Goal: Task Accomplishment & Management: Manage account settings

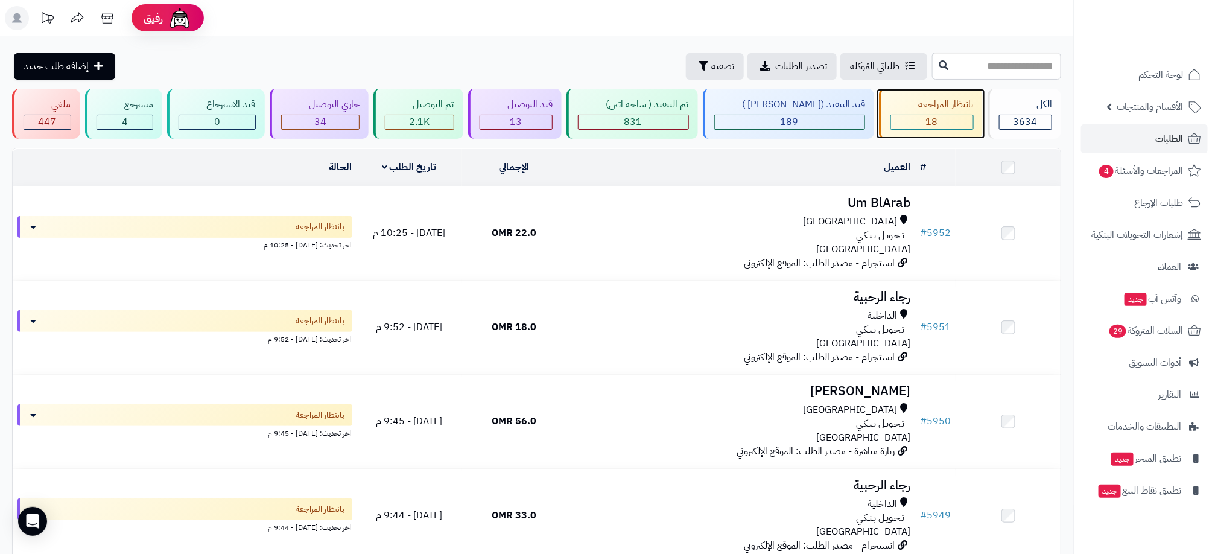
click at [935, 115] on div "18" at bounding box center [932, 122] width 83 height 15
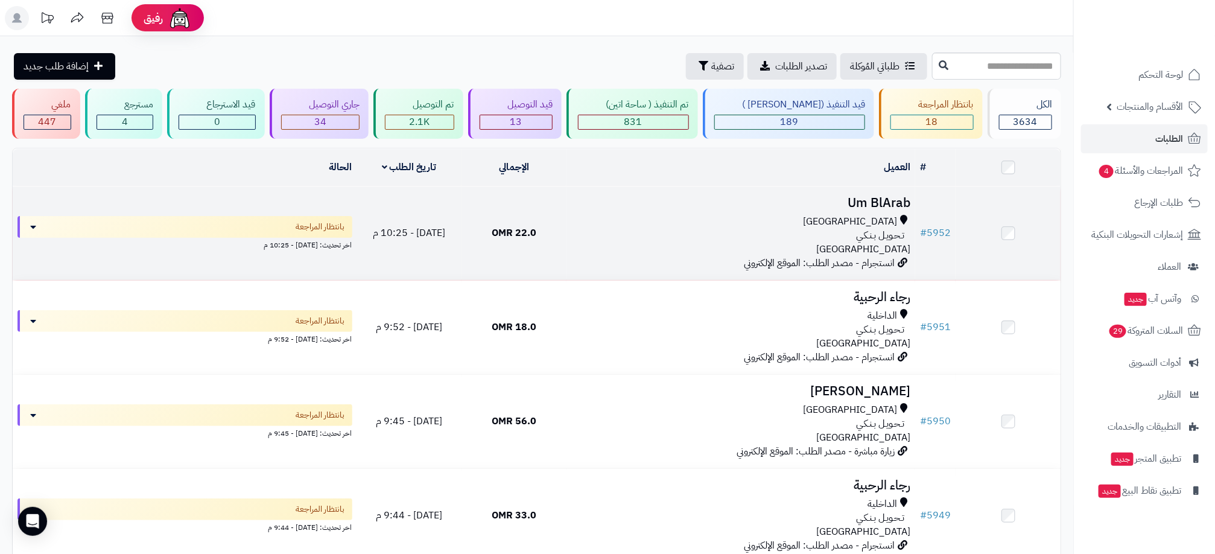
click at [842, 231] on div "تـحـويـل بـنـكـي" at bounding box center [740, 236] width 339 height 14
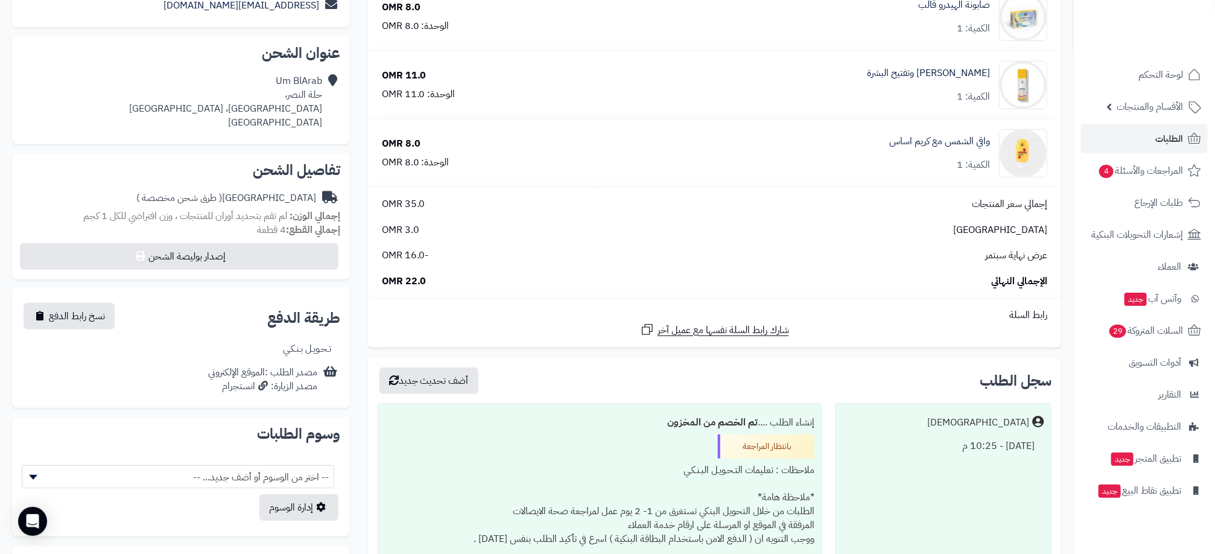
scroll to position [272, 0]
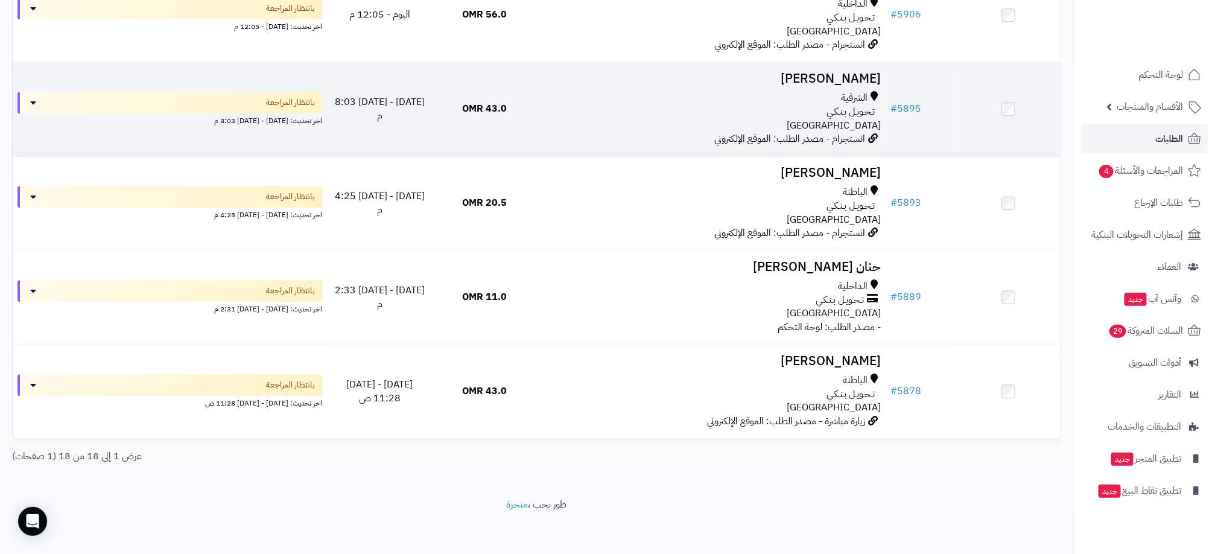
scroll to position [1461, 0]
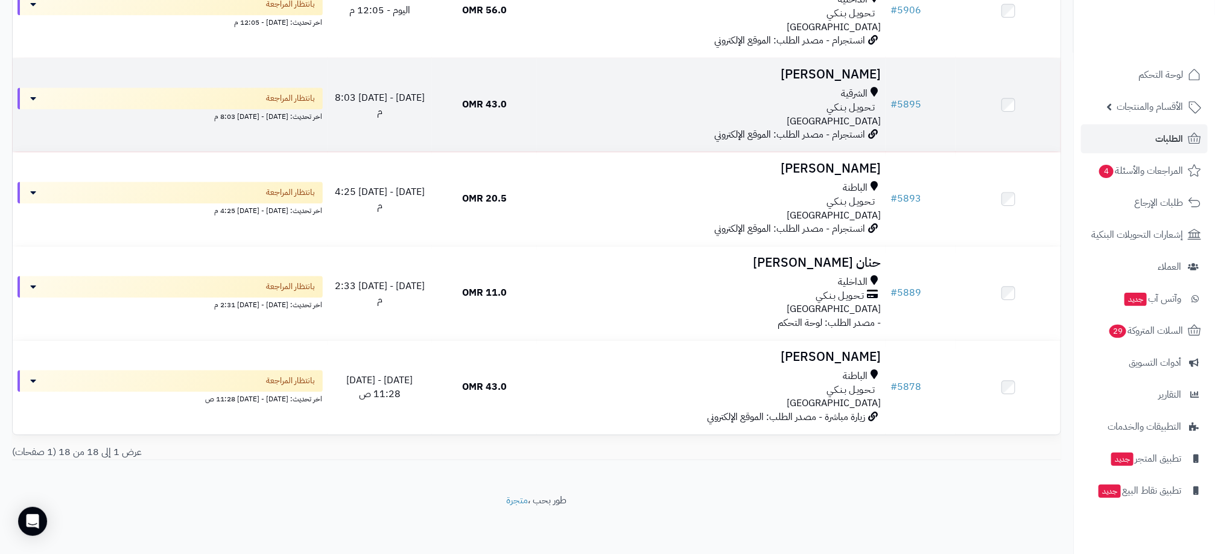
click at [500, 120] on td "43.0 OMR" at bounding box center [484, 105] width 105 height 94
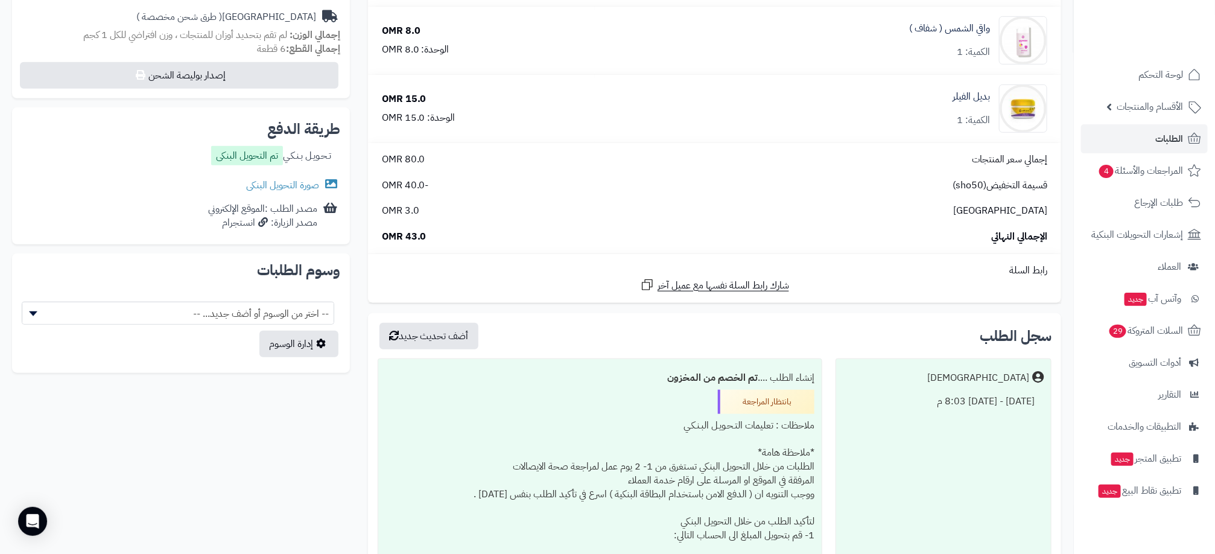
scroll to position [453, 0]
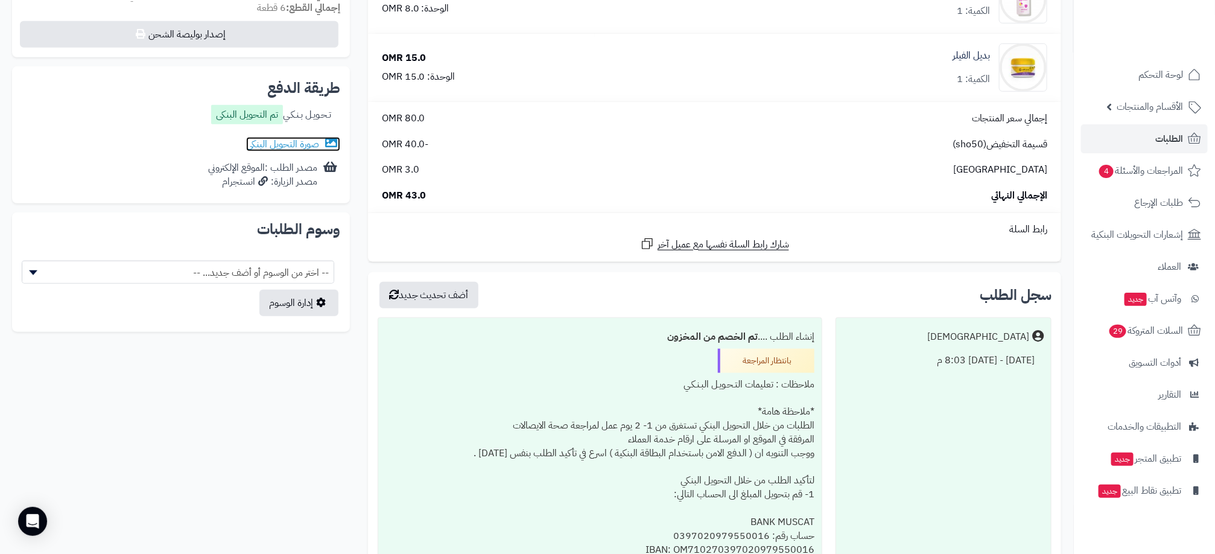
click at [270, 148] on link "صورة التحويل البنكى" at bounding box center [293, 144] width 94 height 14
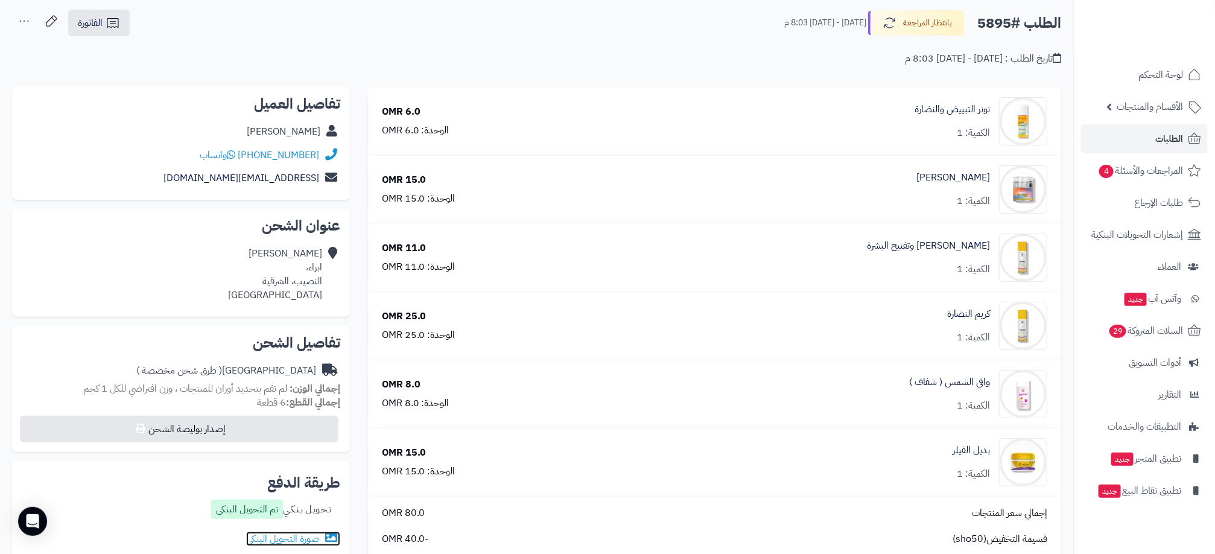
scroll to position [0, 0]
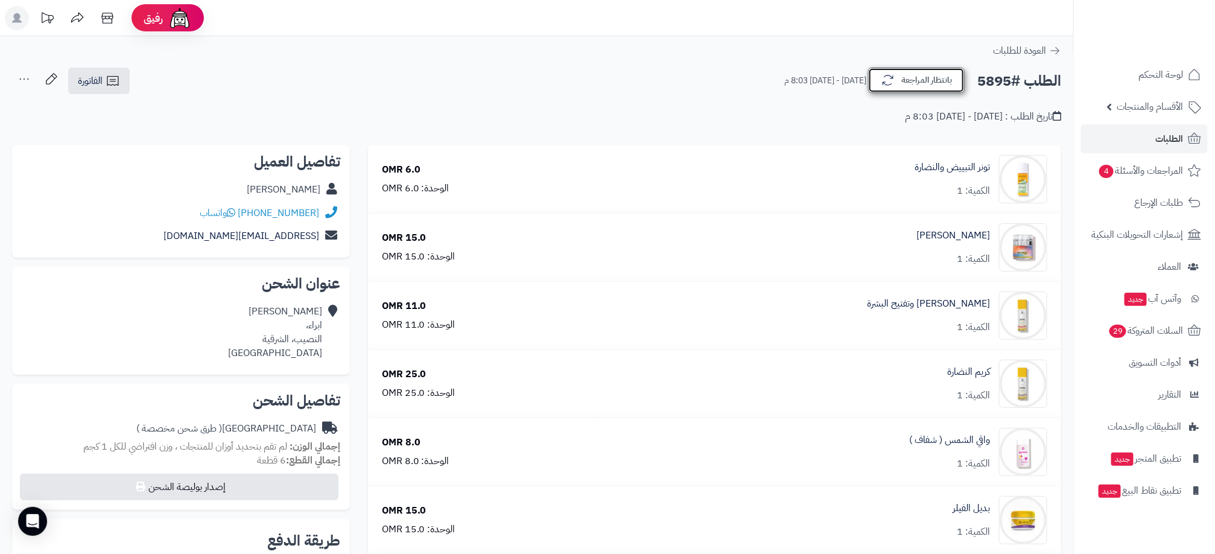
click at [940, 81] on button "بانتظار المراجعة" at bounding box center [916, 80] width 97 height 25
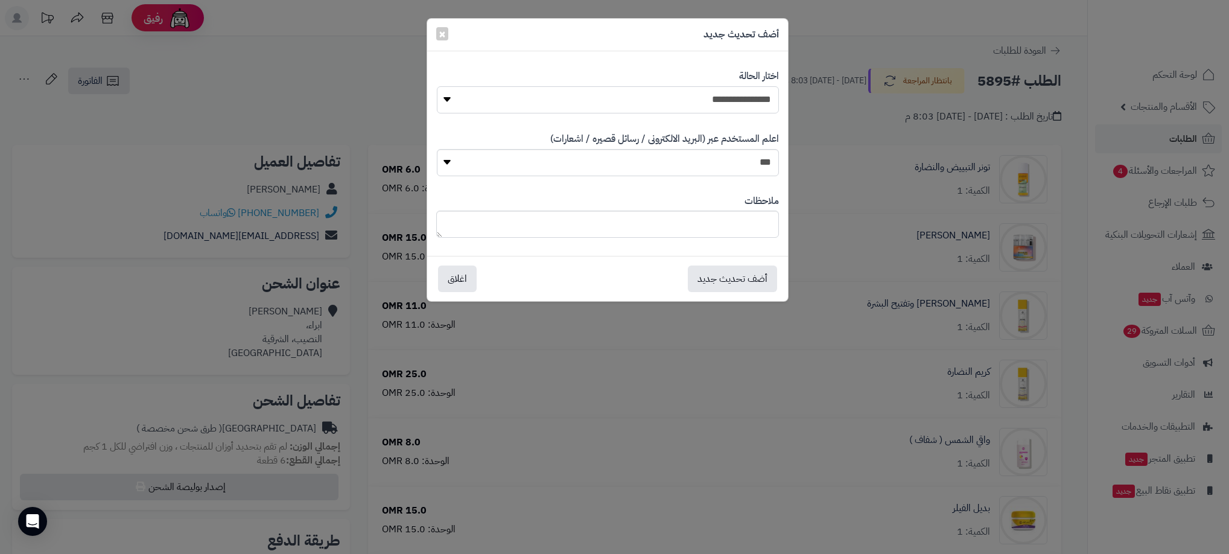
click at [672, 98] on select "**********" at bounding box center [608, 99] width 342 height 27
select select "**"
click at [437, 86] on select "**********" at bounding box center [608, 99] width 342 height 27
click at [715, 288] on button "أضف تحديث جديد" at bounding box center [732, 278] width 89 height 27
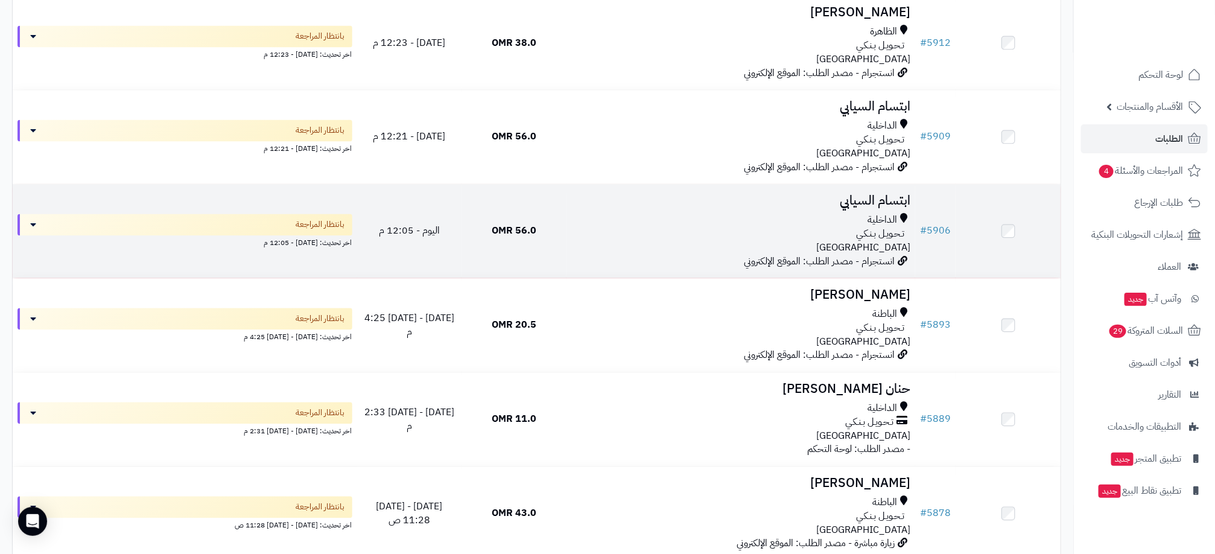
scroll to position [1356, 0]
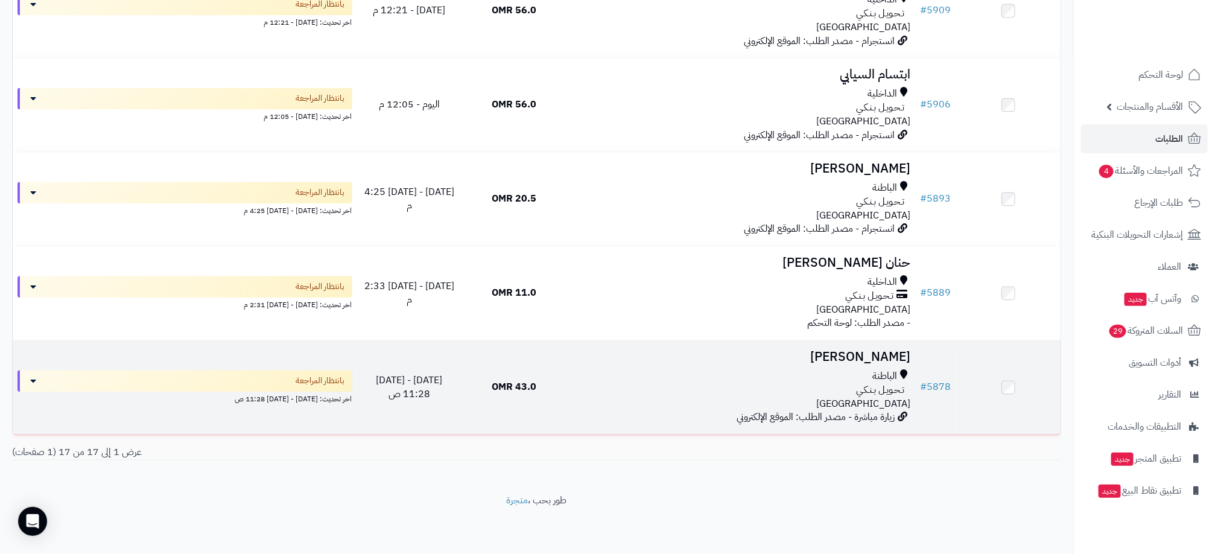
click at [617, 393] on div "تـحـويـل بـنـكـي" at bounding box center [740, 390] width 339 height 14
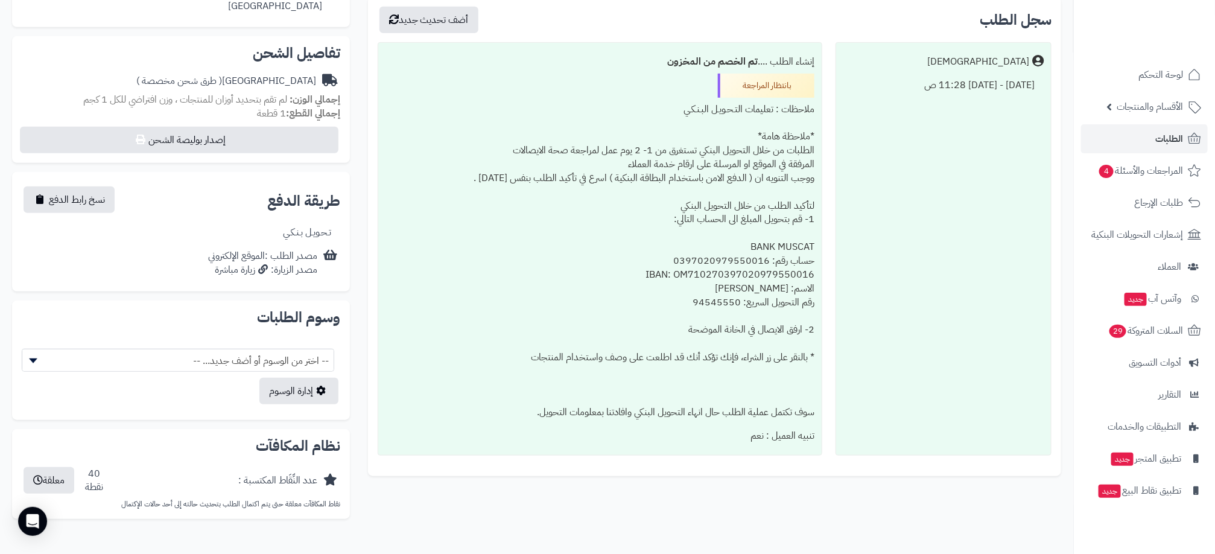
scroll to position [362, 0]
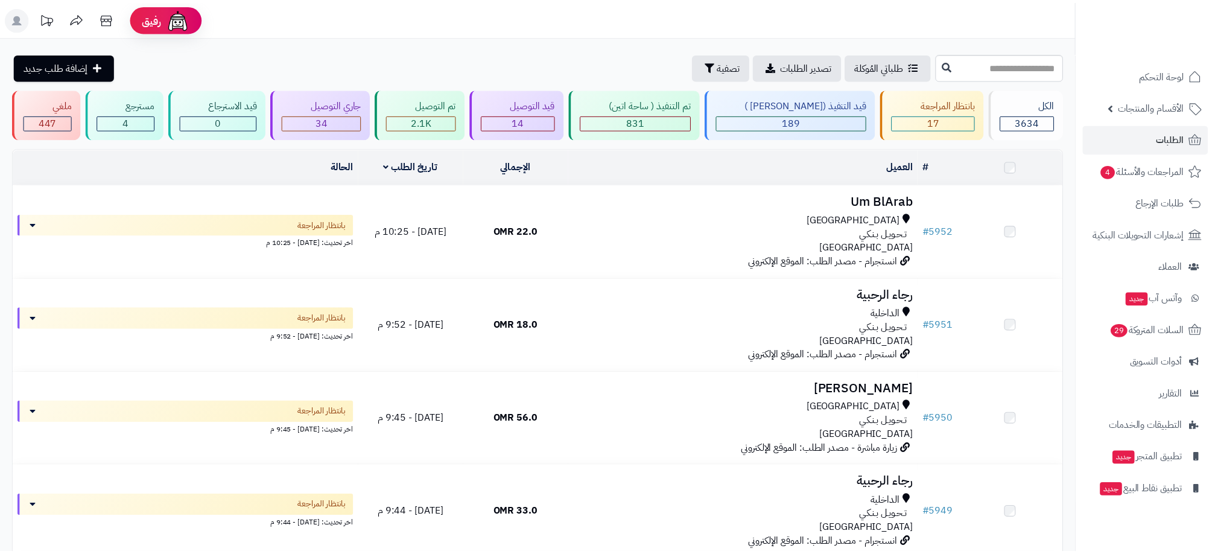
scroll to position [1356, 0]
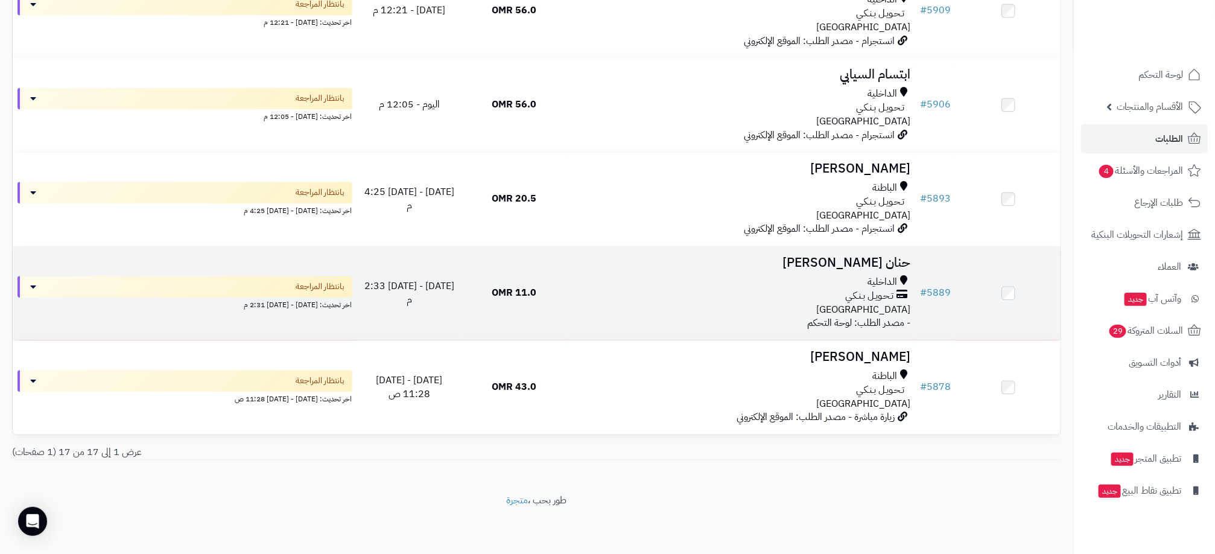
click at [679, 299] on div "تـحـويـل بـنـكـي" at bounding box center [740, 296] width 339 height 14
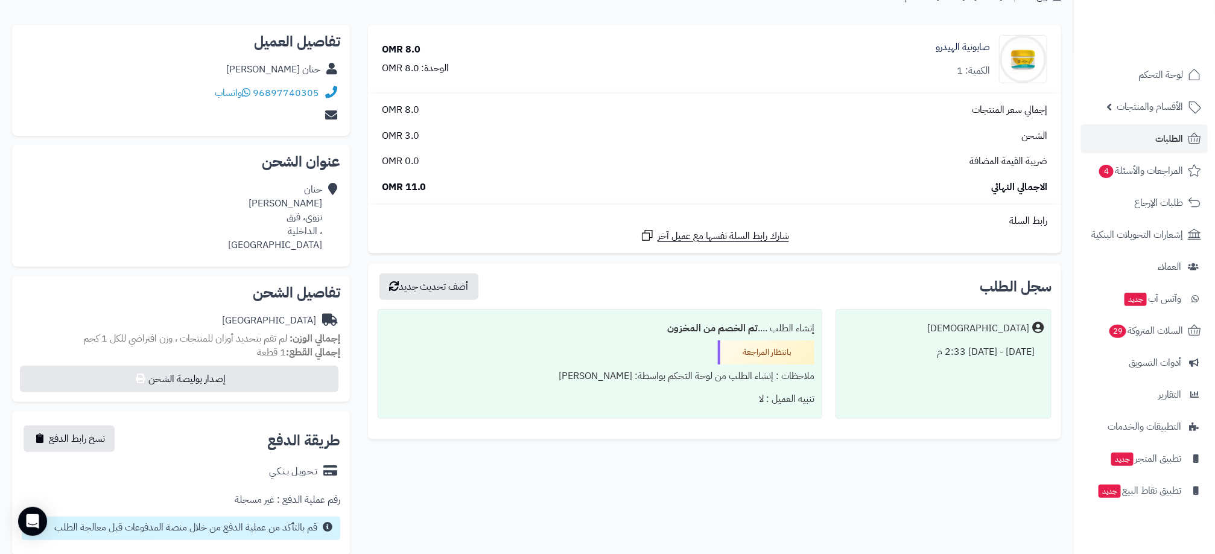
scroll to position [181, 0]
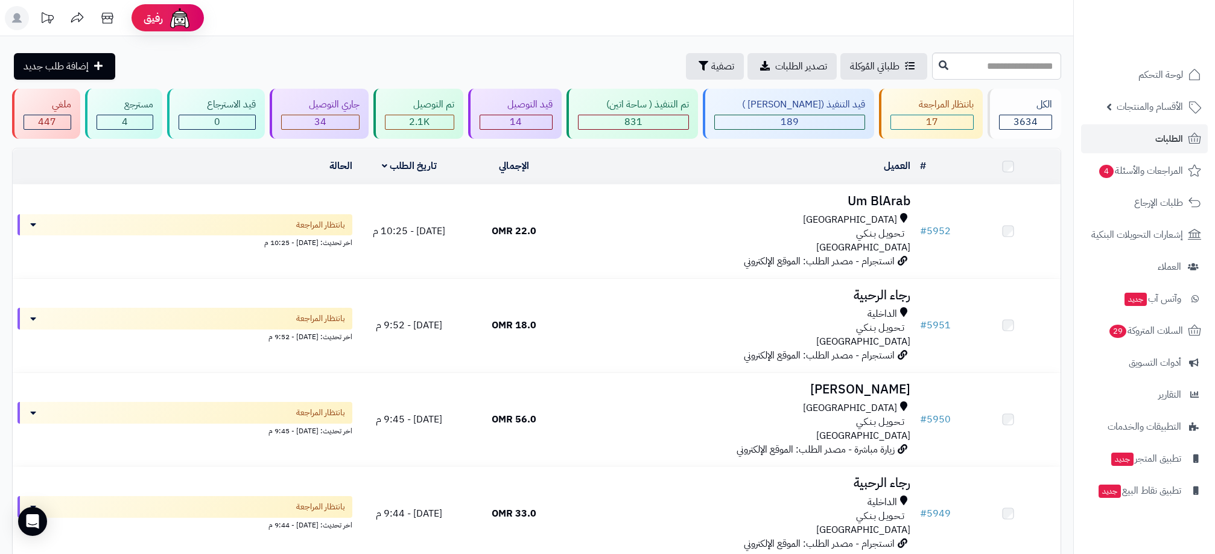
scroll to position [1356, 0]
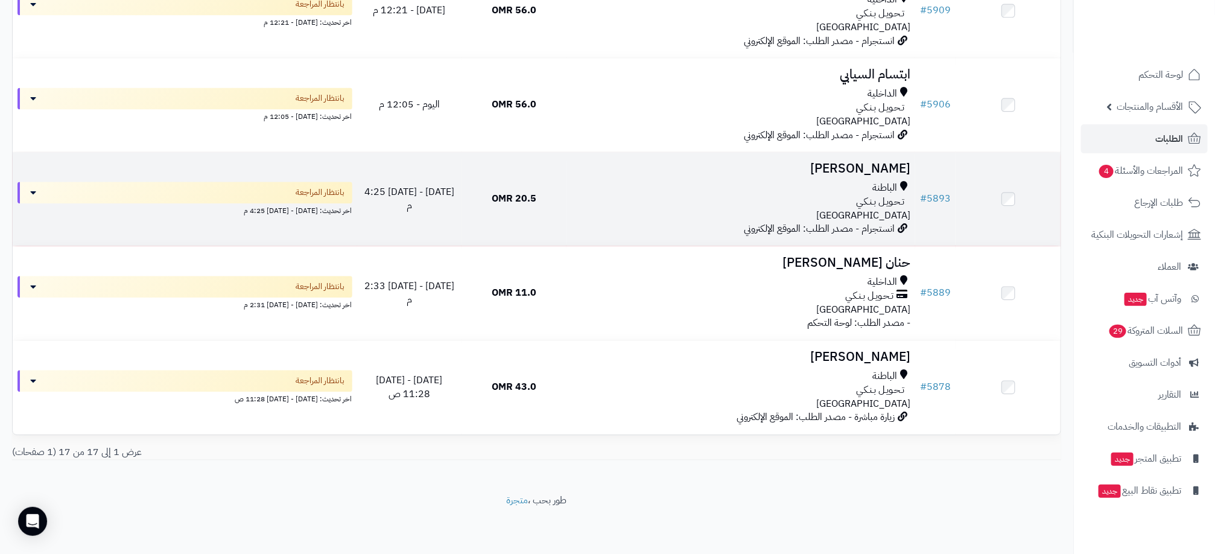
click at [653, 195] on div "تـحـويـل بـنـكـي" at bounding box center [740, 202] width 339 height 14
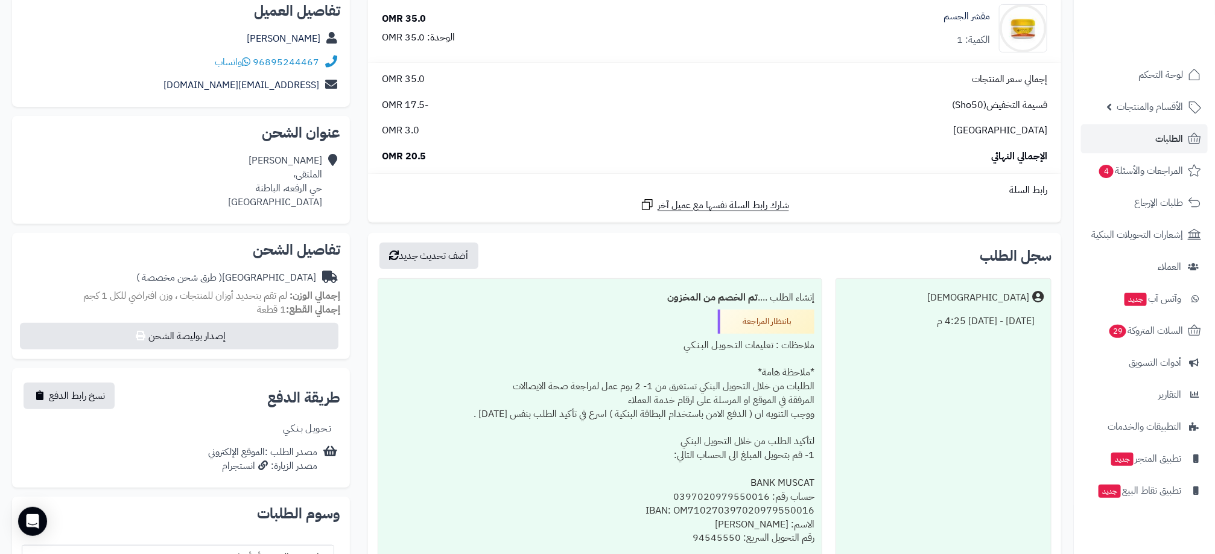
scroll to position [362, 0]
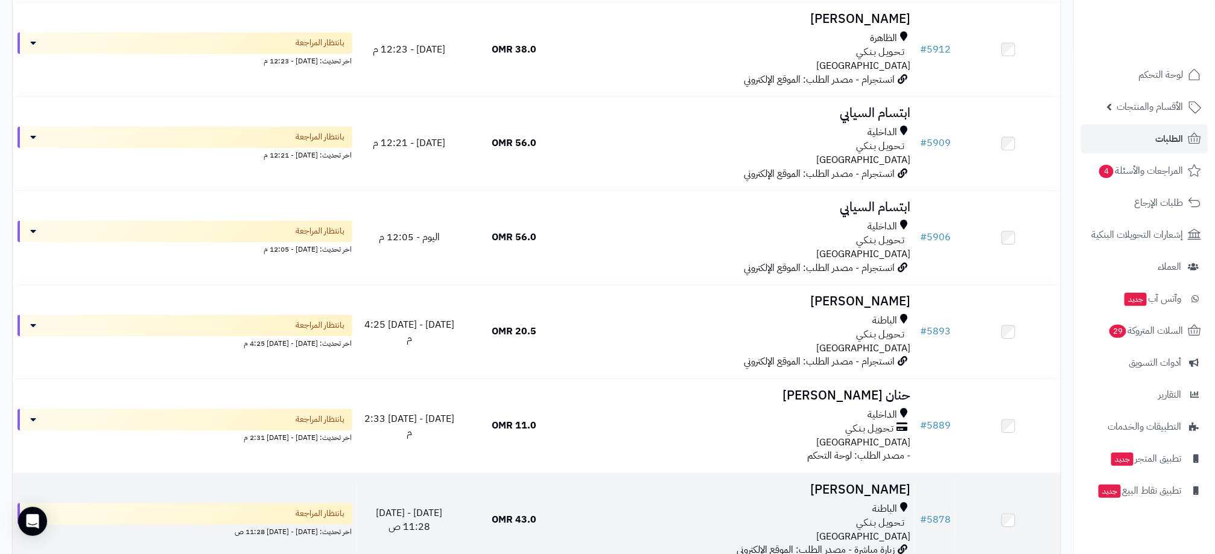
scroll to position [1356, 0]
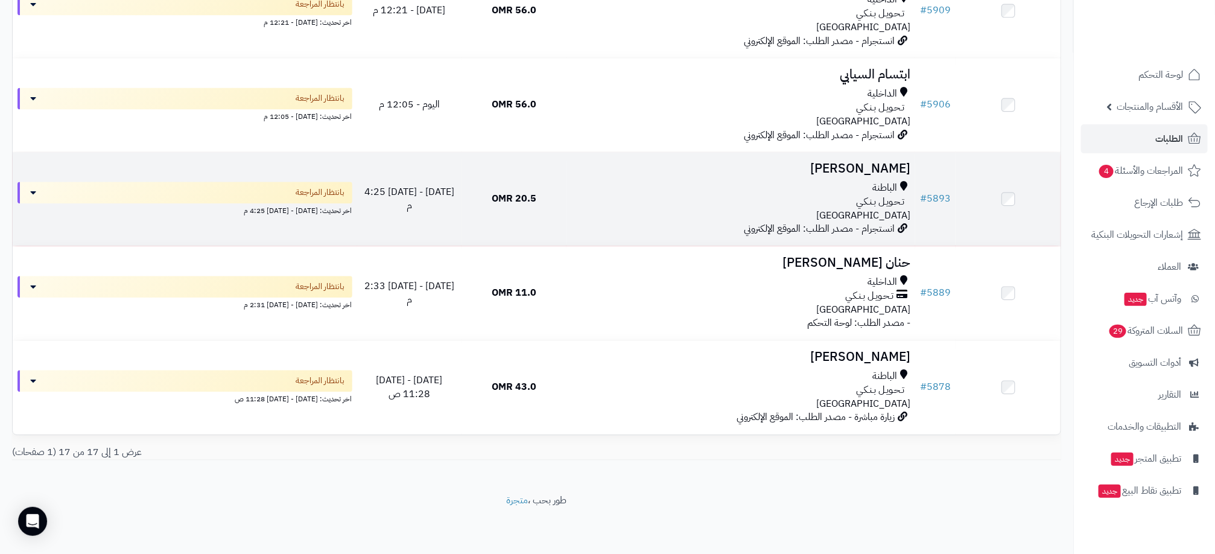
click at [1001, 192] on td at bounding box center [1008, 199] width 105 height 94
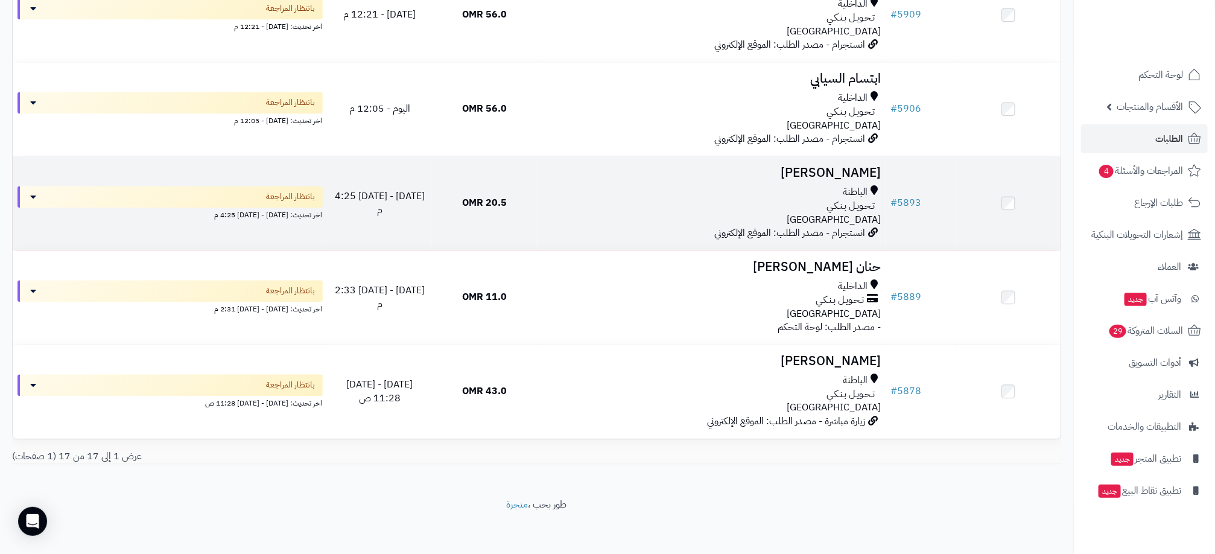
scroll to position [1367, 0]
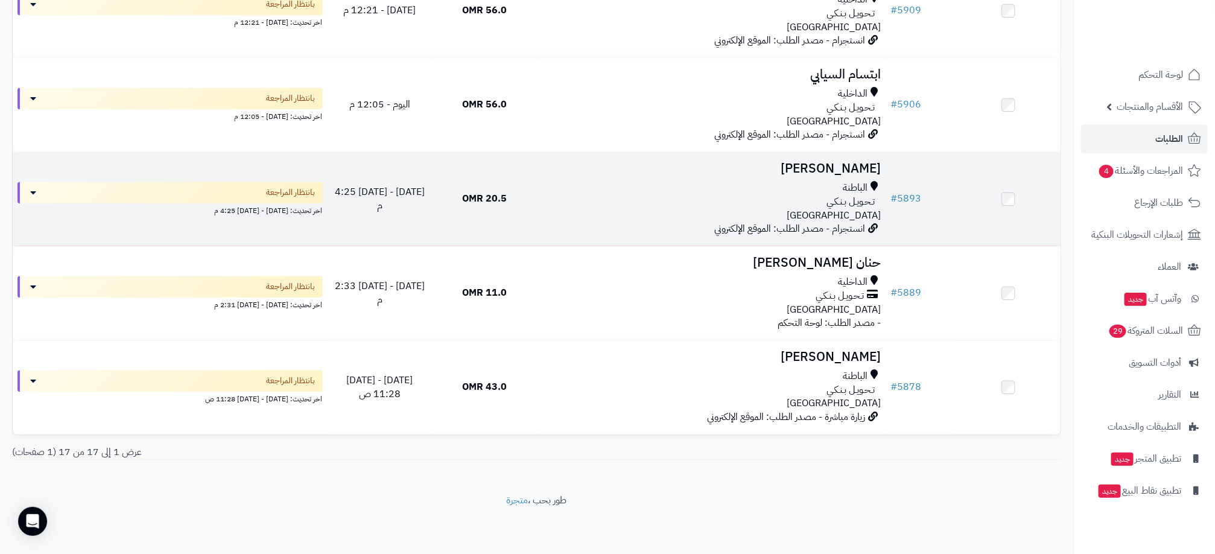
click at [1000, 196] on td at bounding box center [1008, 199] width 105 height 94
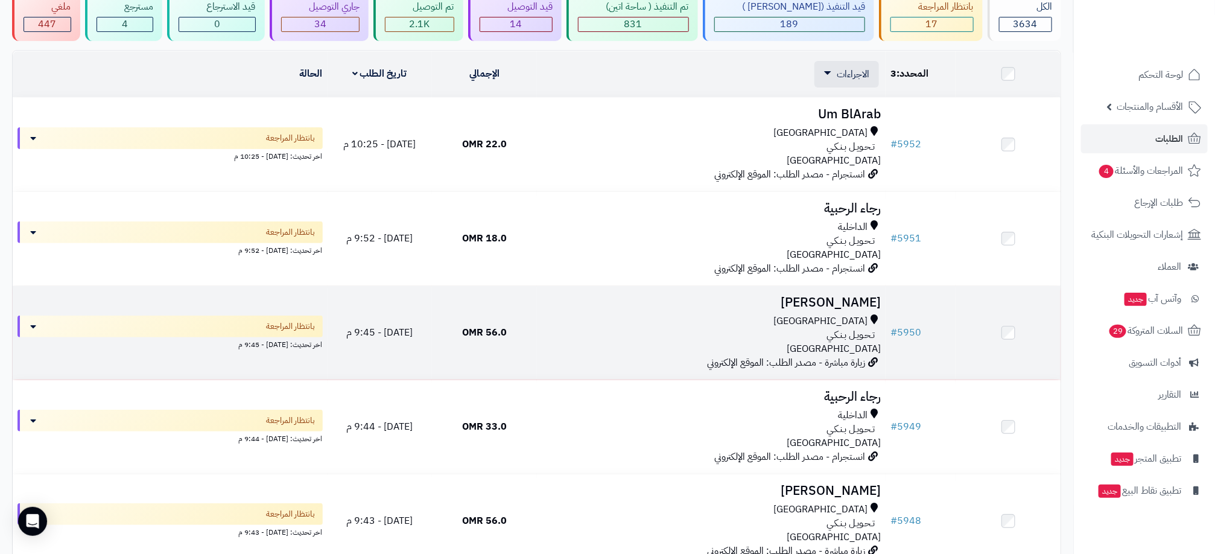
scroll to position [0, 0]
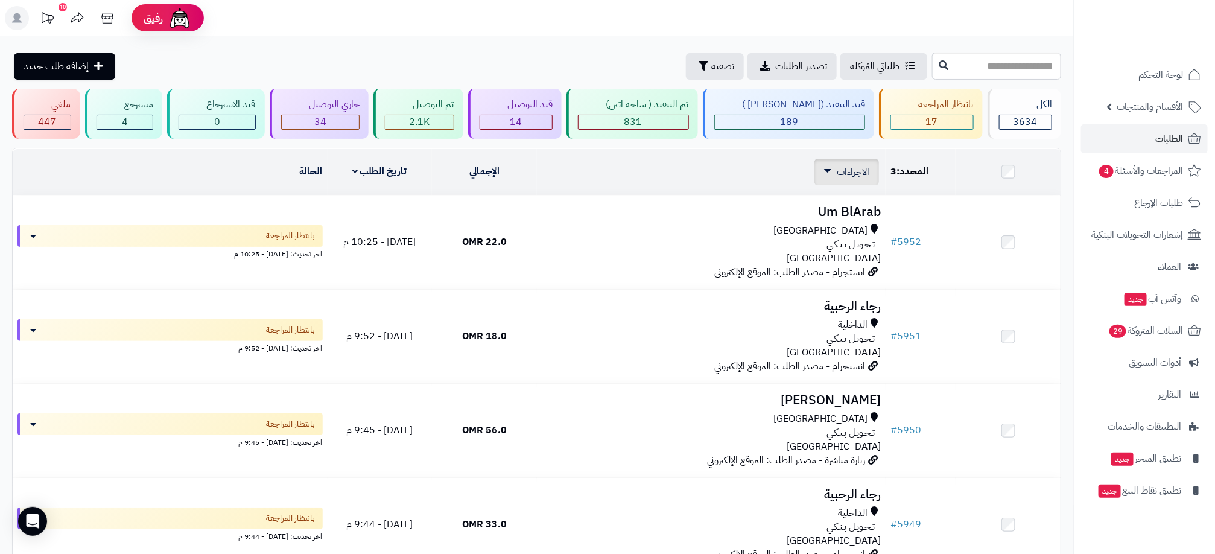
click at [822, 167] on div "الاجراءات تحديث حالة الطلبات تحضير الطلبات إصدار بوليصة الشحنة للطلب طباعة قائم…" at bounding box center [847, 172] width 65 height 27
click at [824, 174] on div "الاجراءات تحديث حالة الطلبات تحضير الطلبات إصدار بوليصة الشحنة للطلب طباعة قائم…" at bounding box center [847, 172] width 65 height 27
click at [835, 165] on link "الاجراءات" at bounding box center [846, 172] width 45 height 14
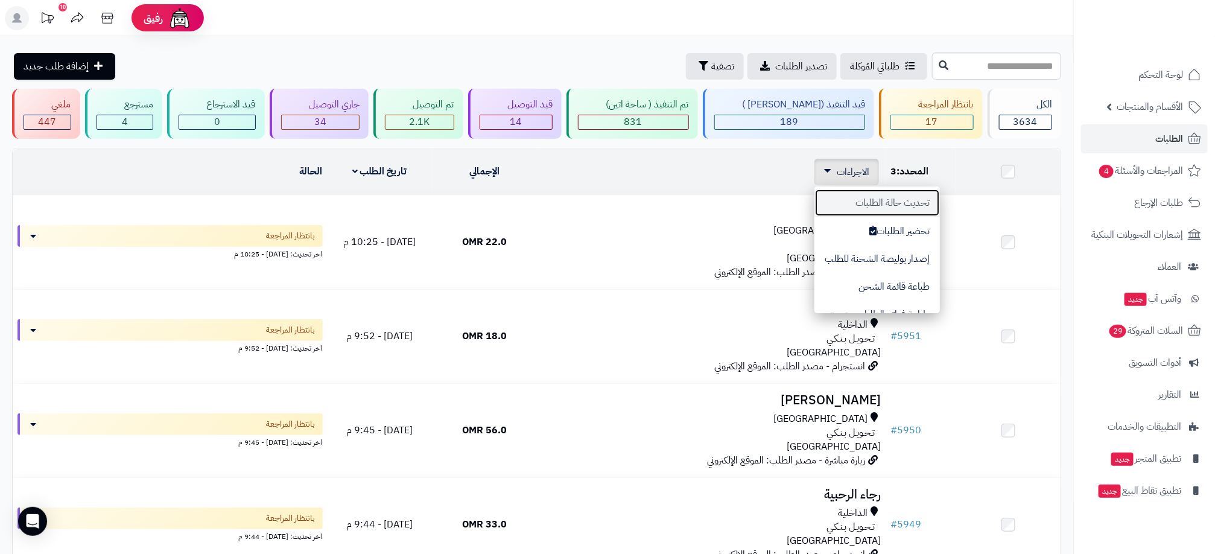
click at [925, 205] on button "تحديث حالة الطلبات" at bounding box center [878, 203] width 126 height 28
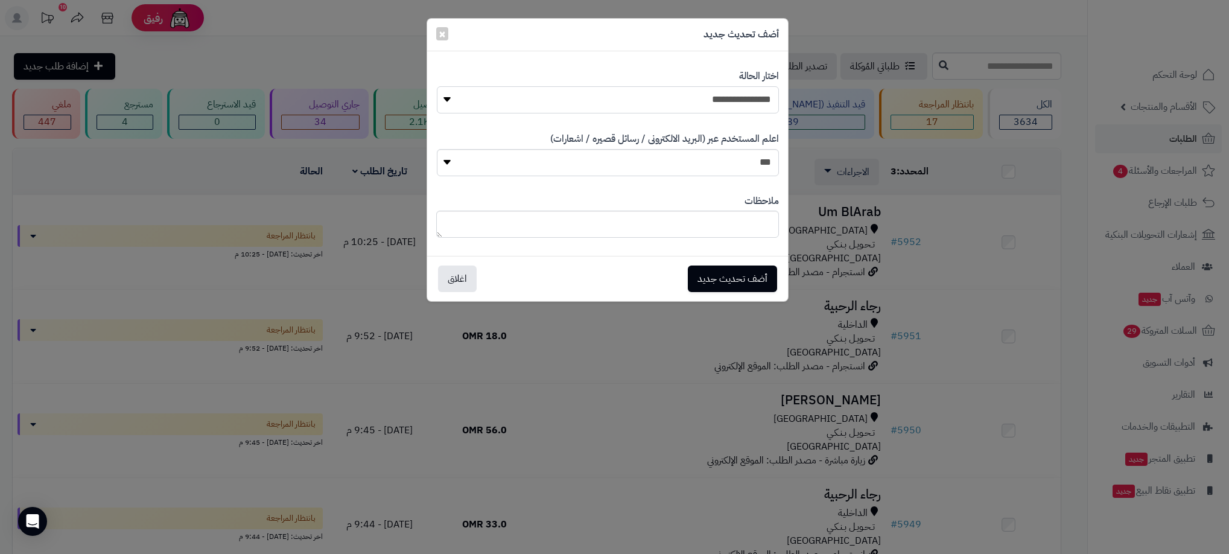
click at [742, 93] on select "**********" at bounding box center [608, 99] width 342 height 27
select select "**"
click at [437, 86] on select "**********" at bounding box center [608, 99] width 342 height 27
click at [755, 274] on button "أضف تحديث جديد" at bounding box center [732, 278] width 89 height 27
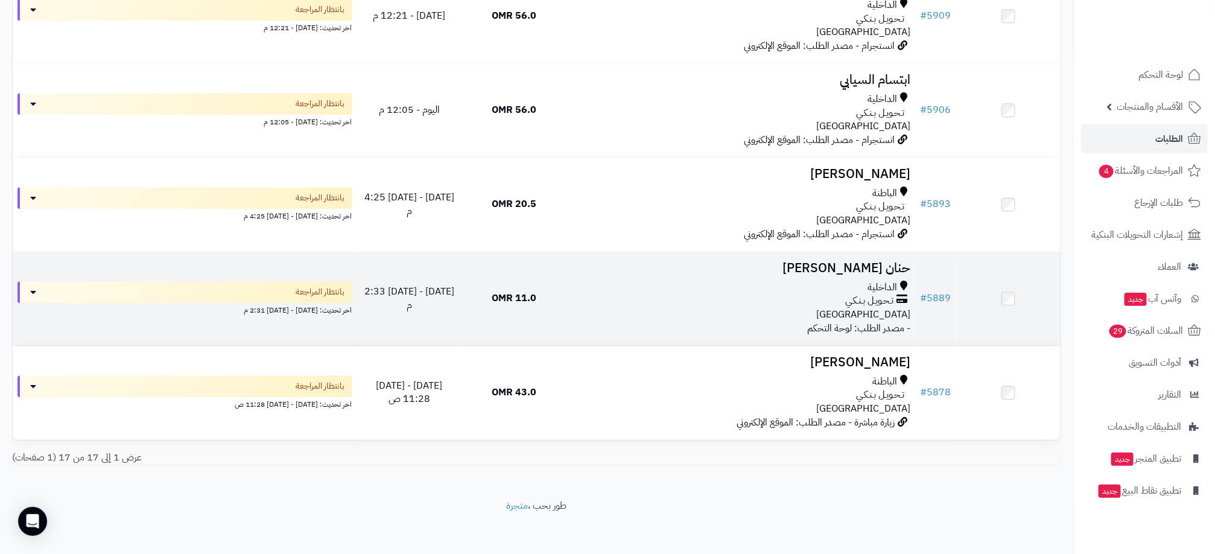
scroll to position [1396, 0]
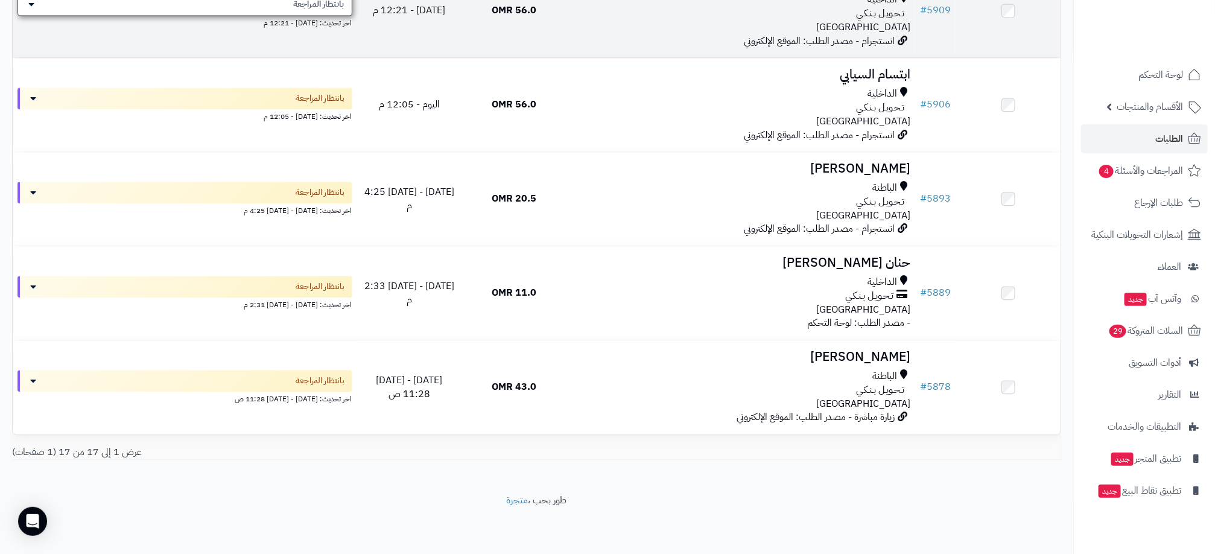
scroll to position [1356, 0]
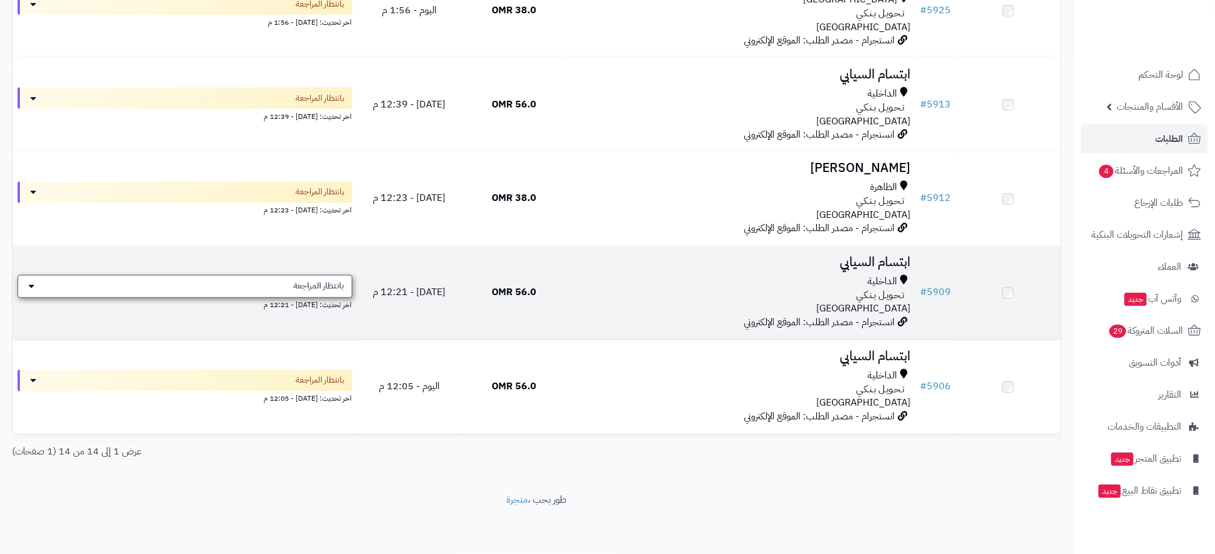
scroll to position [1073, 0]
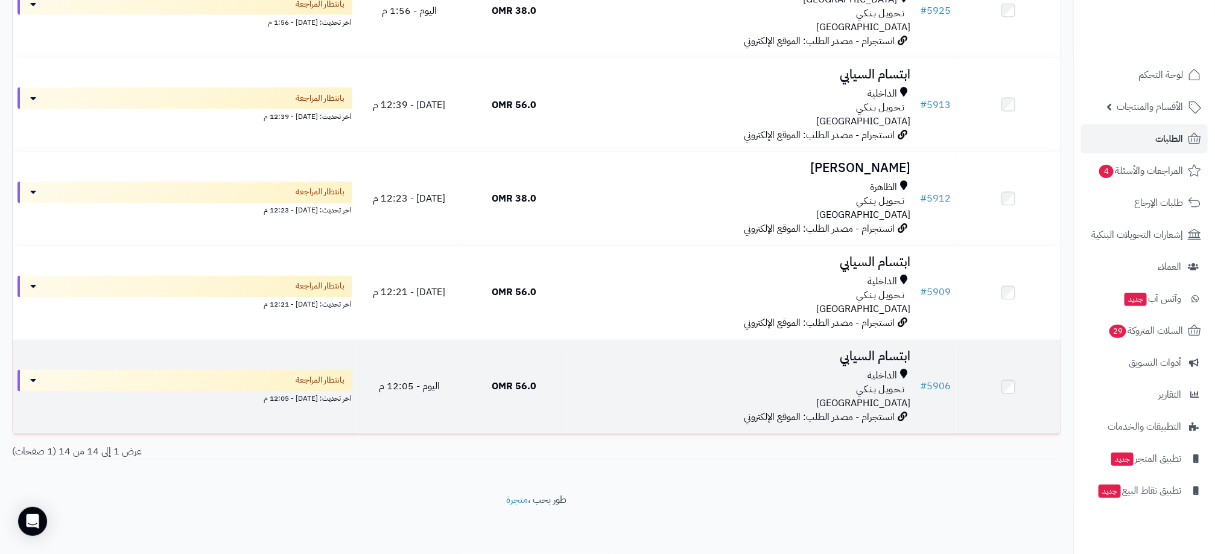
drag, startPoint x: 782, startPoint y: 372, endPoint x: 790, endPoint y: 362, distance: 12.4
click at [783, 369] on div "الداخلية" at bounding box center [740, 376] width 339 height 14
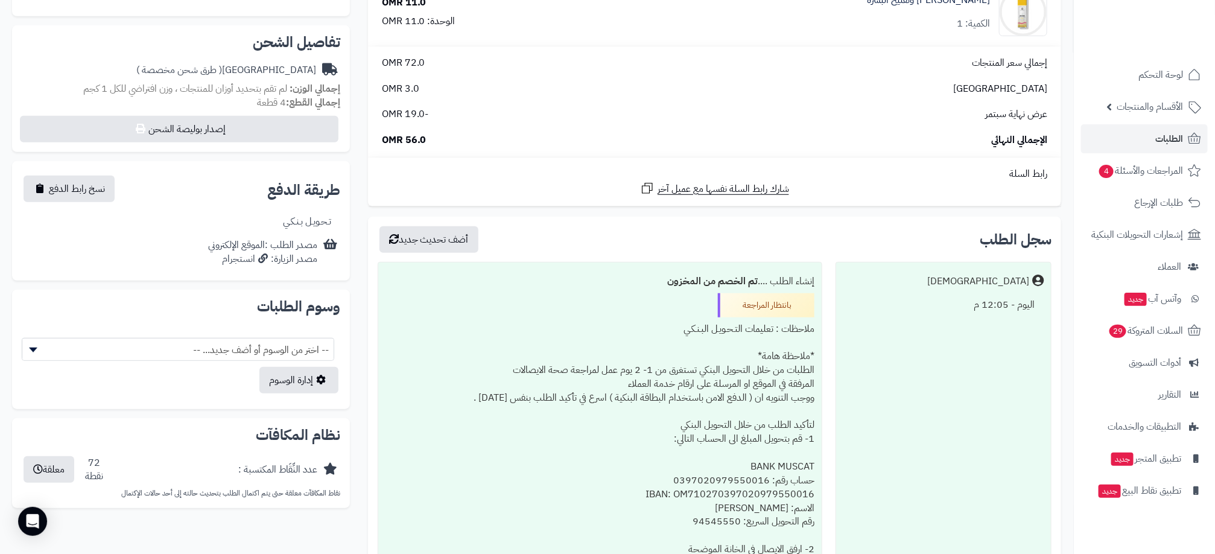
scroll to position [453, 0]
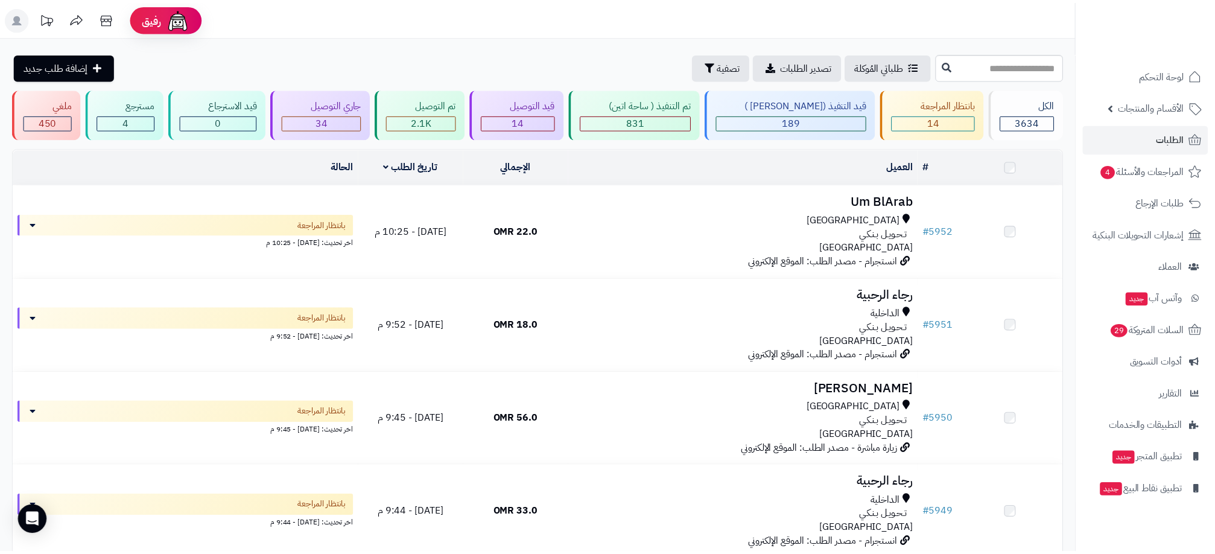
scroll to position [1073, 0]
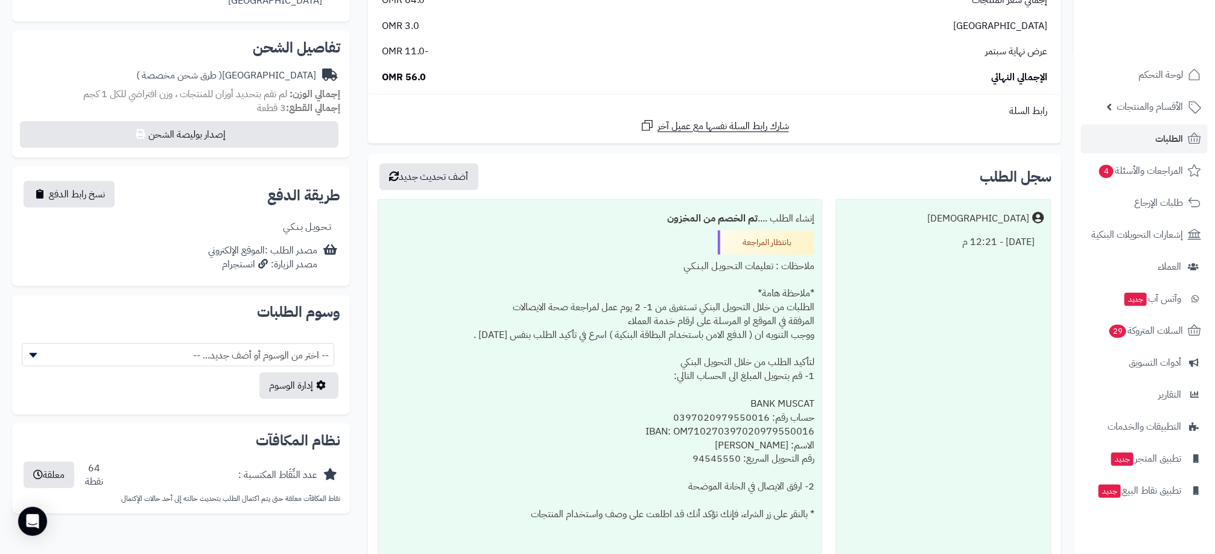
scroll to position [453, 0]
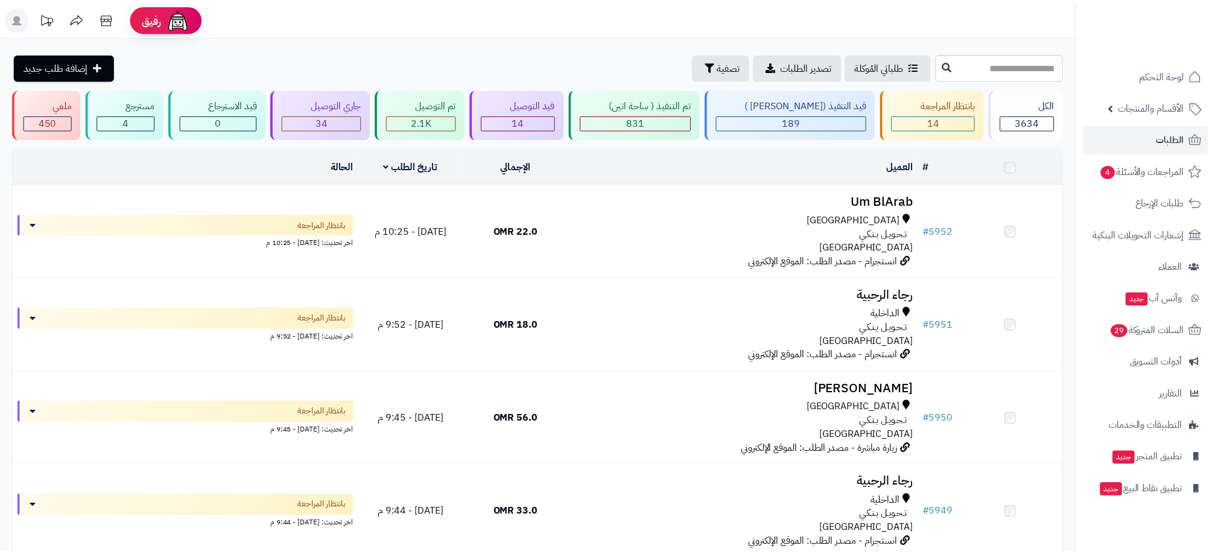
scroll to position [1073, 0]
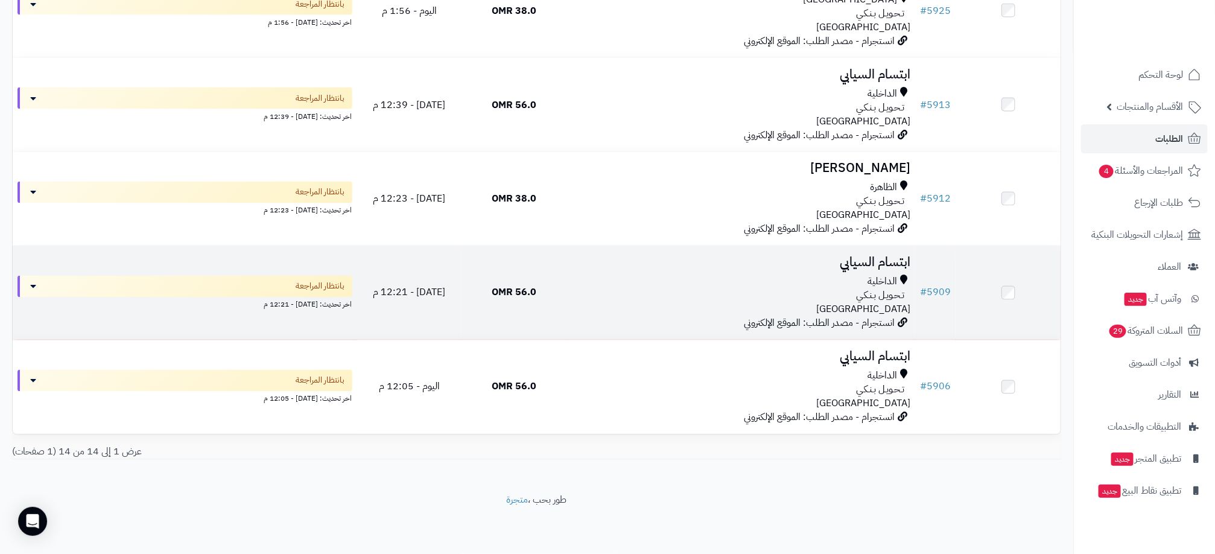
click at [1005, 282] on td at bounding box center [1008, 293] width 105 height 94
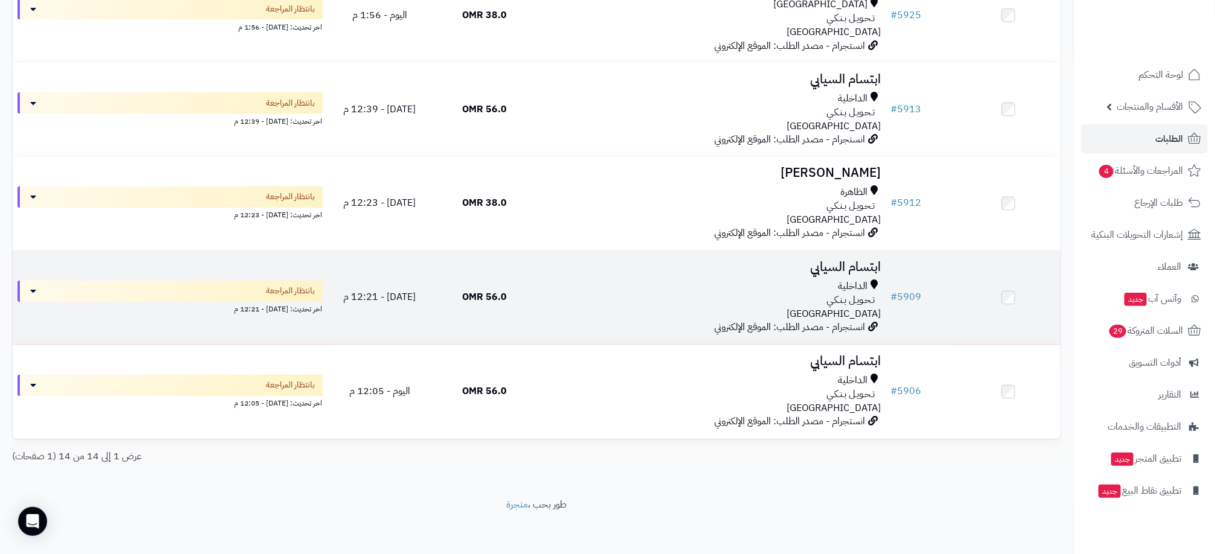
scroll to position [1084, 0]
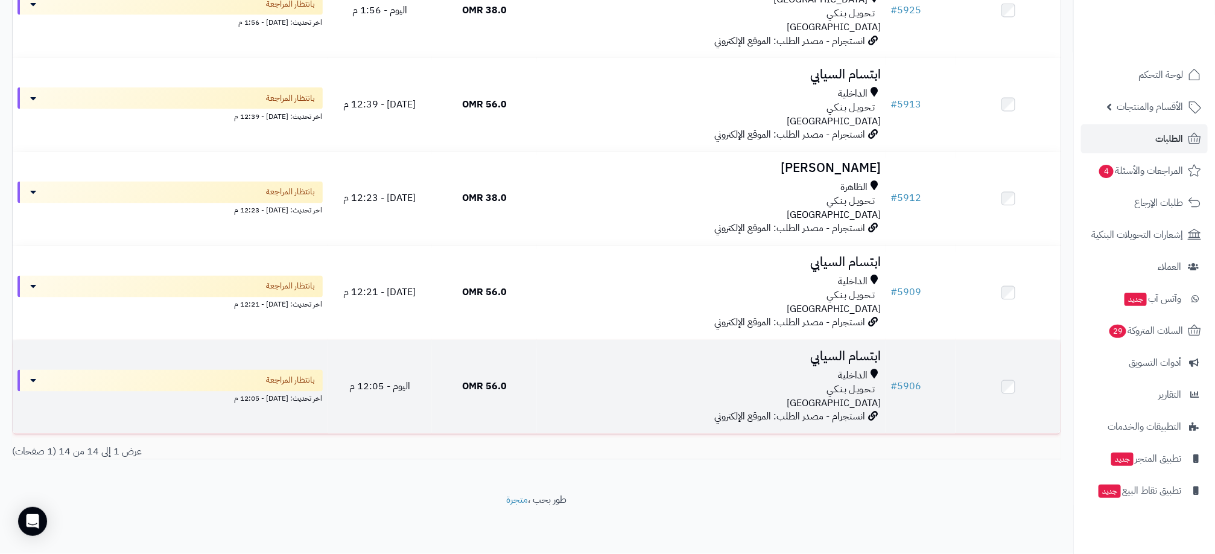
click at [1003, 395] on td at bounding box center [1008, 387] width 105 height 94
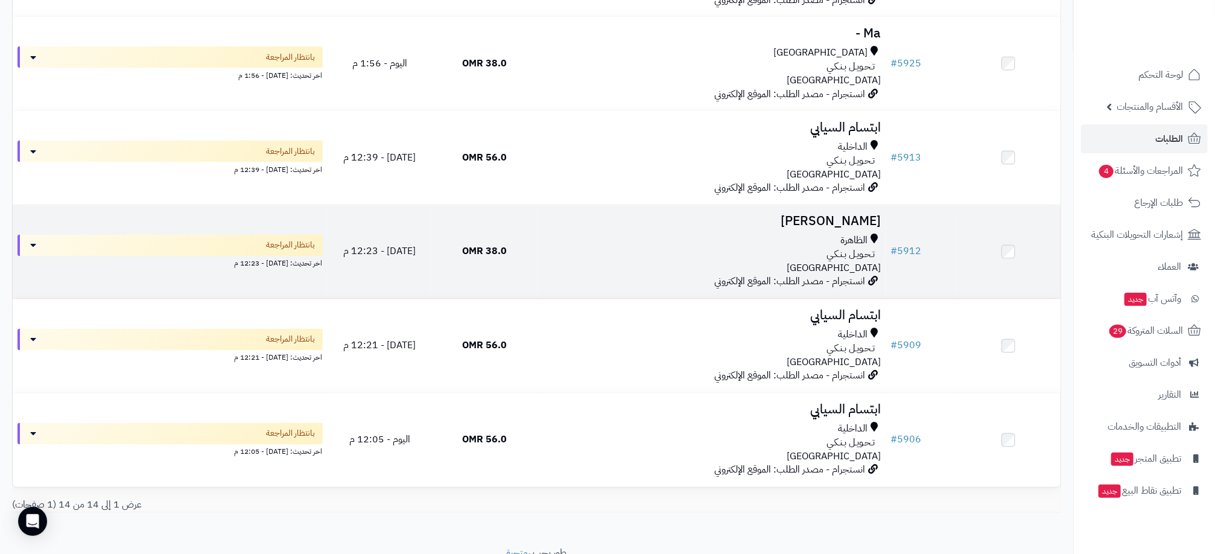
scroll to position [994, 0]
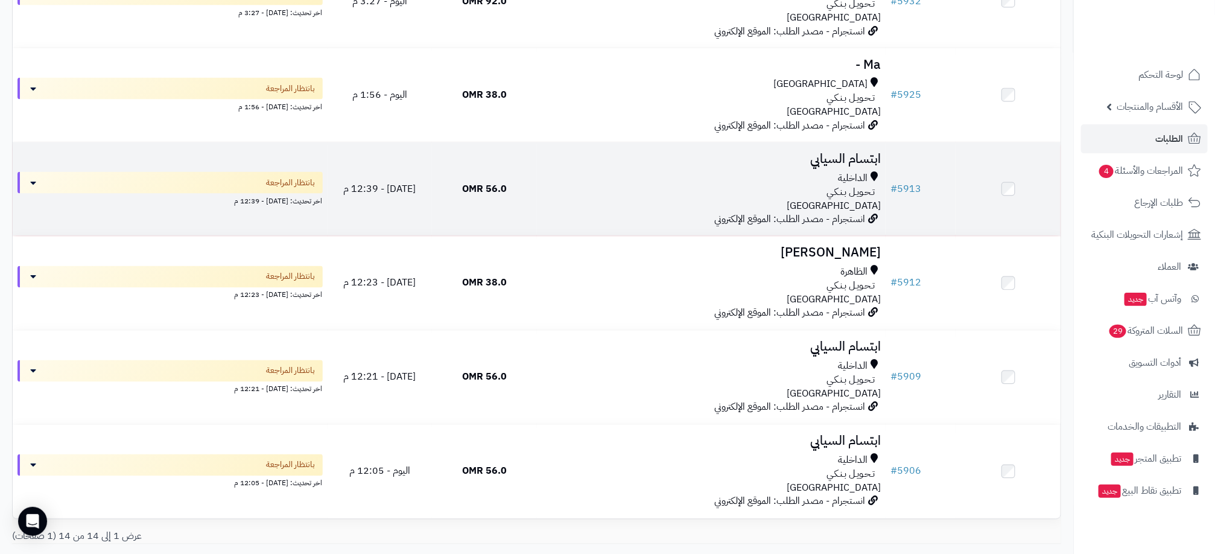
click at [641, 176] on div "الداخلية" at bounding box center [711, 178] width 339 height 14
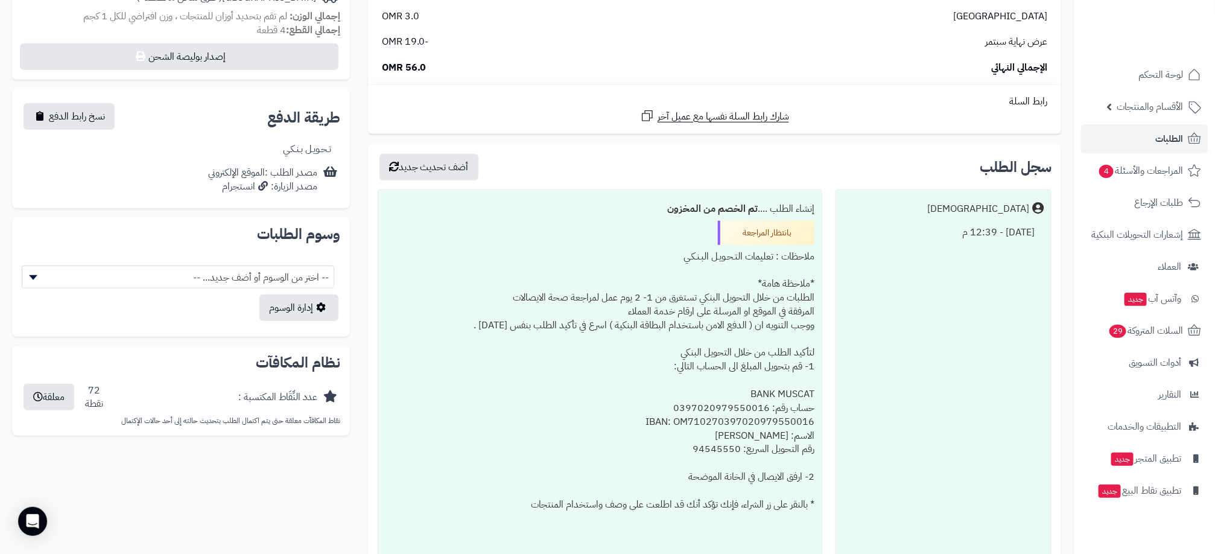
scroll to position [453, 0]
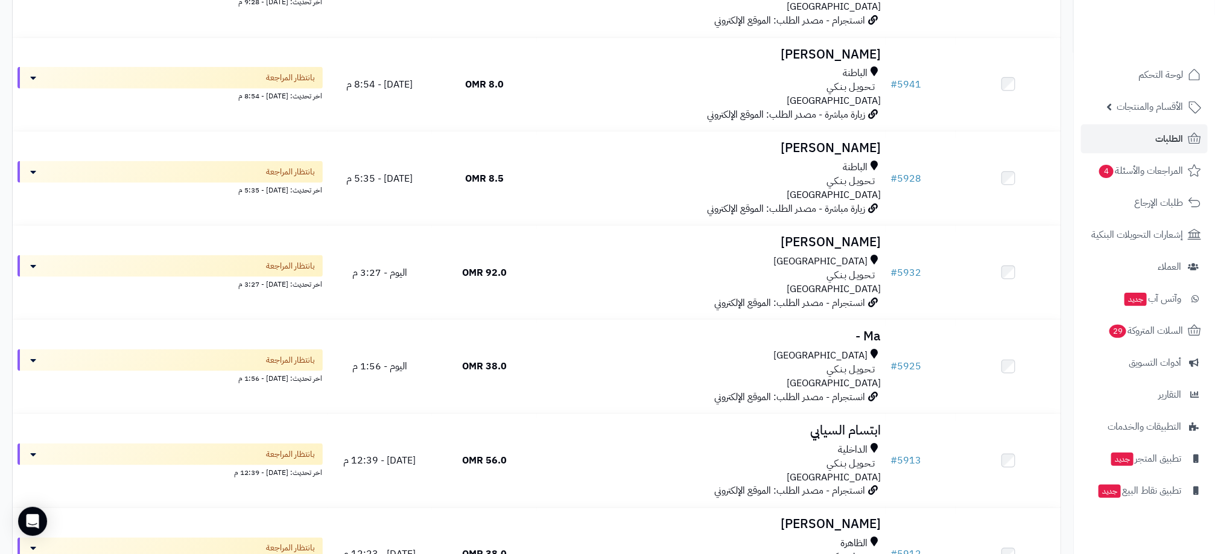
scroll to position [1084, 0]
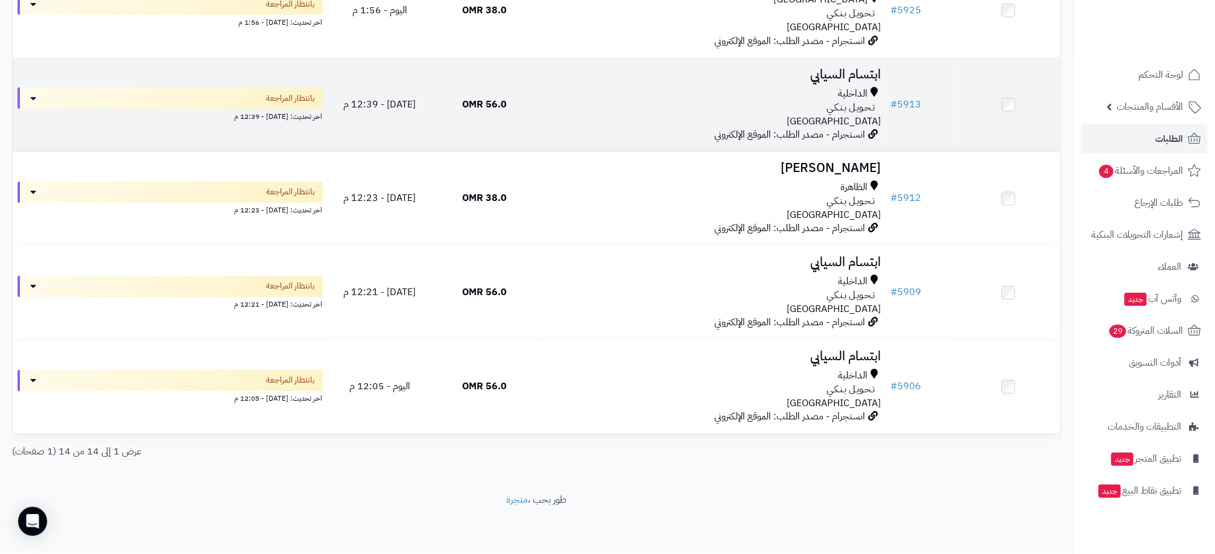
click at [550, 115] on div "الداخلية تـحـويـل بـنـكـي عمان" at bounding box center [711, 108] width 339 height 42
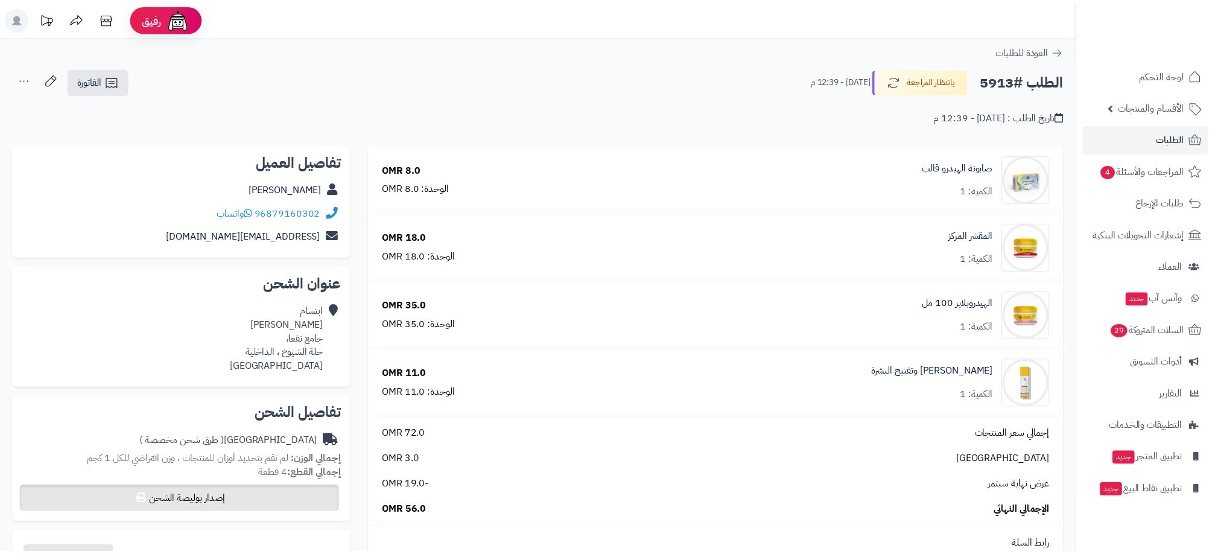
scroll to position [453, 0]
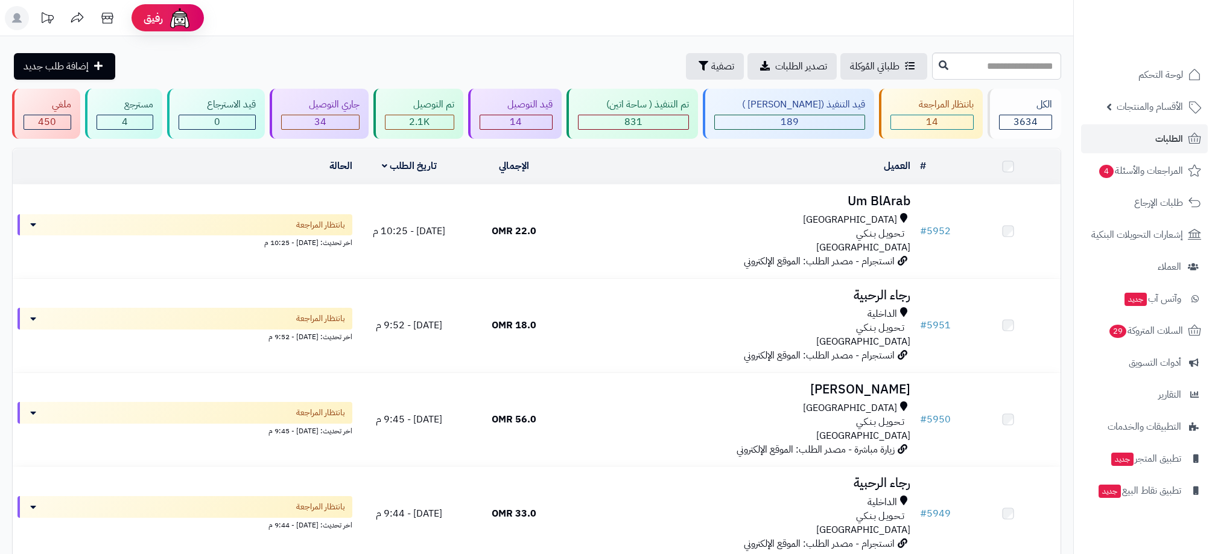
scroll to position [1073, 0]
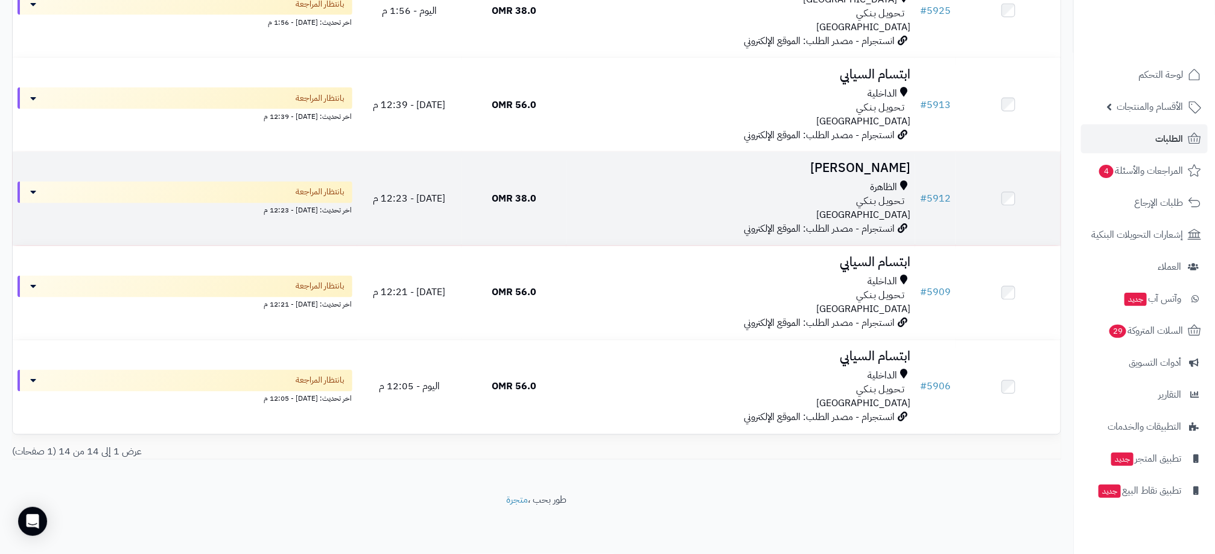
click at [690, 198] on div "تـحـويـل بـنـكـي" at bounding box center [740, 202] width 339 height 14
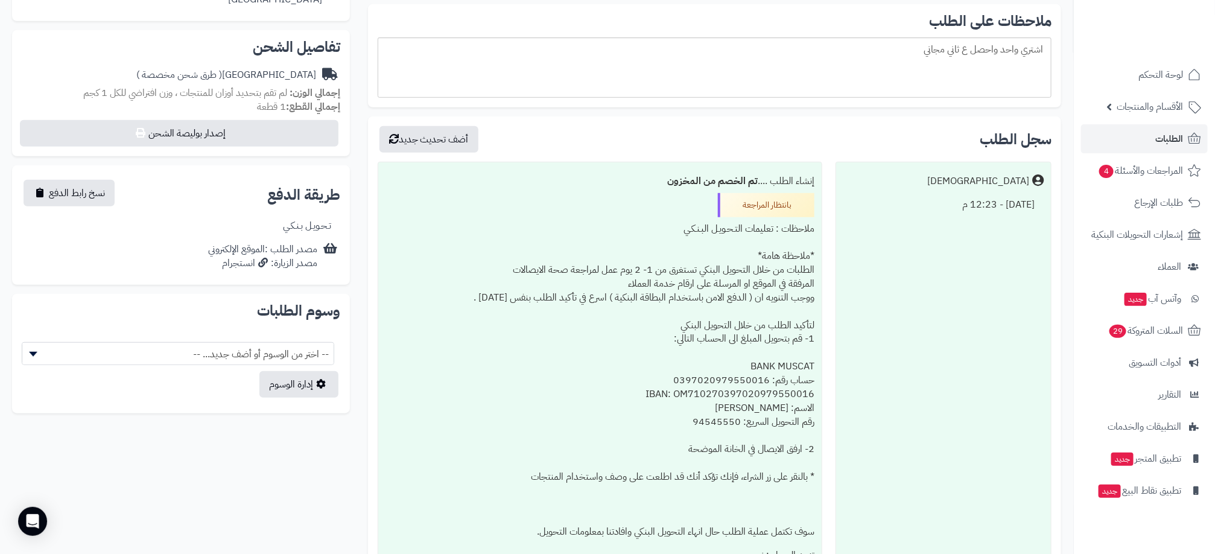
scroll to position [362, 0]
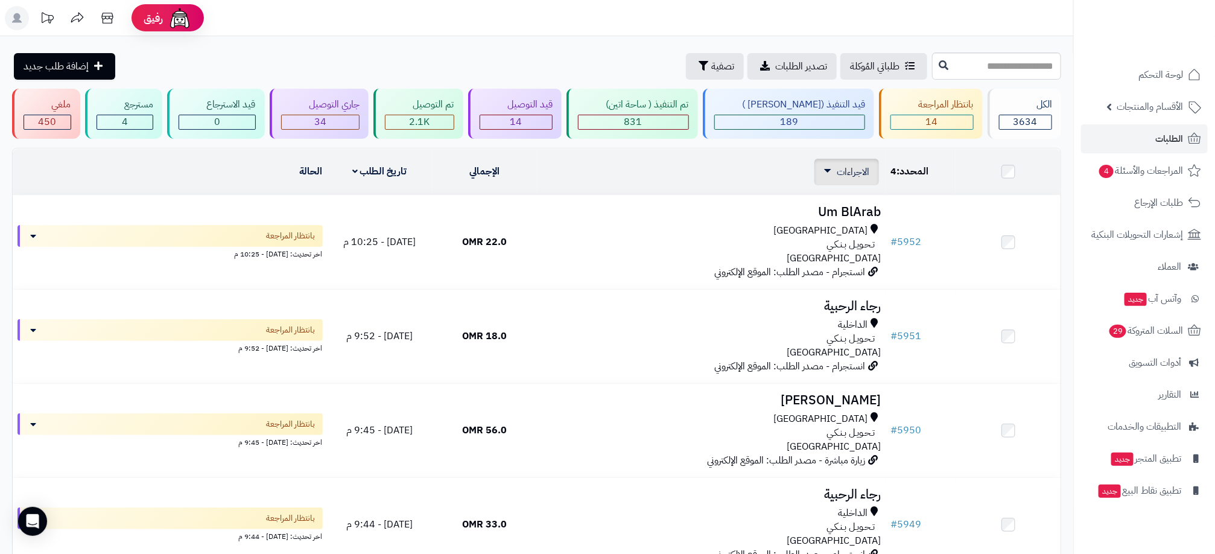
click at [826, 177] on link "الاجراءات" at bounding box center [846, 172] width 45 height 14
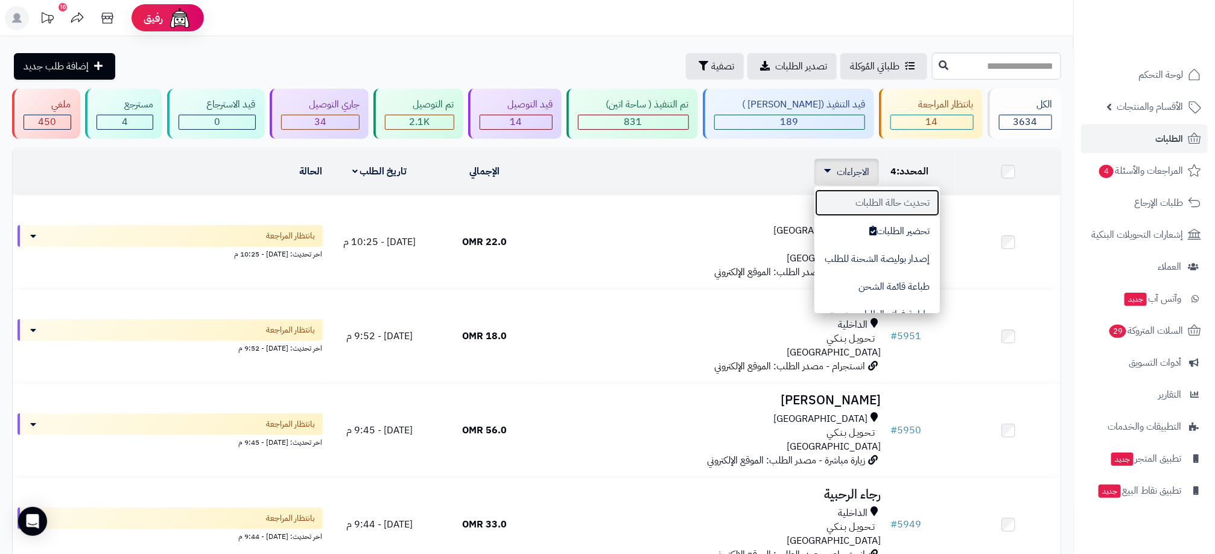
click at [862, 209] on button "تحديث حالة الطلبات" at bounding box center [878, 203] width 126 height 28
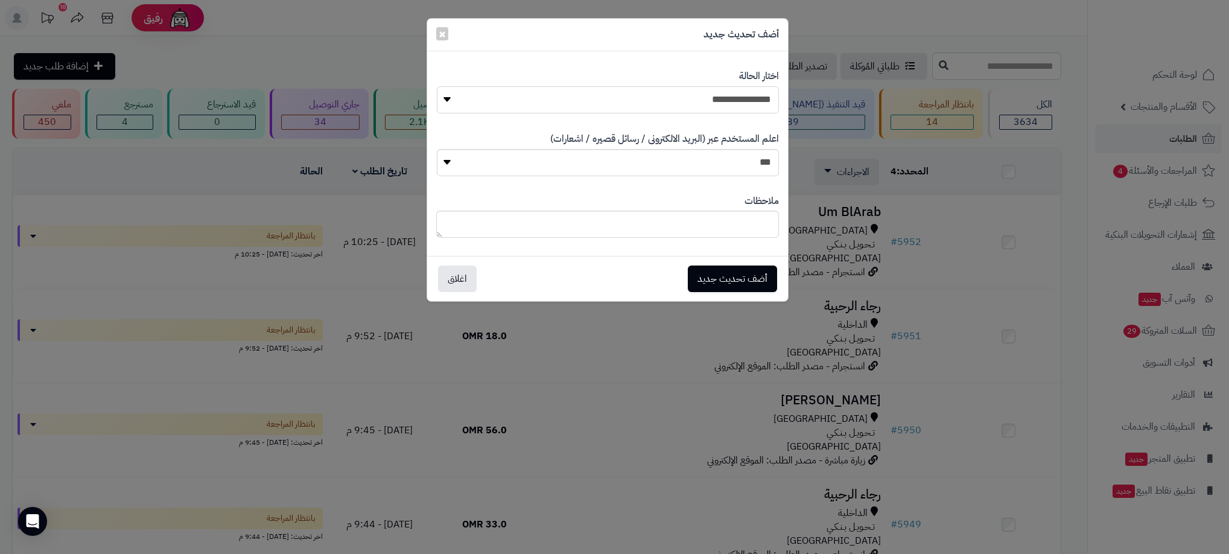
click at [734, 101] on select "**********" at bounding box center [608, 99] width 342 height 27
select select "**"
click at [437, 86] on select "**********" at bounding box center [608, 99] width 342 height 27
click at [754, 281] on button "أضف تحديث جديد" at bounding box center [732, 278] width 89 height 27
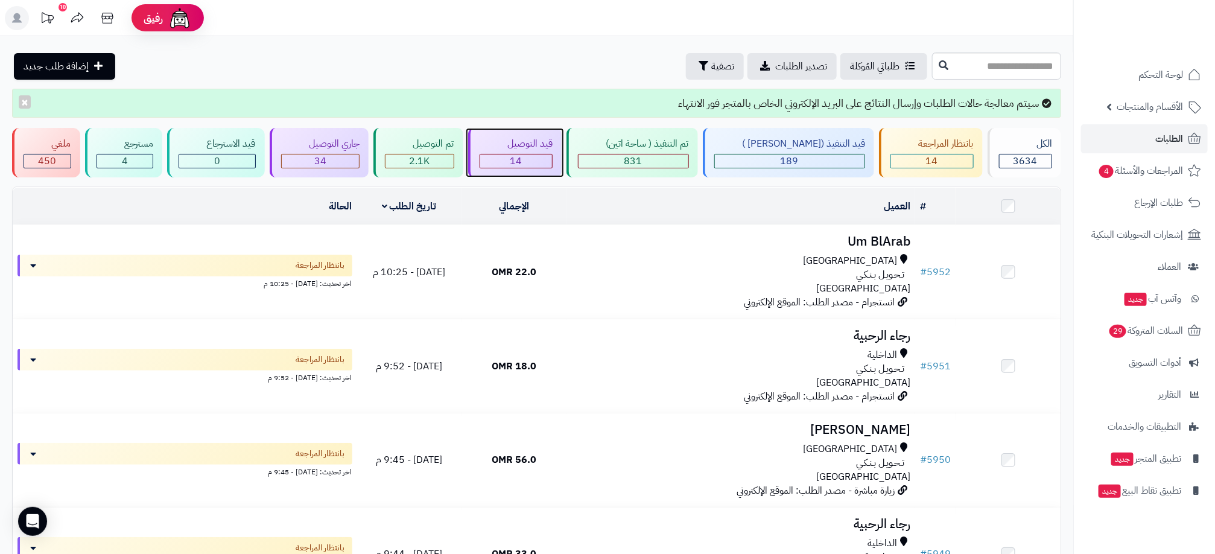
click at [553, 162] on div "14" at bounding box center [516, 161] width 72 height 14
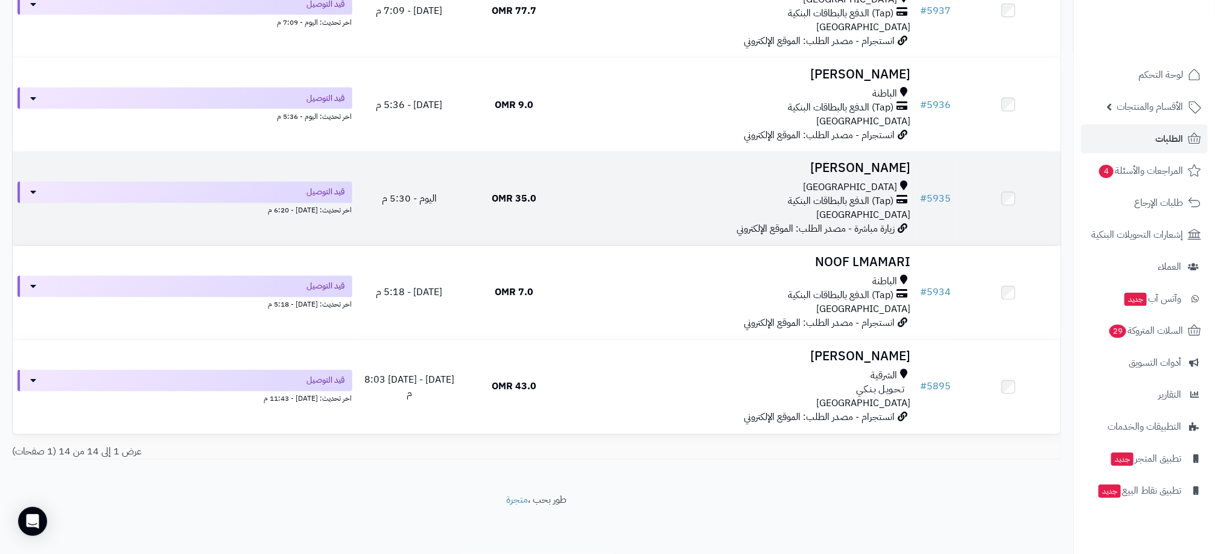
scroll to position [1073, 0]
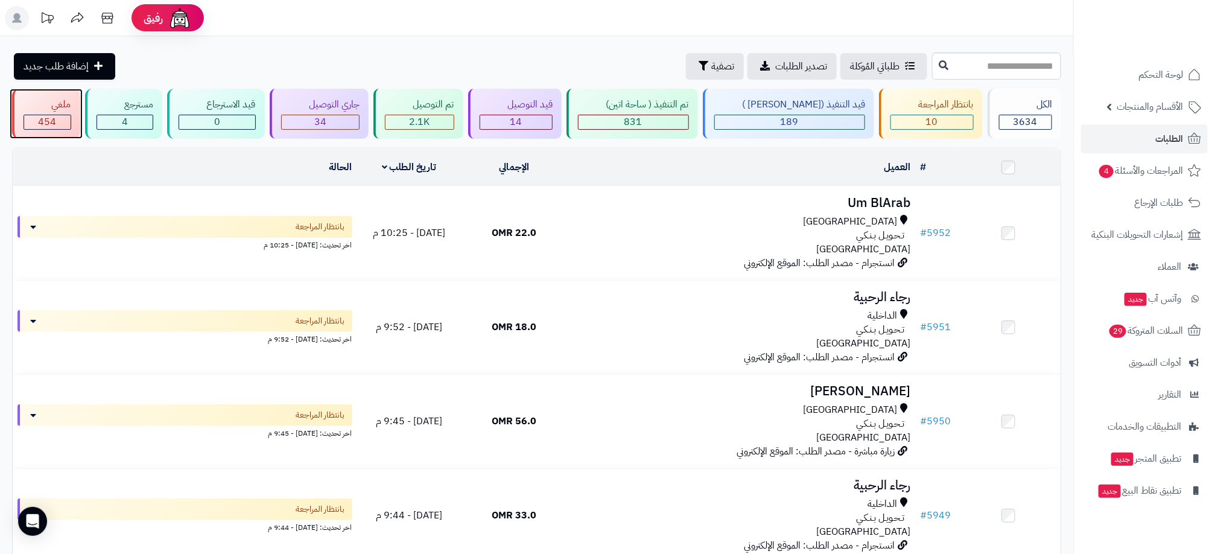
click at [51, 125] on span "454" at bounding box center [47, 122] width 18 height 14
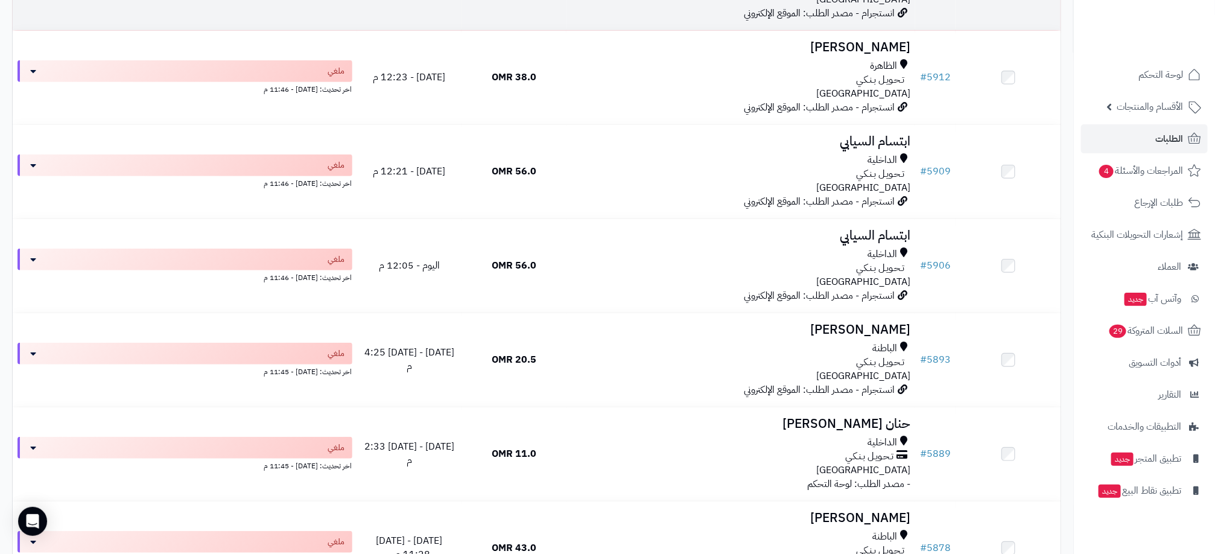
scroll to position [272, 0]
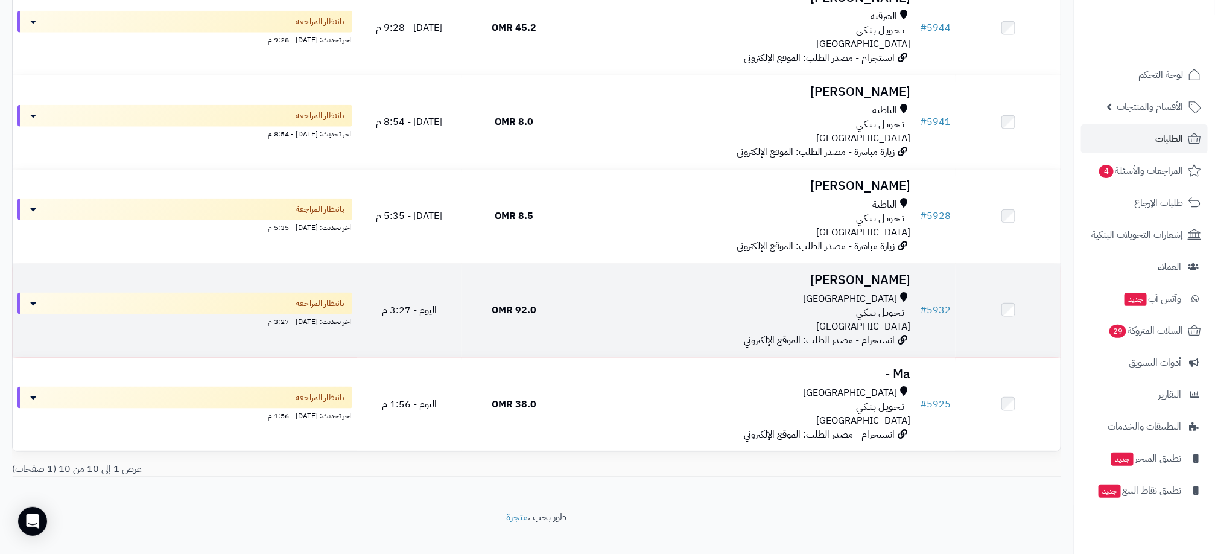
scroll to position [696, 0]
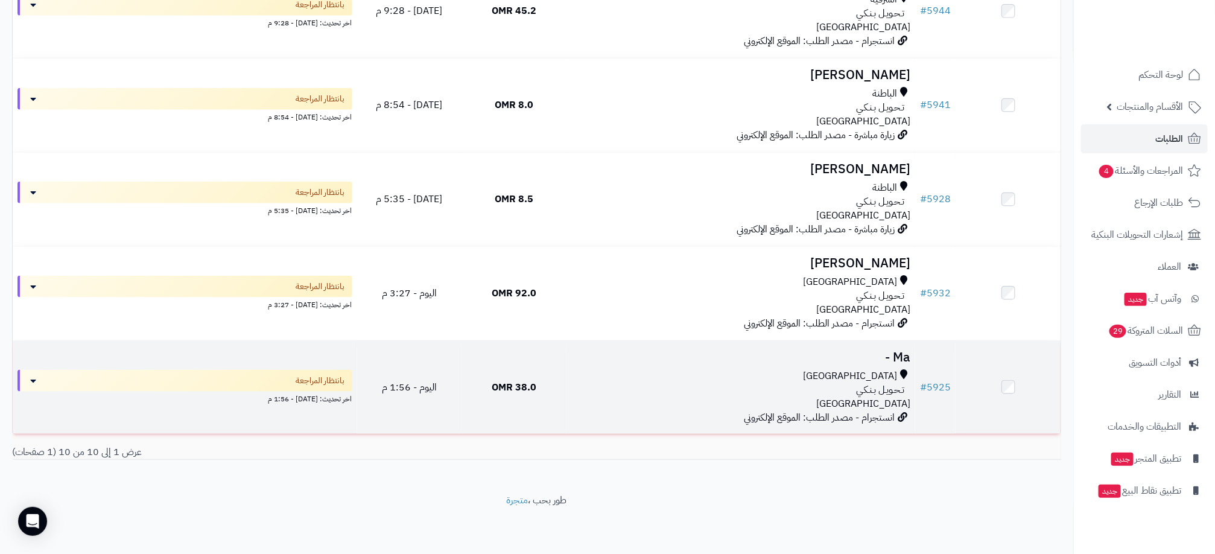
click at [764, 381] on div "[GEOGRAPHIC_DATA]" at bounding box center [740, 376] width 339 height 14
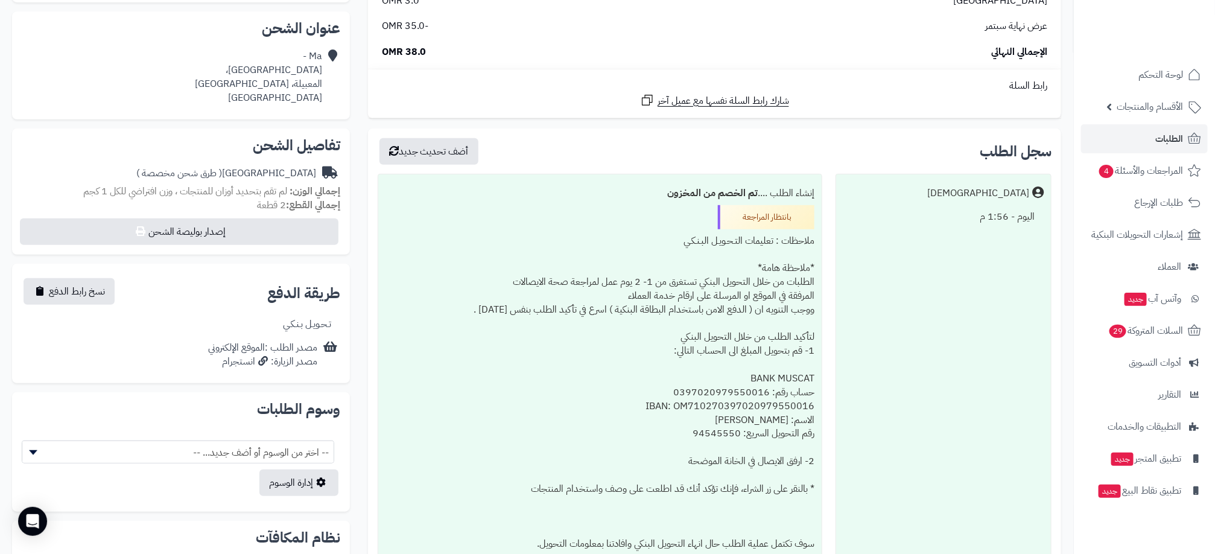
scroll to position [417, 0]
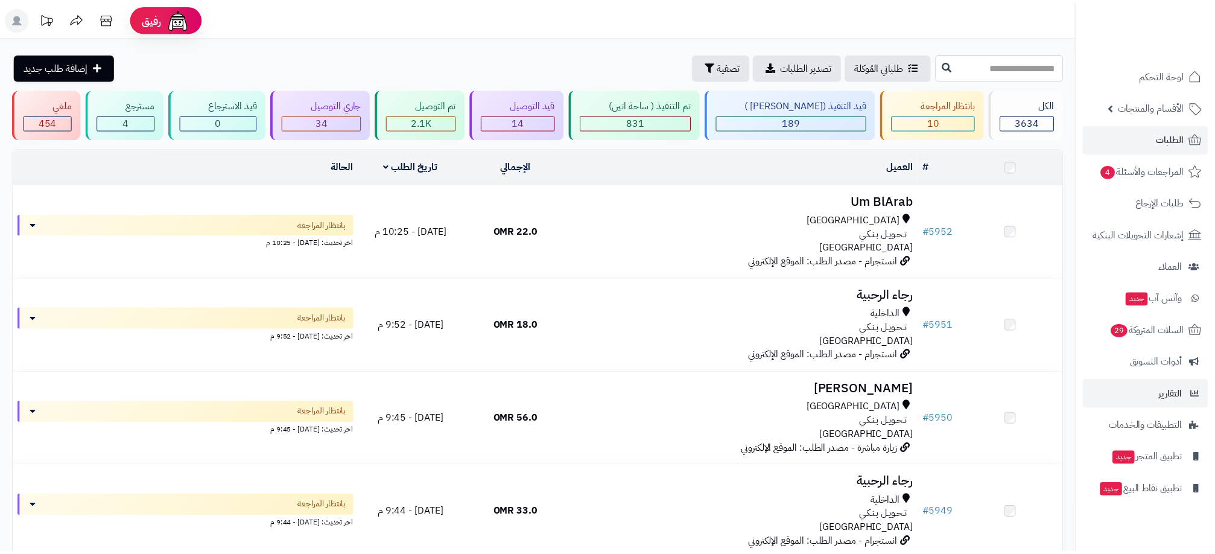
scroll to position [696, 0]
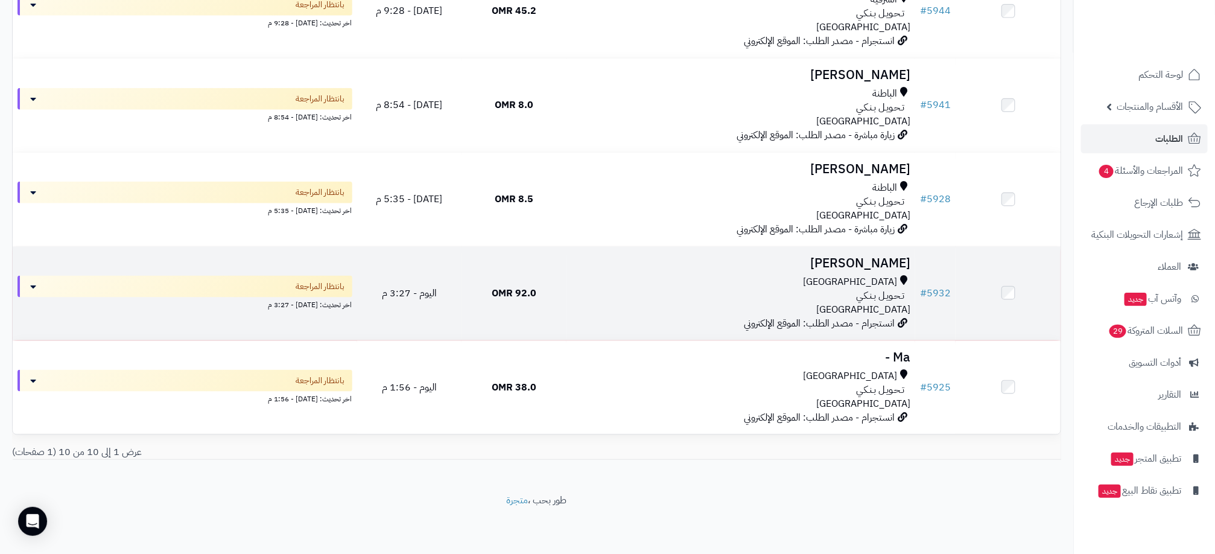
click at [809, 290] on div "تـحـويـل بـنـكـي" at bounding box center [740, 296] width 339 height 14
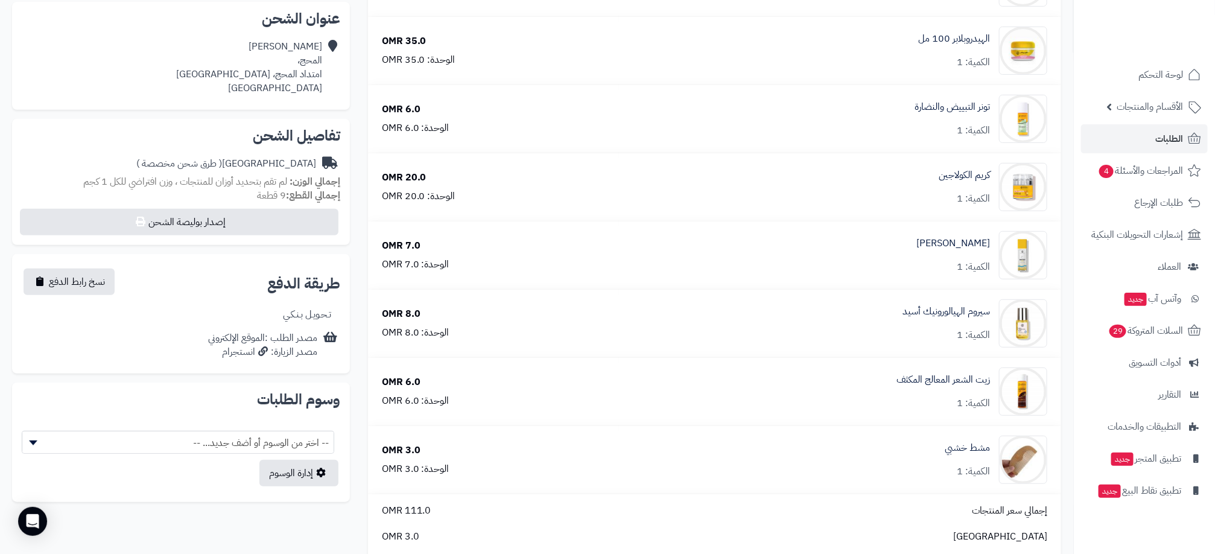
scroll to position [453, 0]
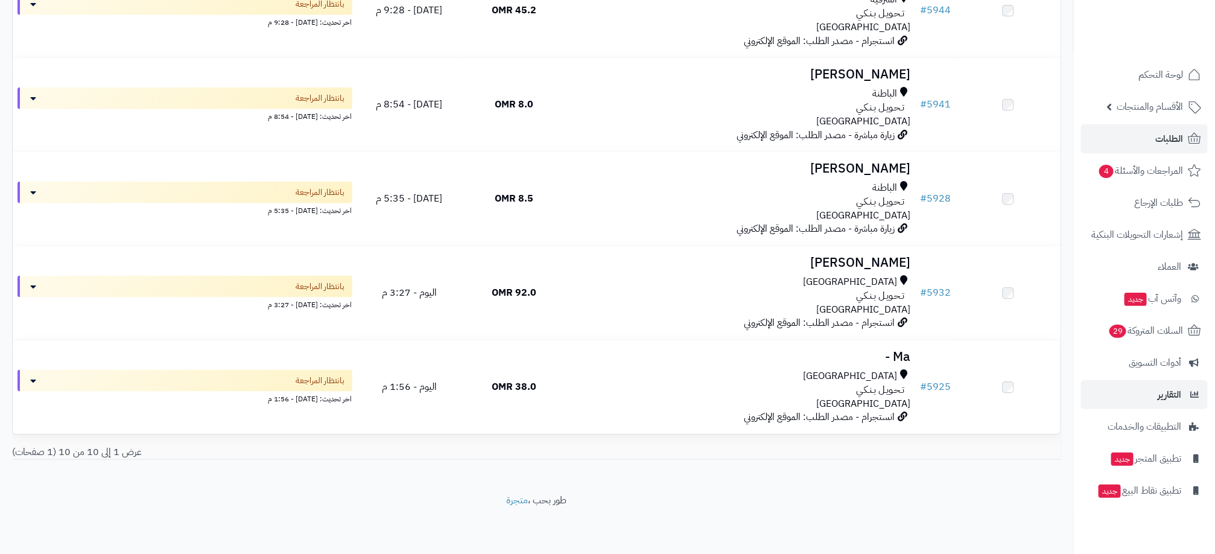
scroll to position [696, 0]
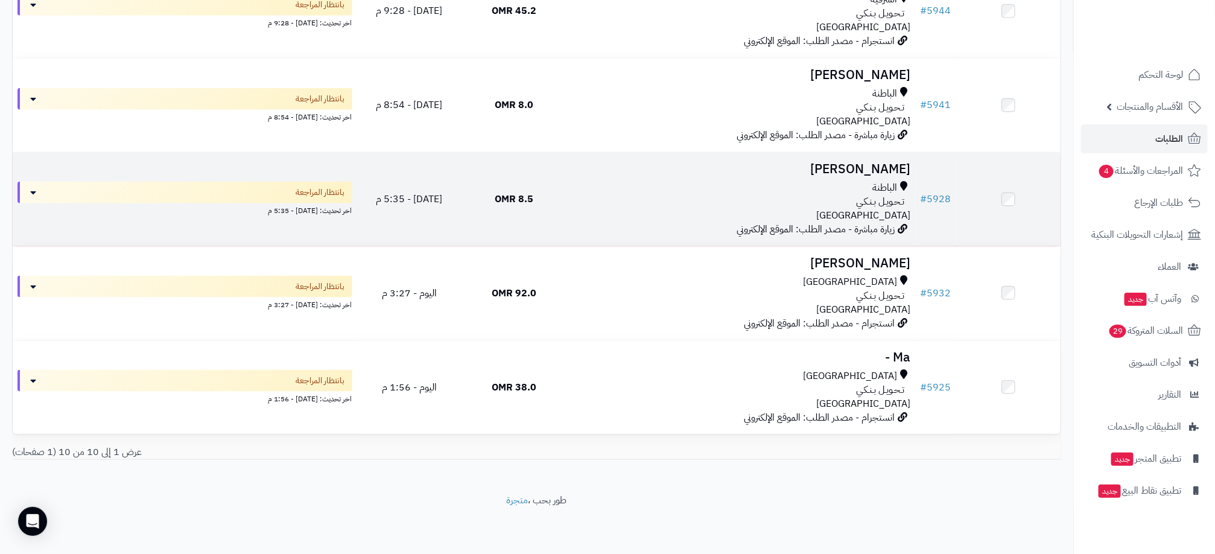
click at [831, 185] on div "الباطنة" at bounding box center [740, 188] width 339 height 14
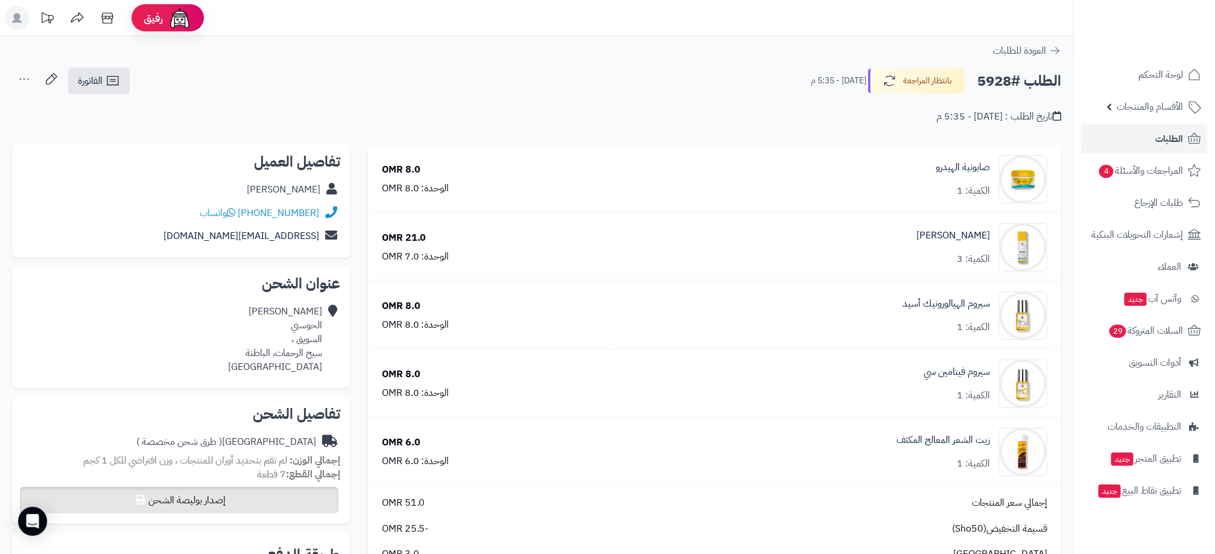
scroll to position [362, 0]
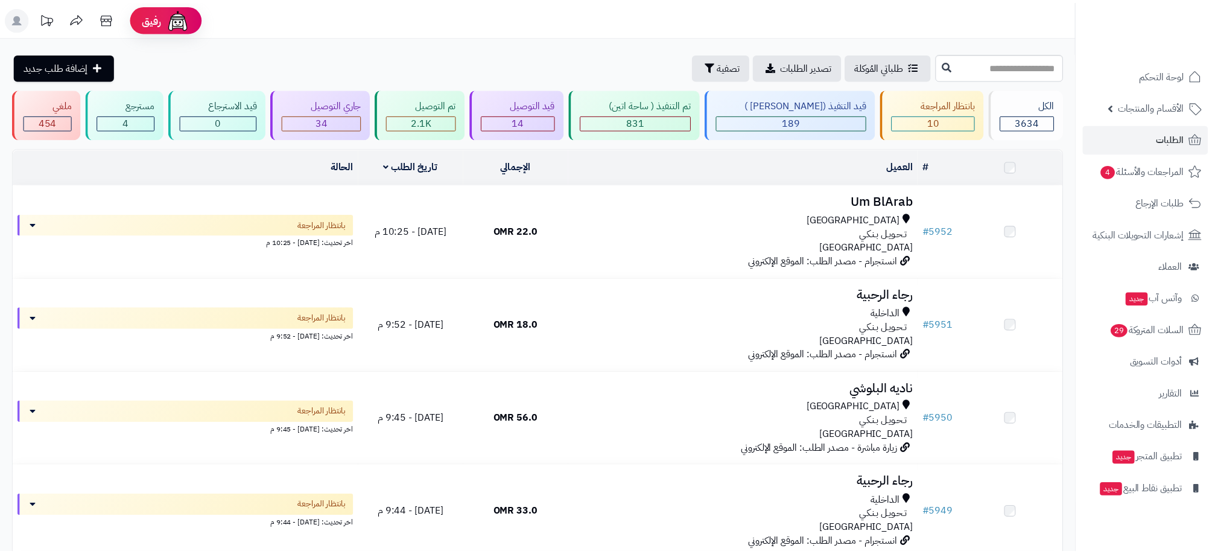
scroll to position [696, 0]
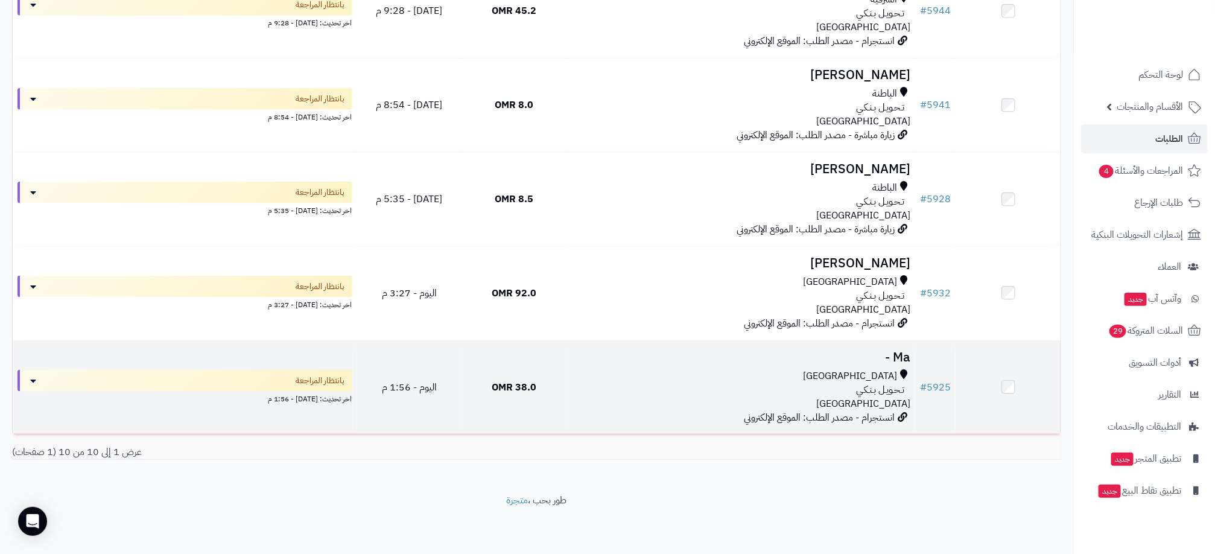
click at [998, 383] on td at bounding box center [1008, 388] width 105 height 94
click at [1010, 397] on td at bounding box center [1008, 388] width 105 height 94
click at [1010, 368] on td at bounding box center [1008, 388] width 105 height 94
click at [1012, 391] on td at bounding box center [1008, 388] width 105 height 94
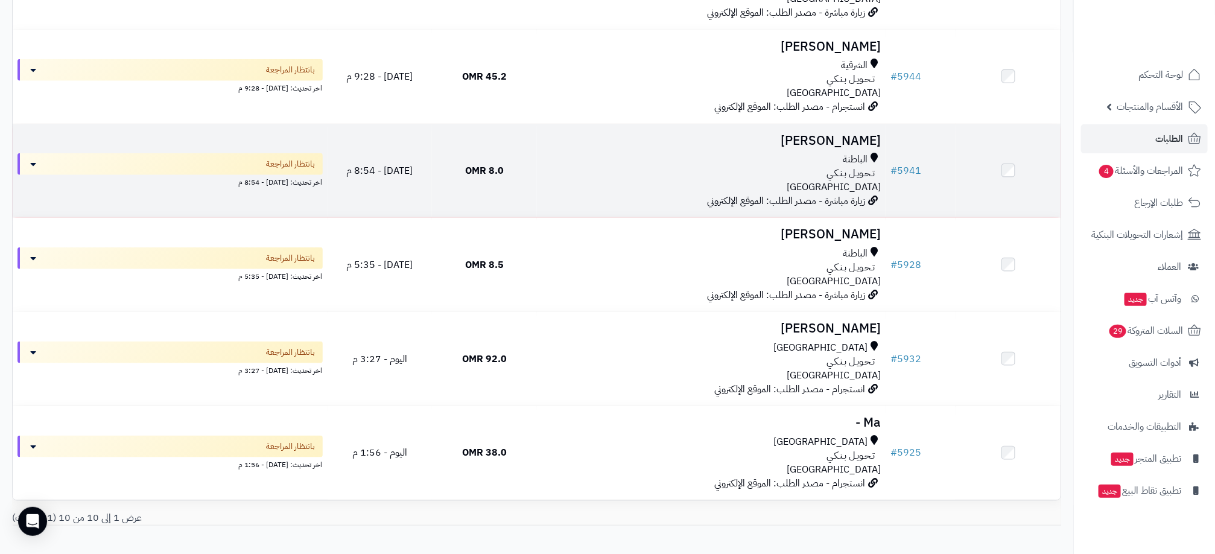
scroll to position [616, 0]
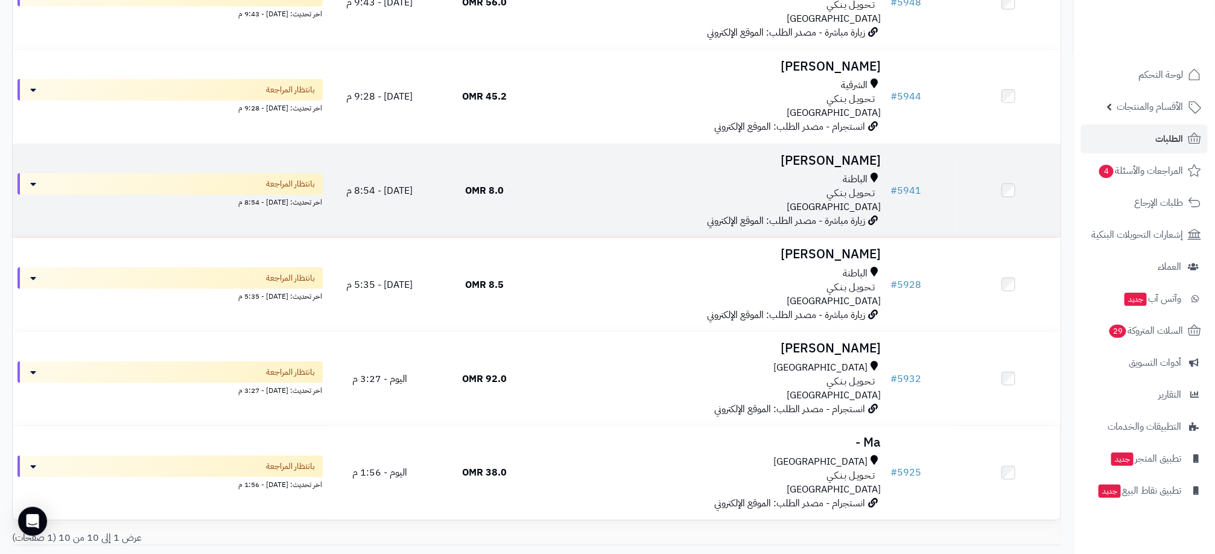
click at [672, 172] on td "حنان البريكي الباطنة تـحـويـل بـنـكـي عمان زيارة مباشرة - مصدر الطلب: الموقع ال…" at bounding box center [711, 191] width 349 height 94
click at [669, 180] on div "الباطنة" at bounding box center [711, 180] width 339 height 14
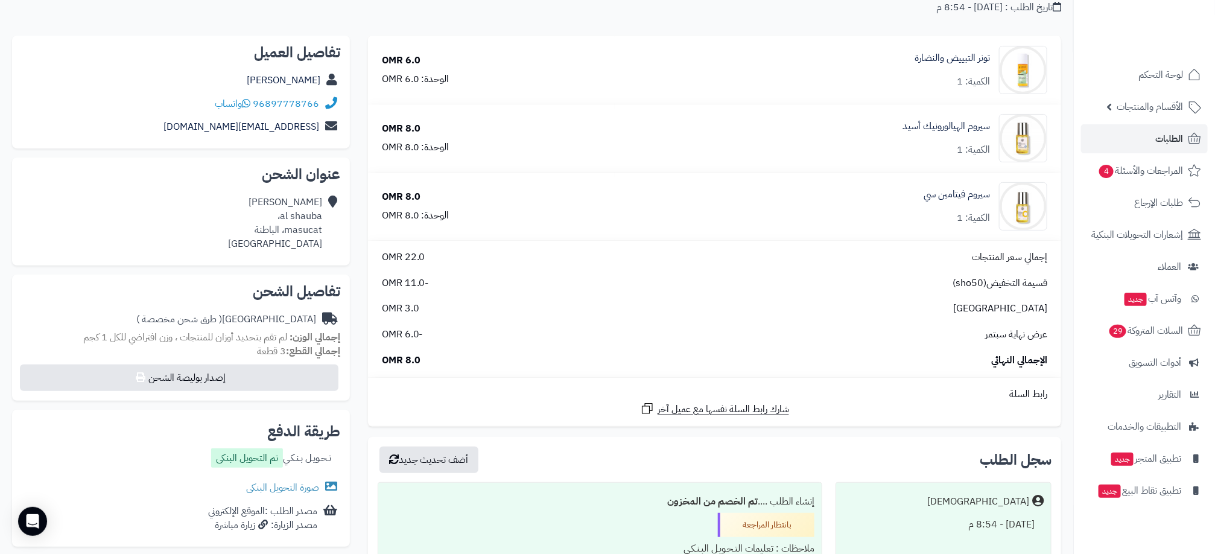
scroll to position [362, 0]
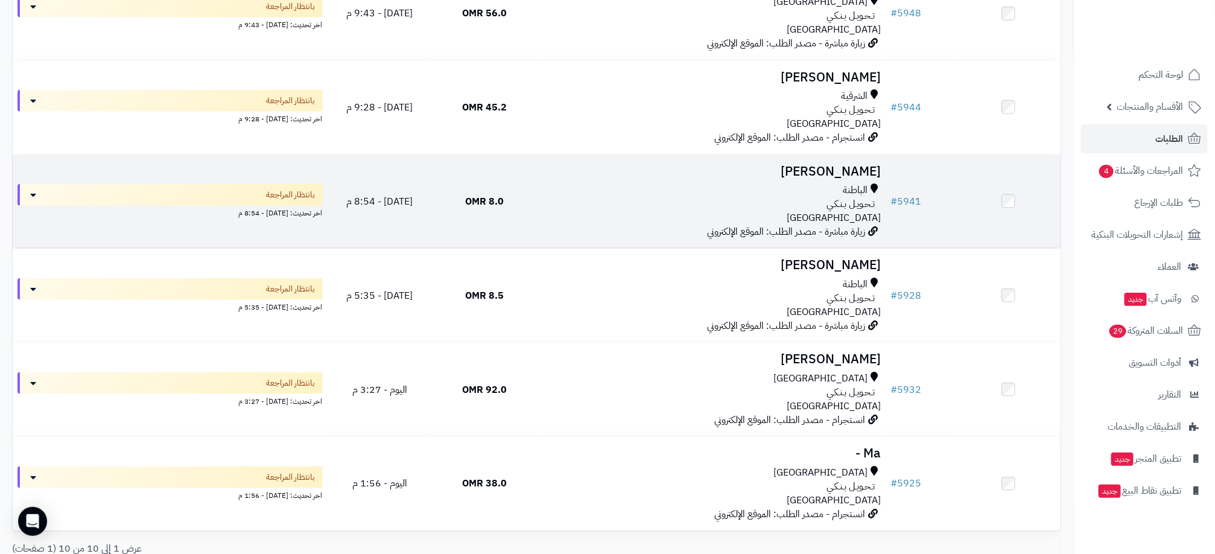
scroll to position [616, 0]
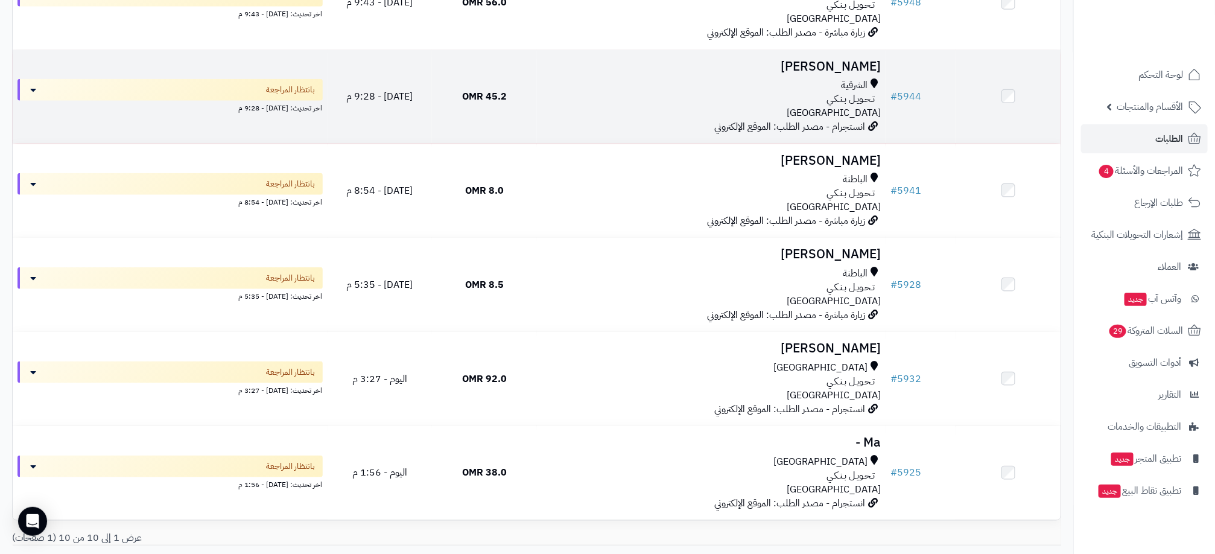
click at [686, 71] on h3 "[PERSON_NAME]" at bounding box center [711, 67] width 339 height 14
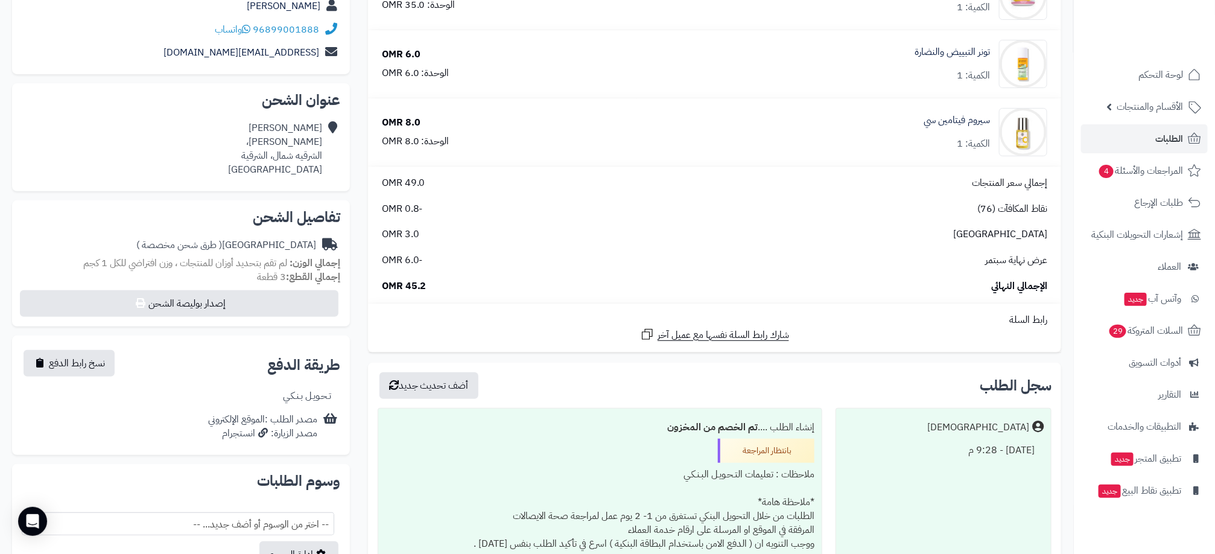
scroll to position [272, 0]
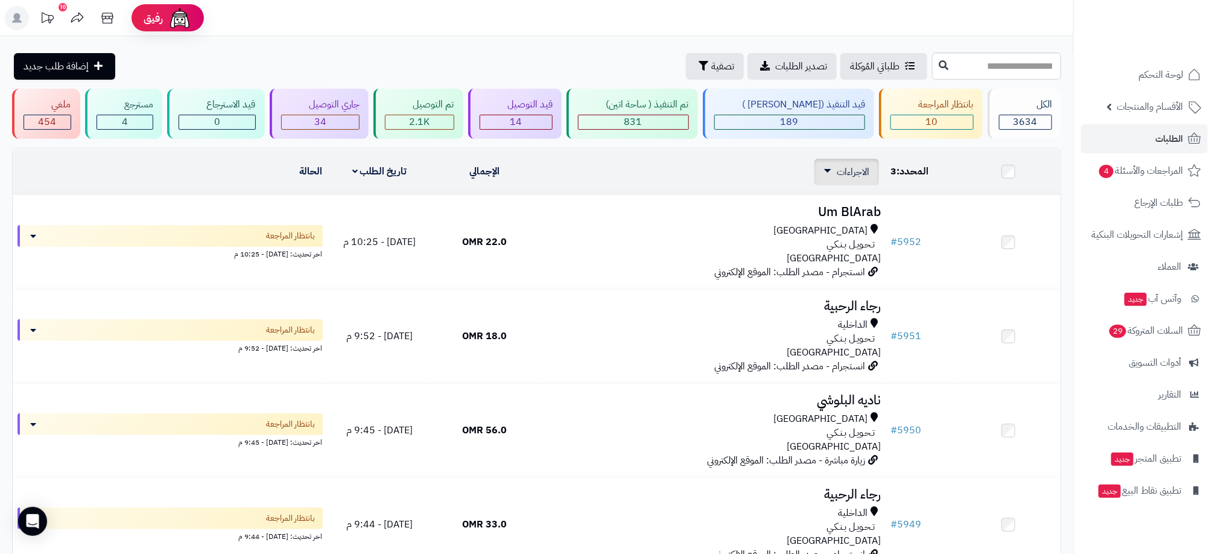
click at [844, 170] on span "الاجراءات" at bounding box center [853, 172] width 33 height 14
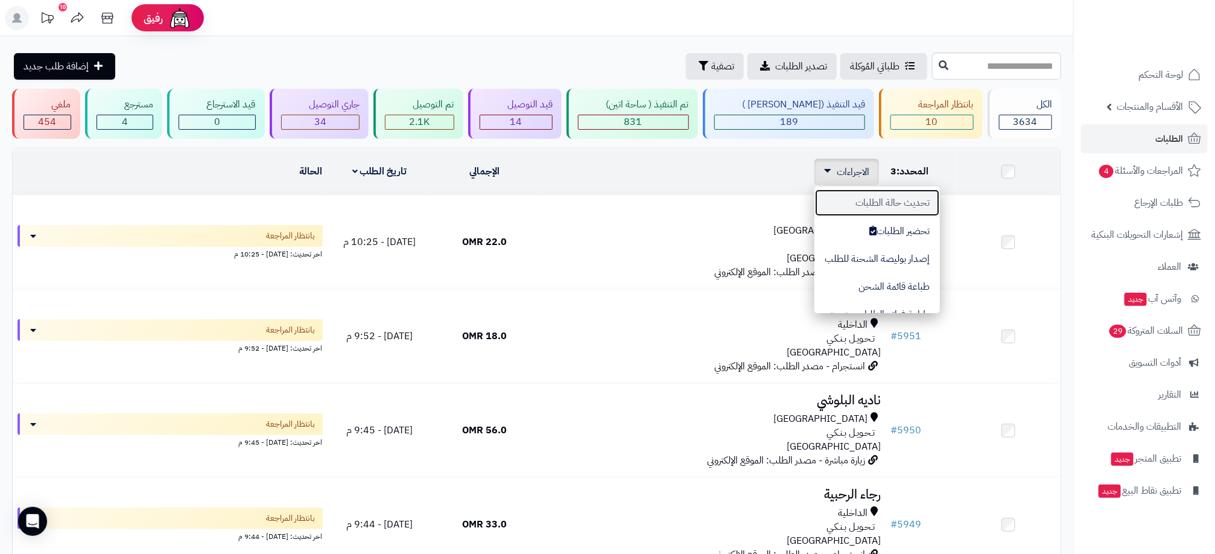
click at [891, 203] on button "تحديث حالة الطلبات" at bounding box center [878, 203] width 126 height 28
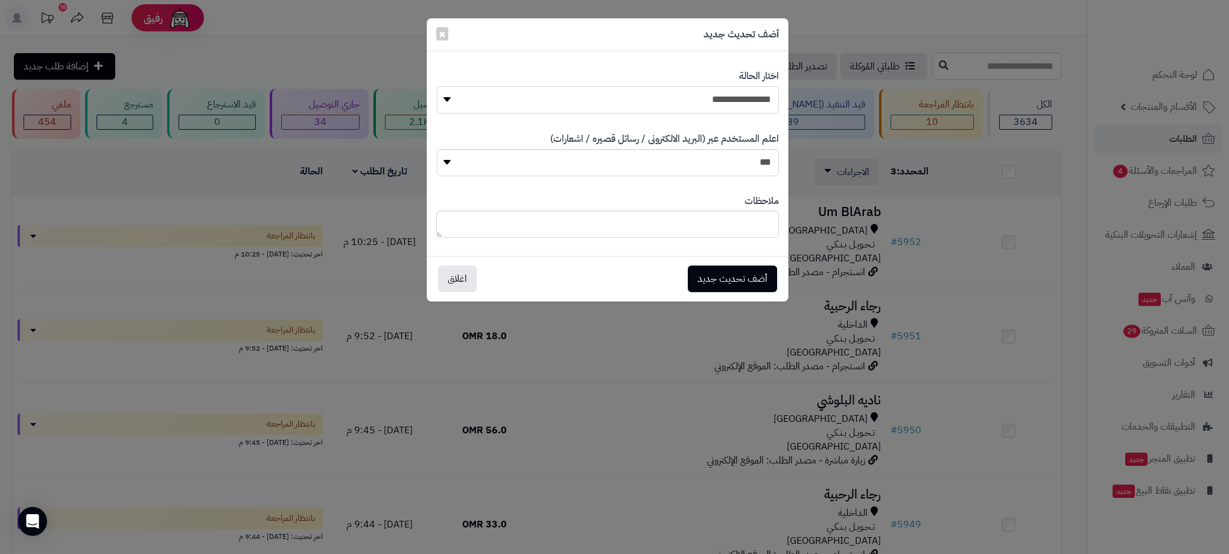
click at [766, 97] on select "**********" at bounding box center [608, 99] width 342 height 27
select select "**"
click at [437, 86] on select "**********" at bounding box center [608, 99] width 342 height 27
click at [714, 292] on div "أضف تحديث جديد اغلاق" at bounding box center [607, 278] width 343 height 27
click at [713, 279] on button "أضف تحديث جديد" at bounding box center [732, 278] width 89 height 27
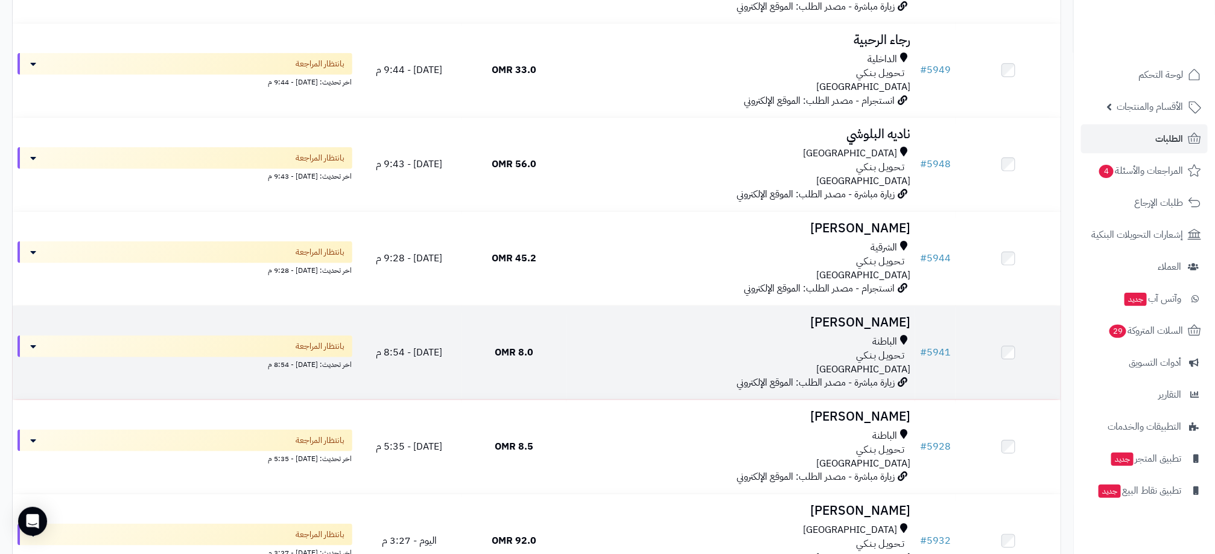
scroll to position [463, 0]
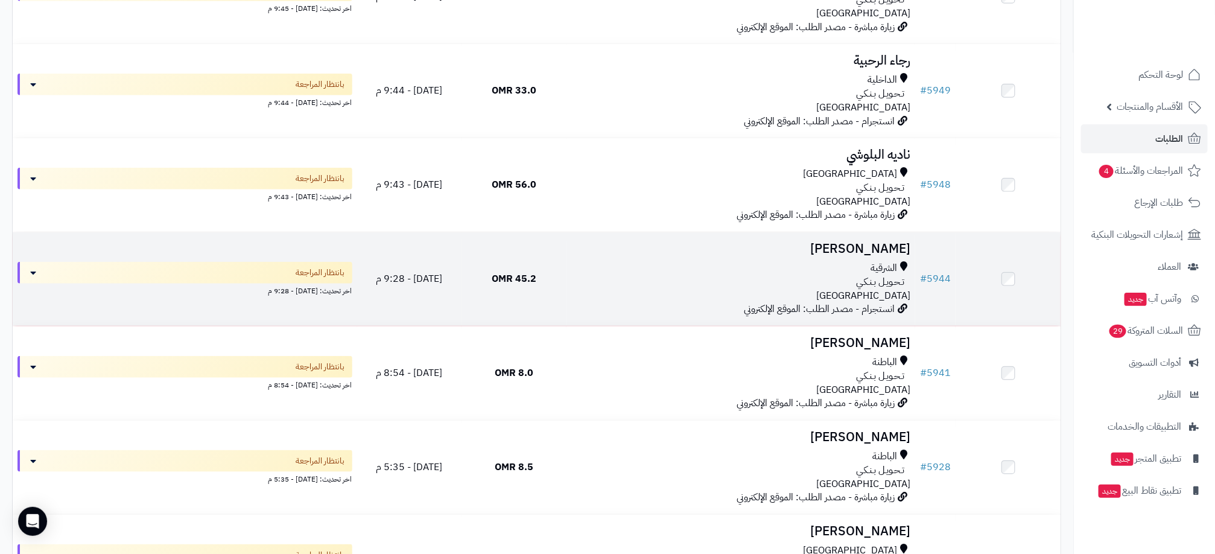
click at [721, 270] on div "الشرقية" at bounding box center [740, 268] width 339 height 14
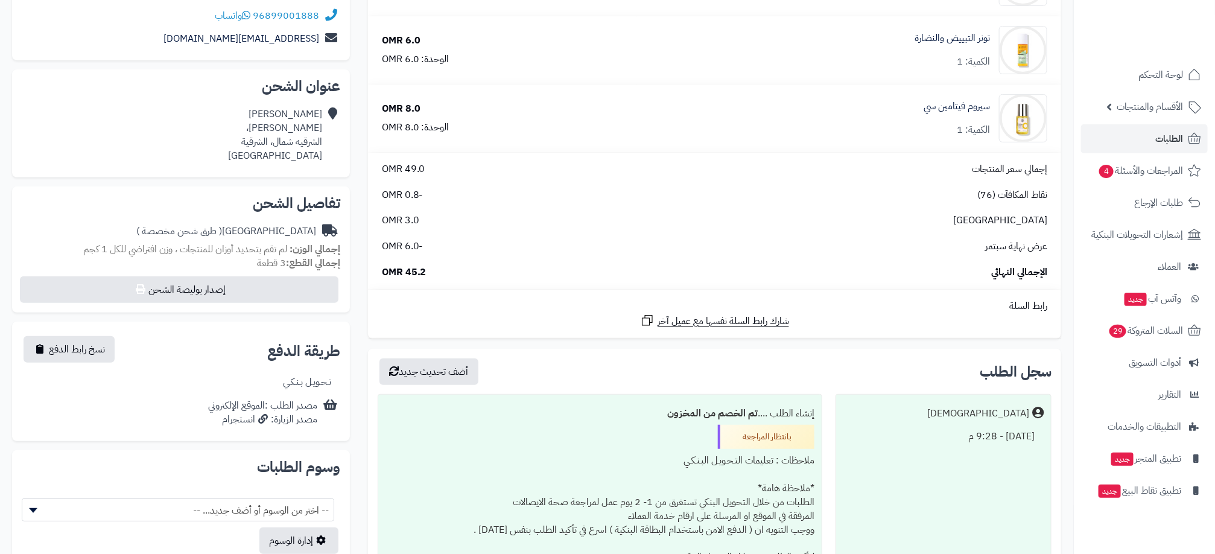
scroll to position [453, 0]
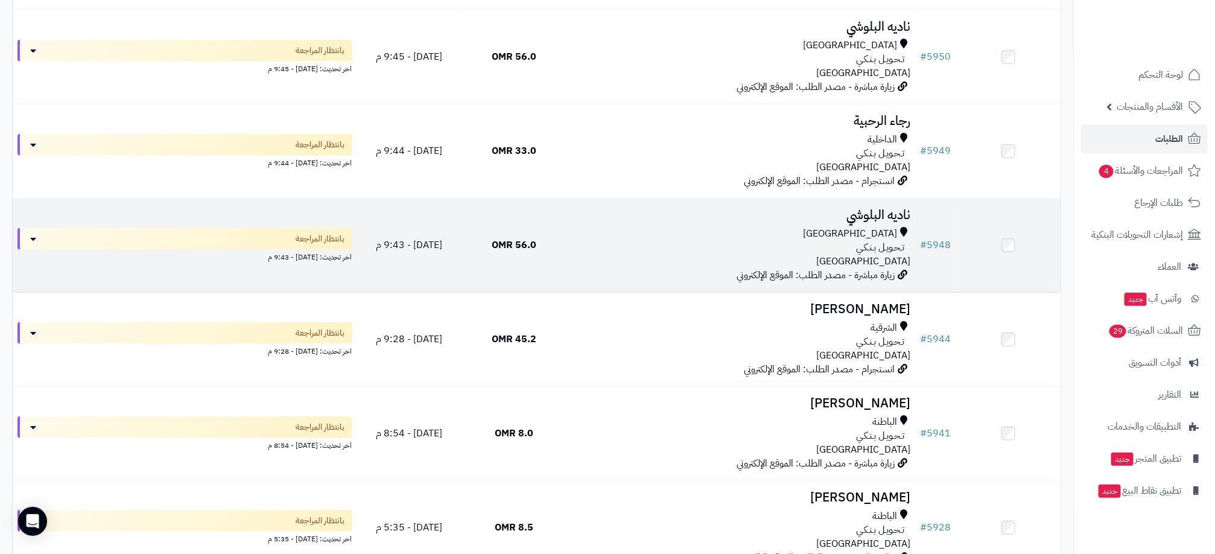
scroll to position [333, 0]
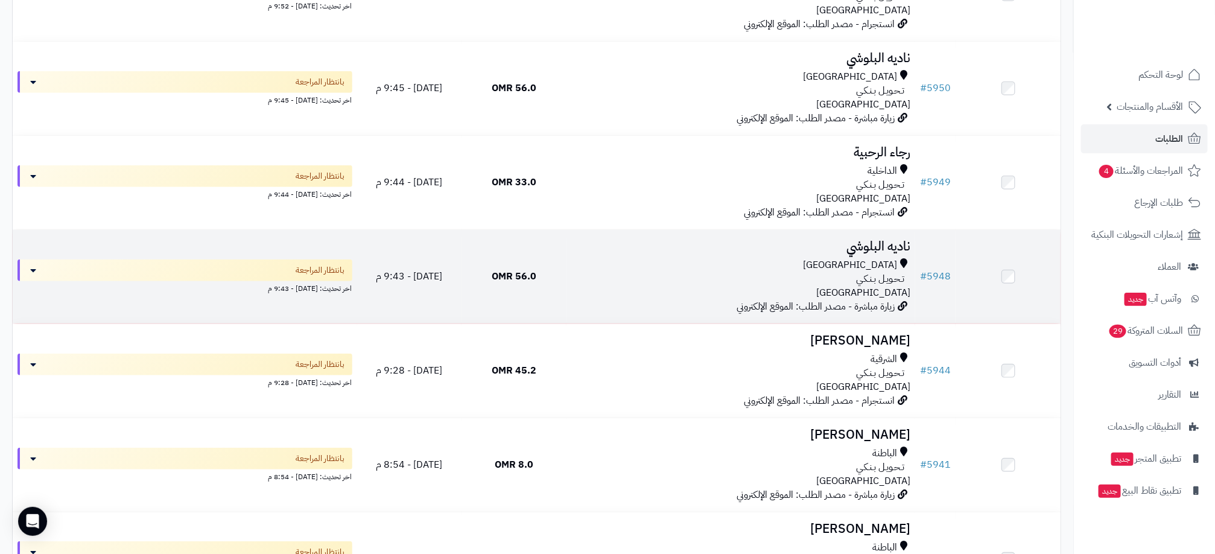
click at [699, 273] on div "تـحـويـل بـنـكـي" at bounding box center [740, 279] width 339 height 14
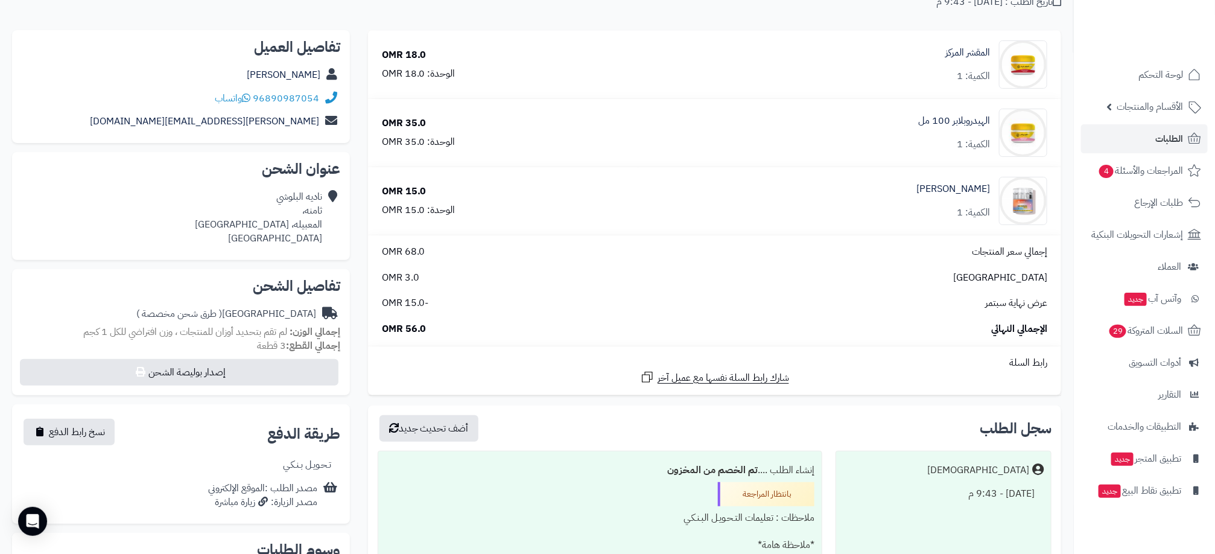
scroll to position [272, 0]
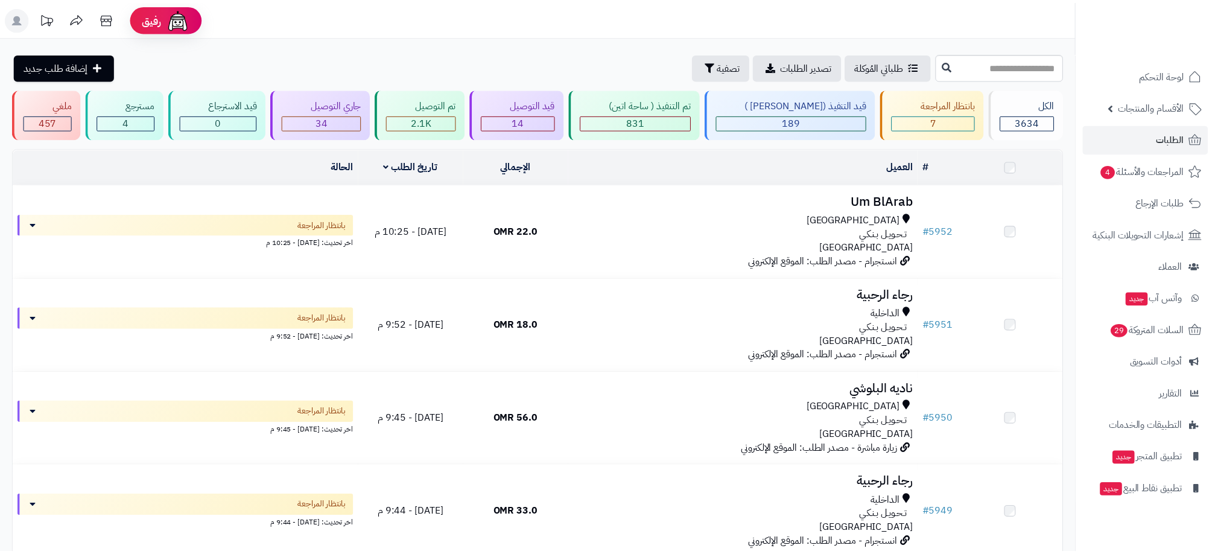
scroll to position [333, 0]
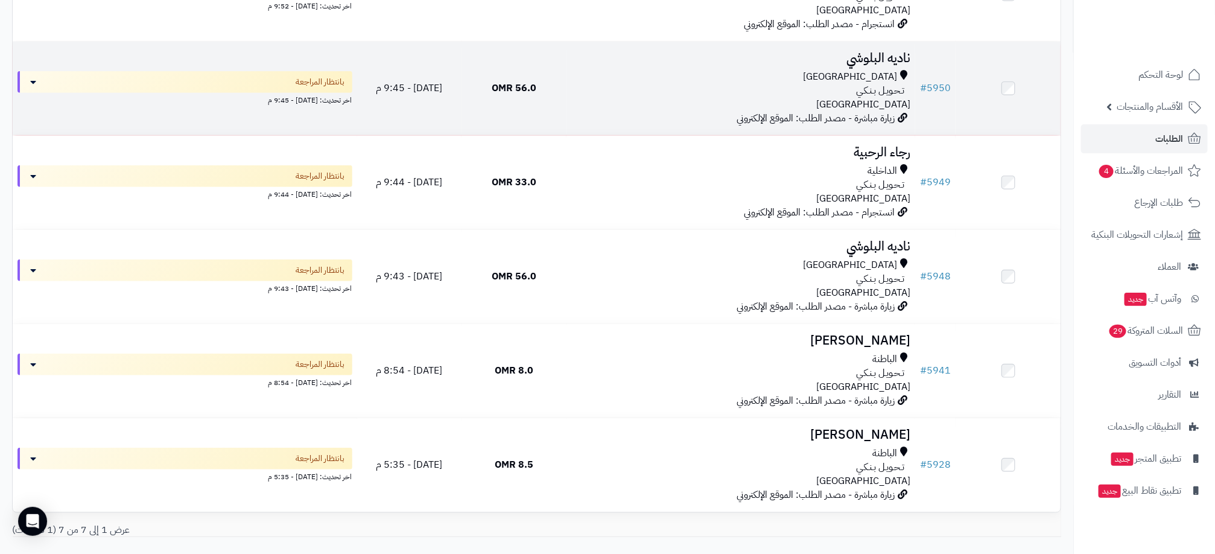
click at [668, 95] on div "تـحـويـل بـنـكـي" at bounding box center [740, 91] width 339 height 14
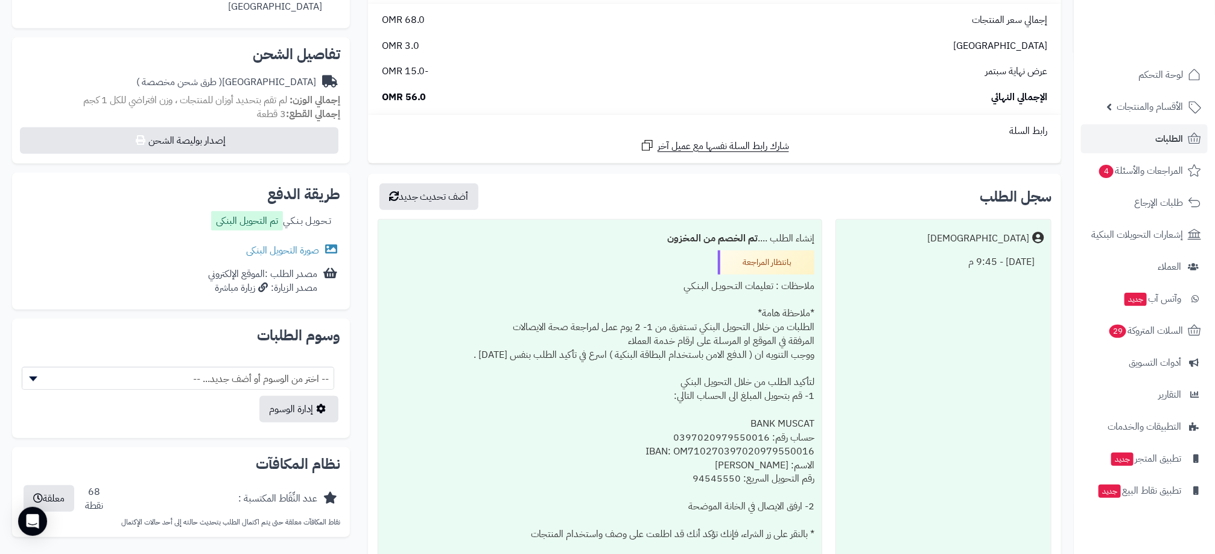
scroll to position [362, 0]
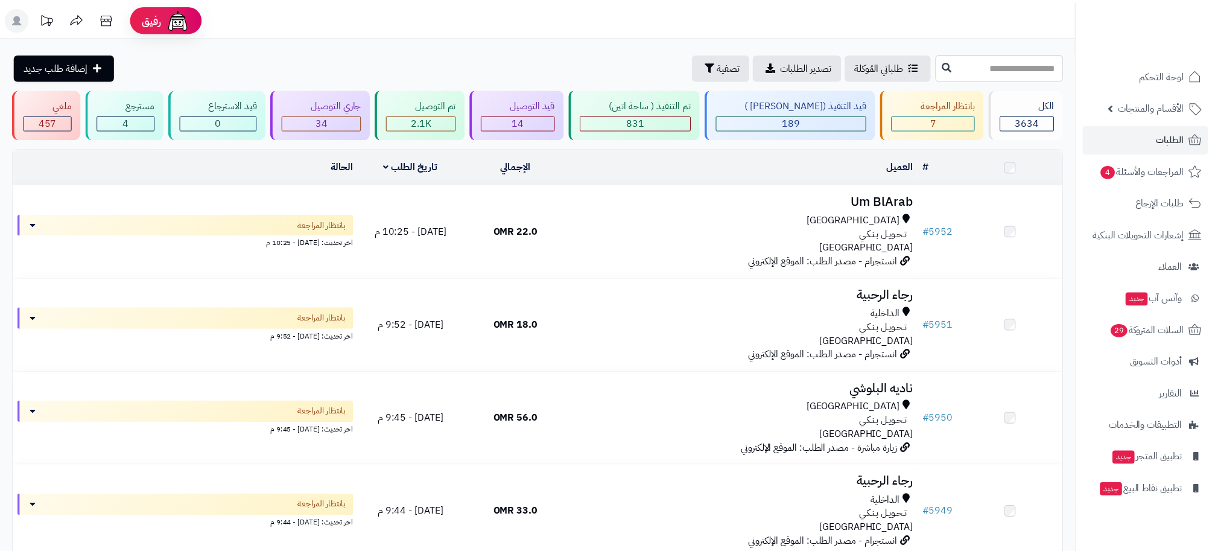
scroll to position [333, 0]
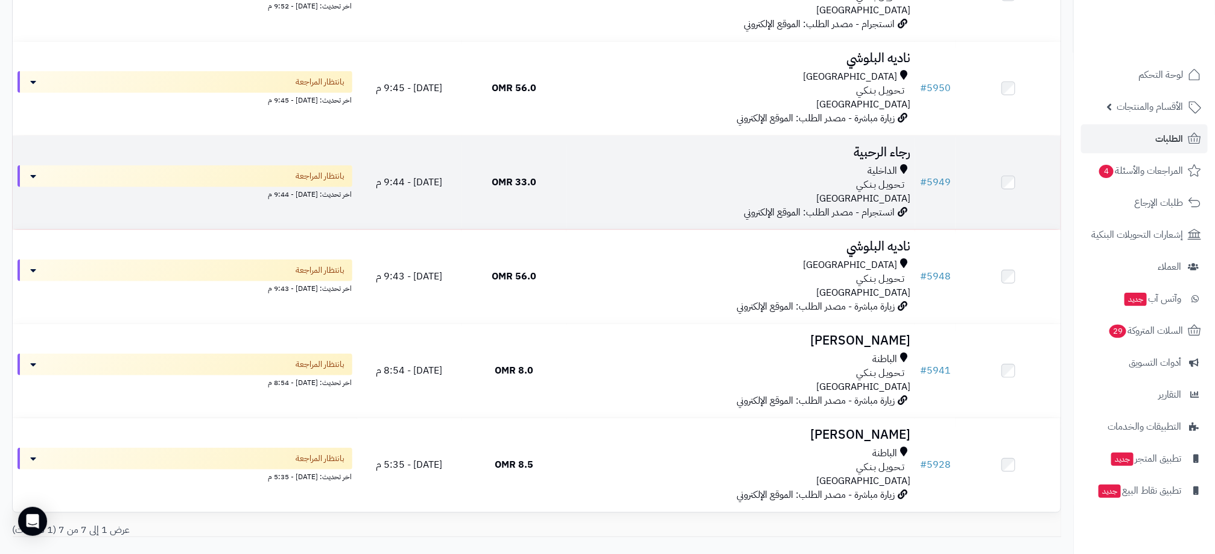
click at [740, 162] on td "رجاء الرحبية الداخلية تـحـويـل بـنـكـي [GEOGRAPHIC_DATA] انستجرام - مصدر الطلب:…" at bounding box center [741, 183] width 349 height 94
click at [527, 182] on span "33.0 OMR" at bounding box center [514, 182] width 45 height 14
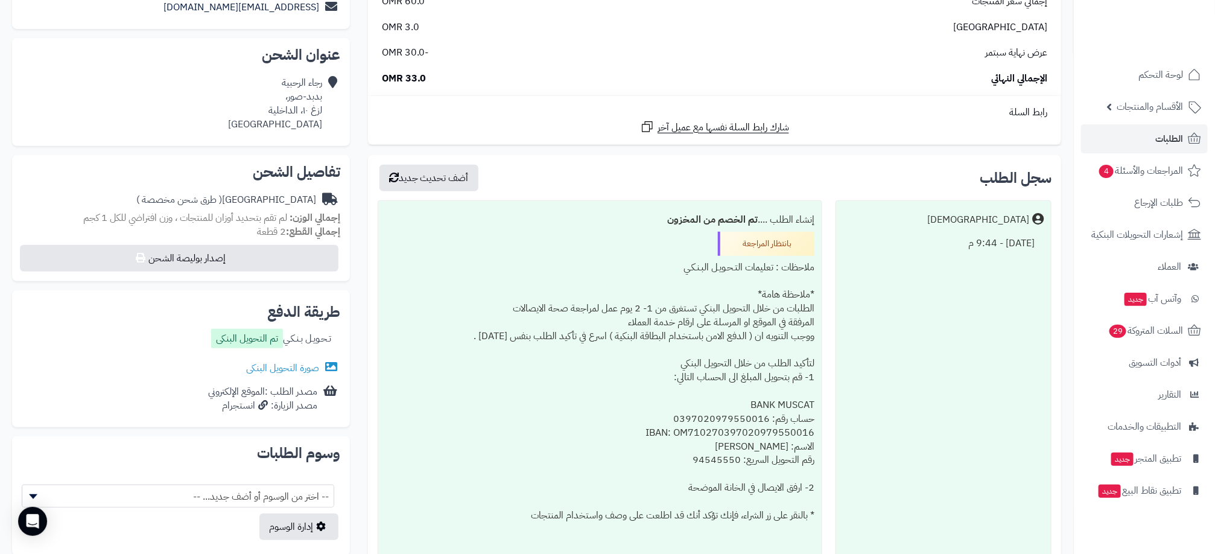
scroll to position [362, 0]
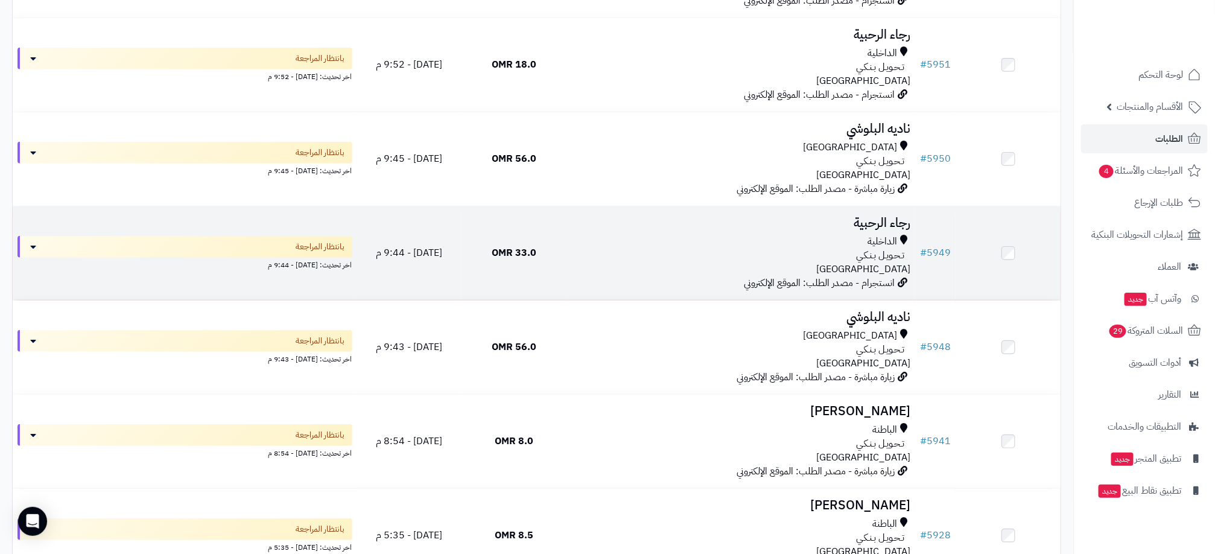
scroll to position [243, 0]
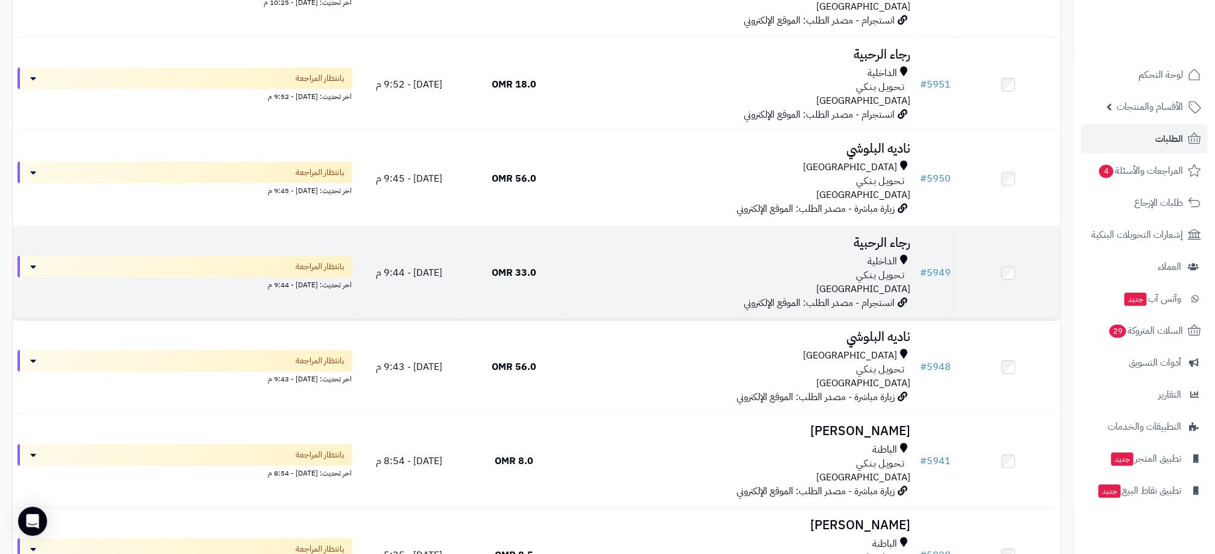
click at [672, 272] on div "تـحـويـل بـنـكـي" at bounding box center [740, 276] width 339 height 14
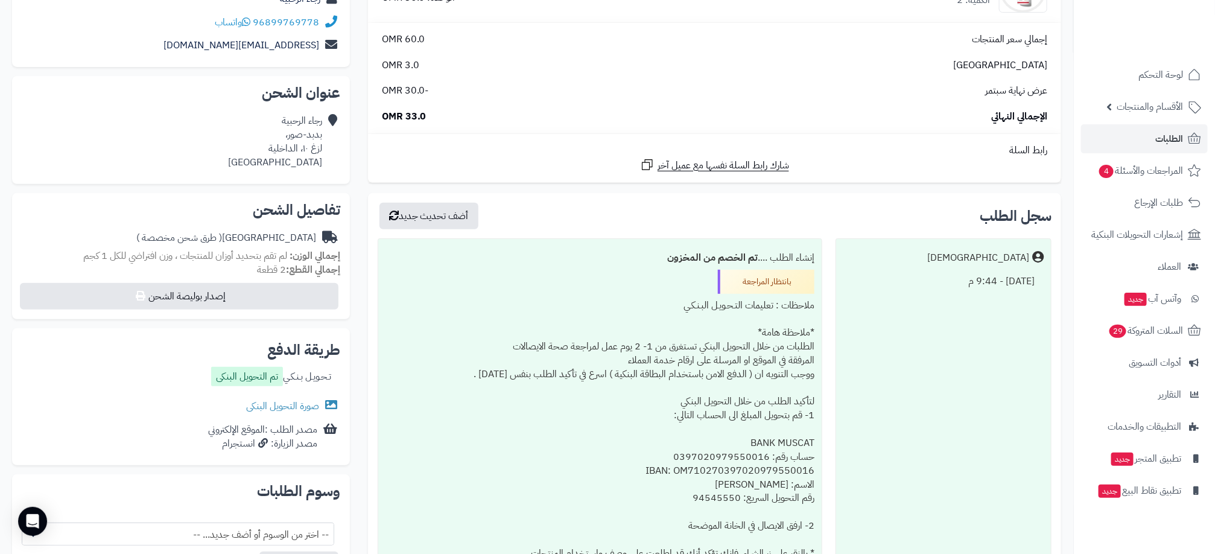
scroll to position [362, 0]
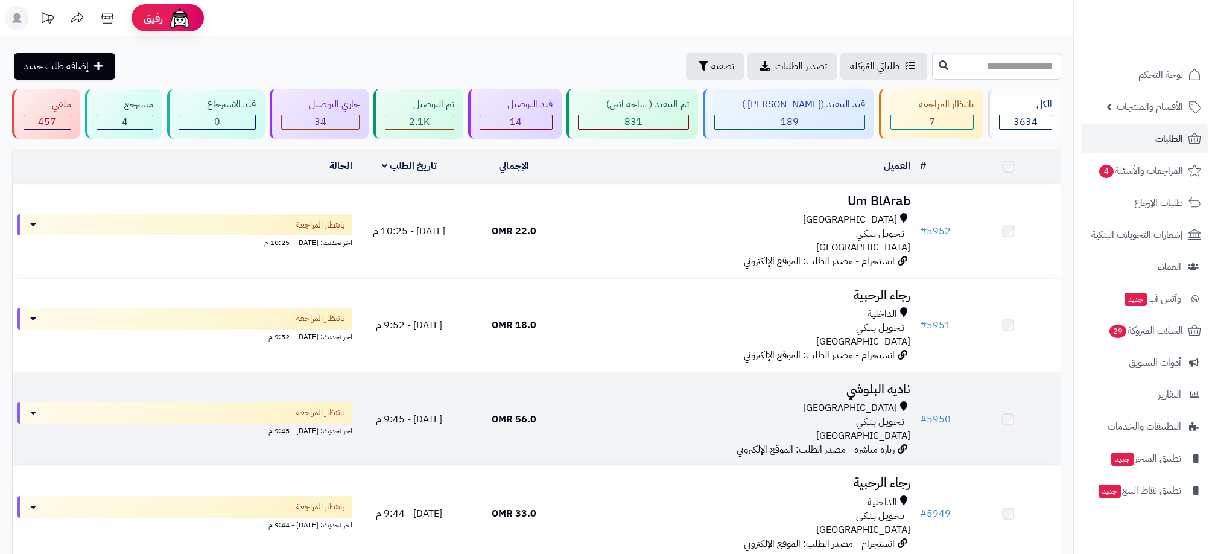
scroll to position [243, 0]
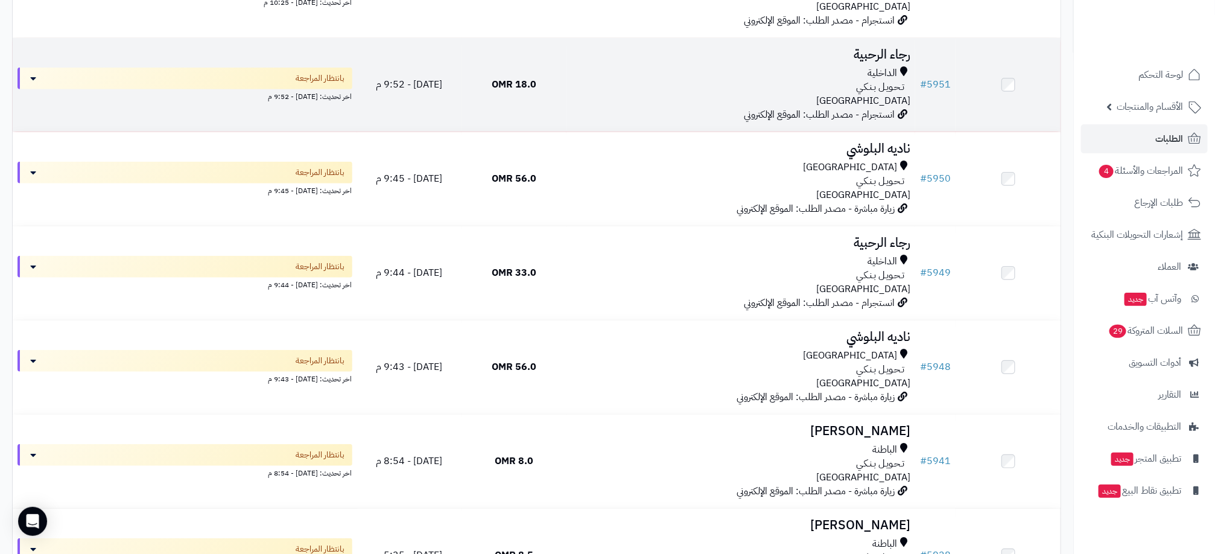
click at [760, 84] on div "تـحـويـل بـنـكـي" at bounding box center [740, 87] width 339 height 14
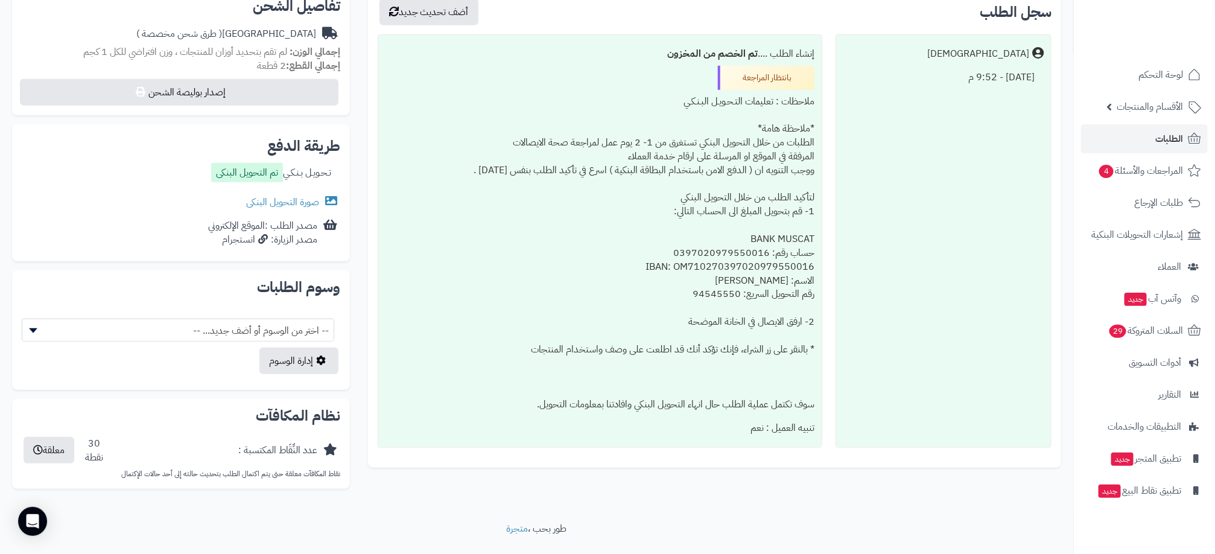
scroll to position [422, 0]
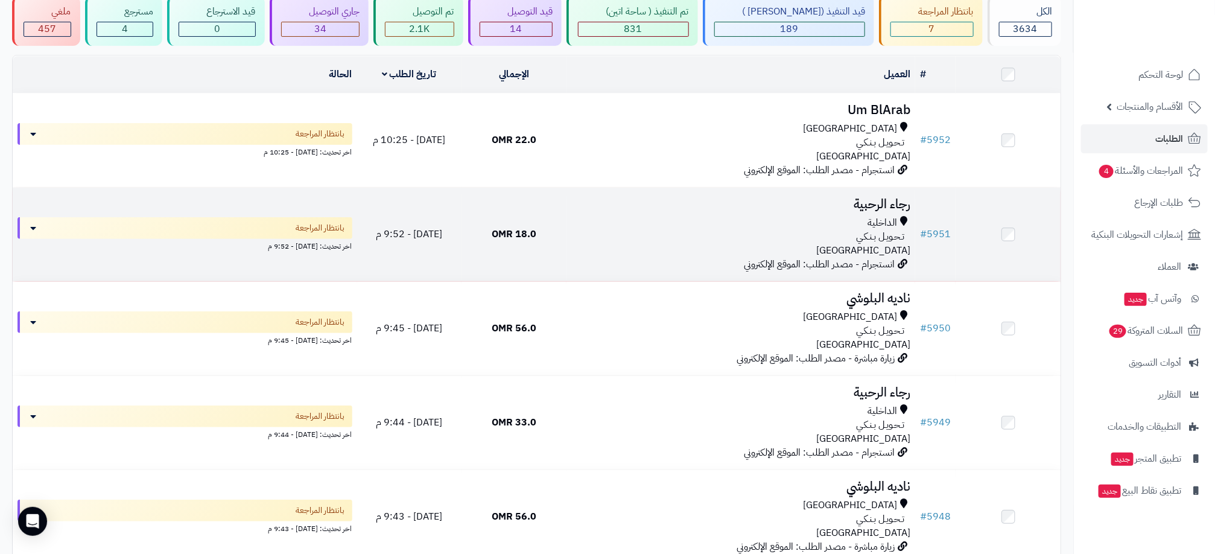
scroll to position [62, 0]
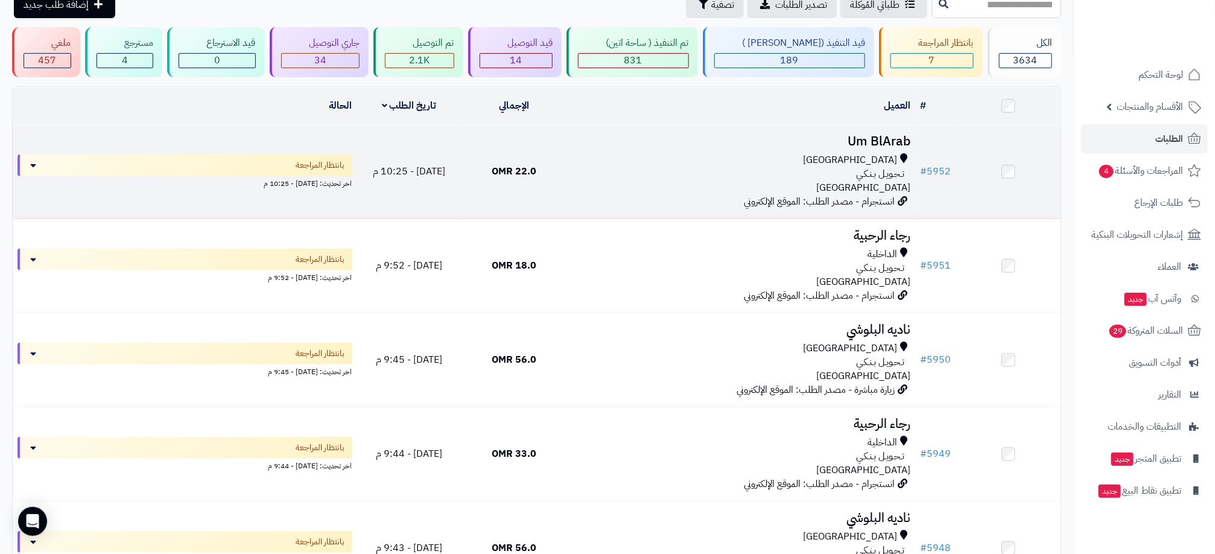
click at [808, 151] on td "Um BlArab مسقط تـحـويـل بـنـكـي عمان انستجرام - مصدر الطلب: الموقع الإلكتروني" at bounding box center [741, 172] width 349 height 94
click at [791, 154] on div "[GEOGRAPHIC_DATA]" at bounding box center [740, 160] width 339 height 14
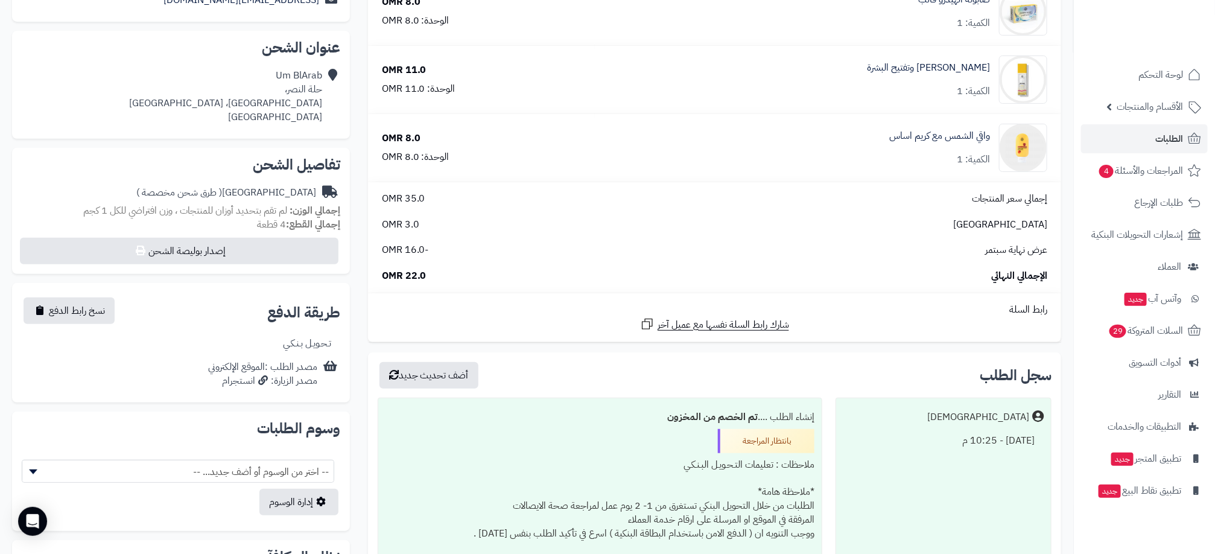
scroll to position [272, 0]
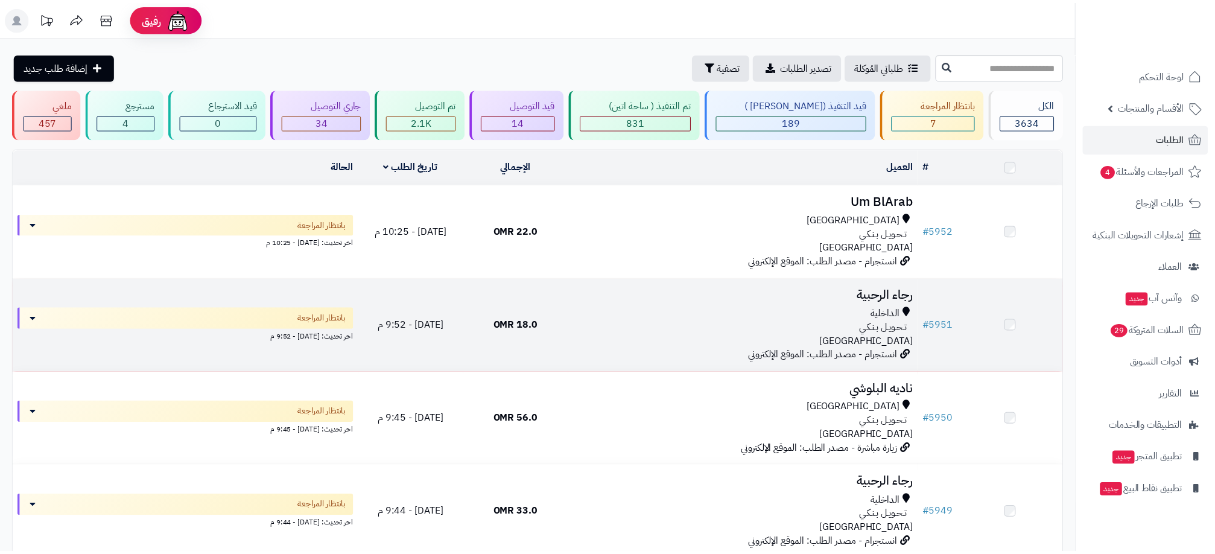
scroll to position [62, 0]
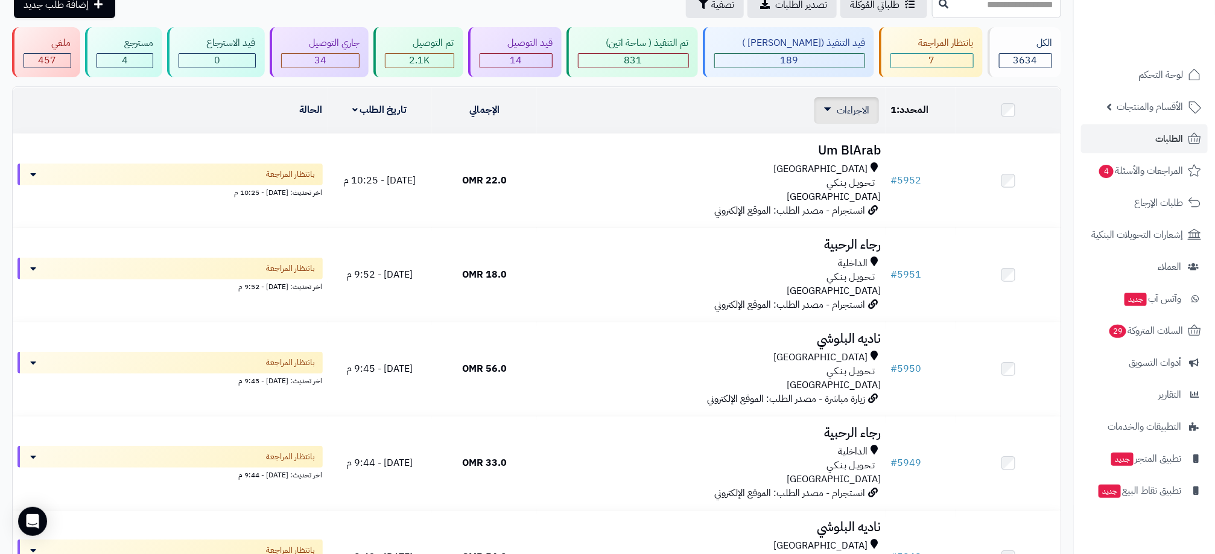
click at [866, 106] on span "الاجراءات" at bounding box center [853, 110] width 33 height 14
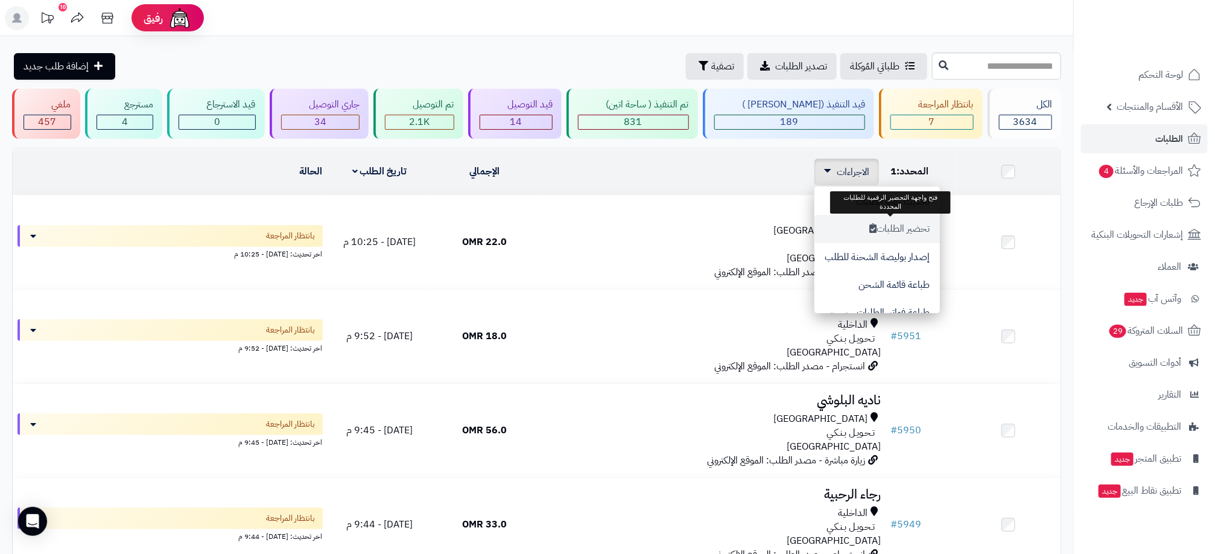
scroll to position [0, 0]
click at [909, 197] on button "تحديث حالة الطلبات" at bounding box center [878, 203] width 126 height 28
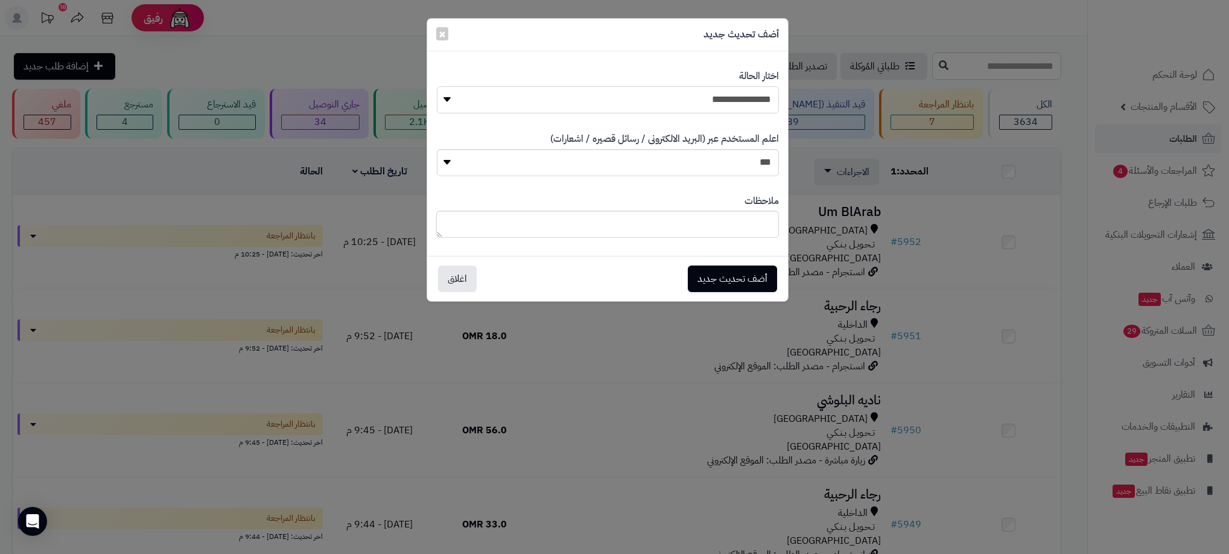
click at [720, 100] on select "**********" at bounding box center [608, 99] width 342 height 27
select select "**"
click at [437, 86] on select "**********" at bounding box center [608, 99] width 342 height 27
click at [745, 278] on button "أضف تحديث جديد" at bounding box center [732, 278] width 89 height 27
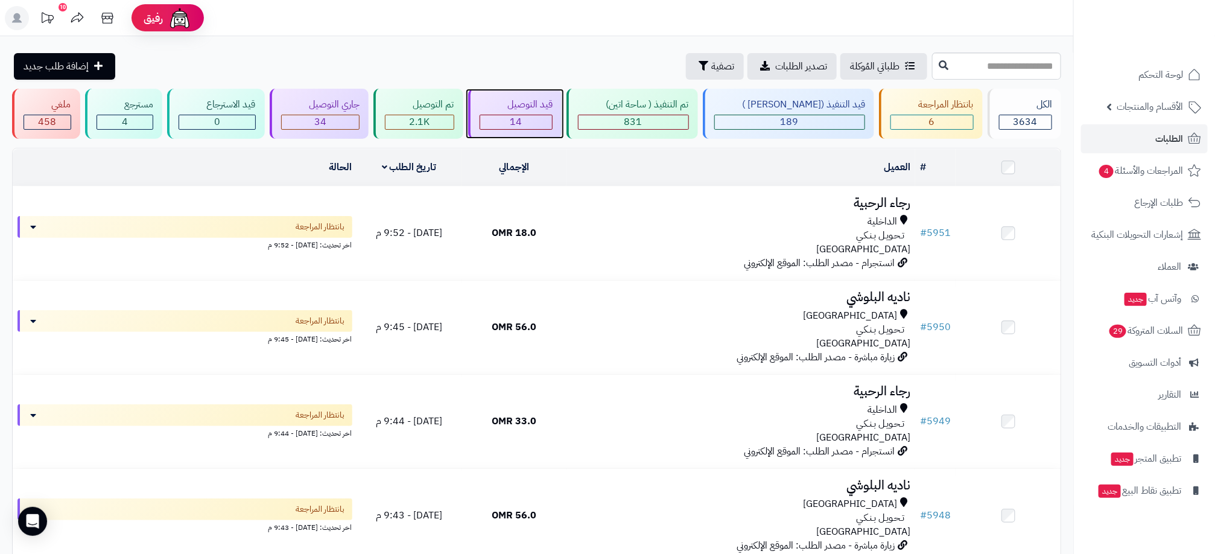
click at [553, 115] on div "14" at bounding box center [516, 122] width 72 height 14
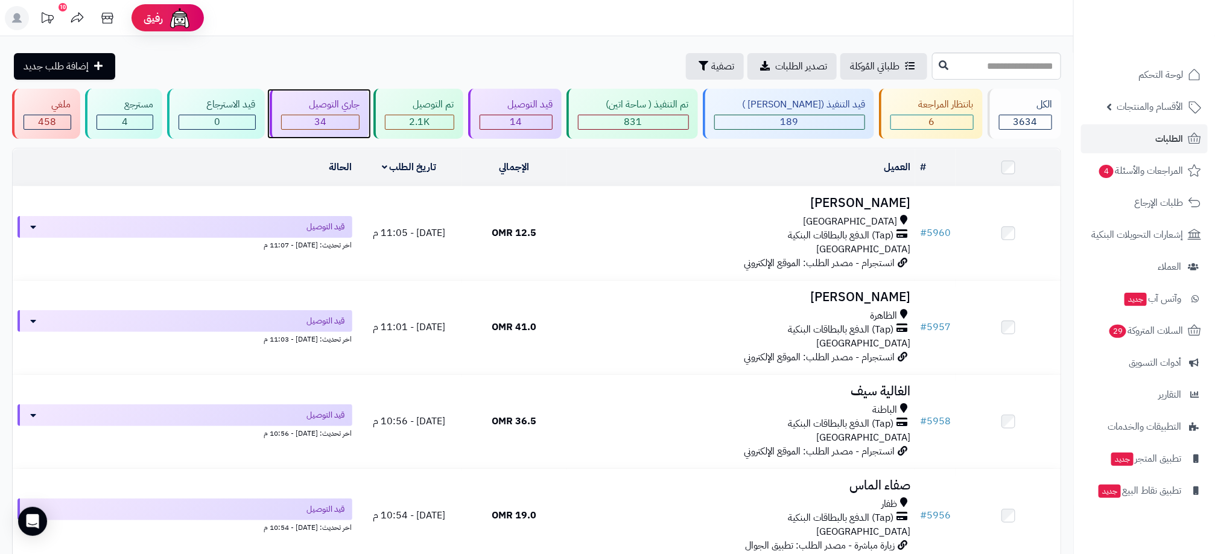
click at [317, 109] on div "جاري التوصيل" at bounding box center [320, 105] width 79 height 14
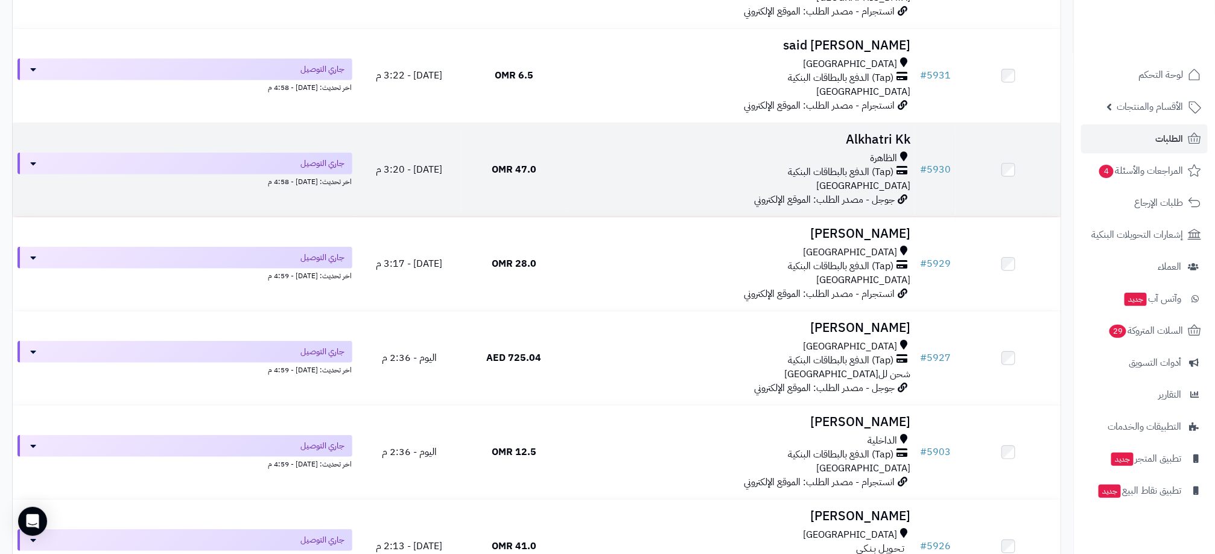
scroll to position [272, 0]
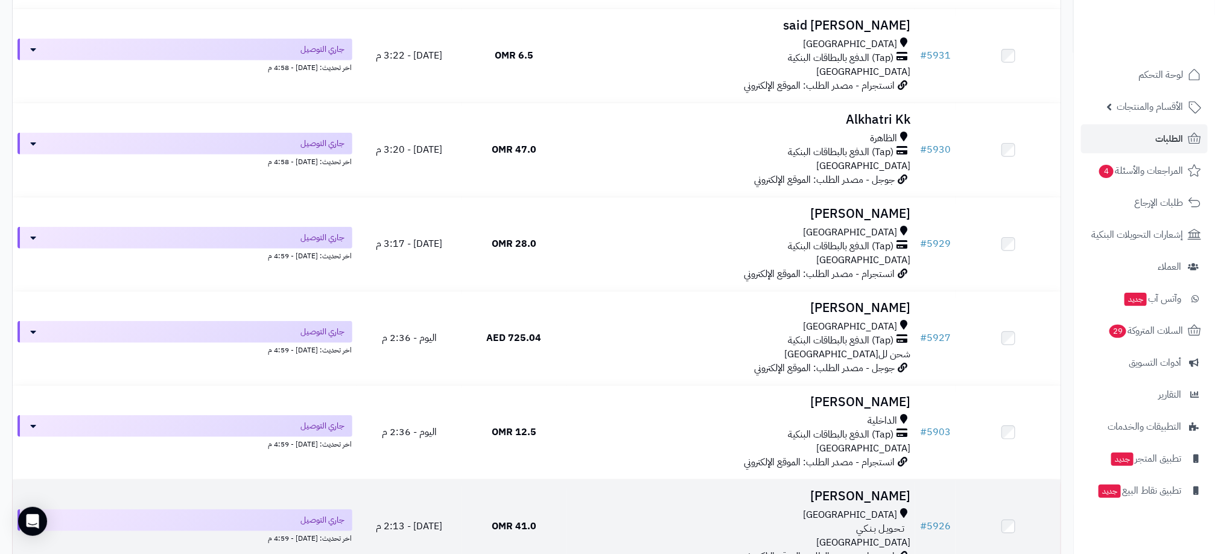
click at [652, 520] on div "مسقط" at bounding box center [740, 515] width 339 height 14
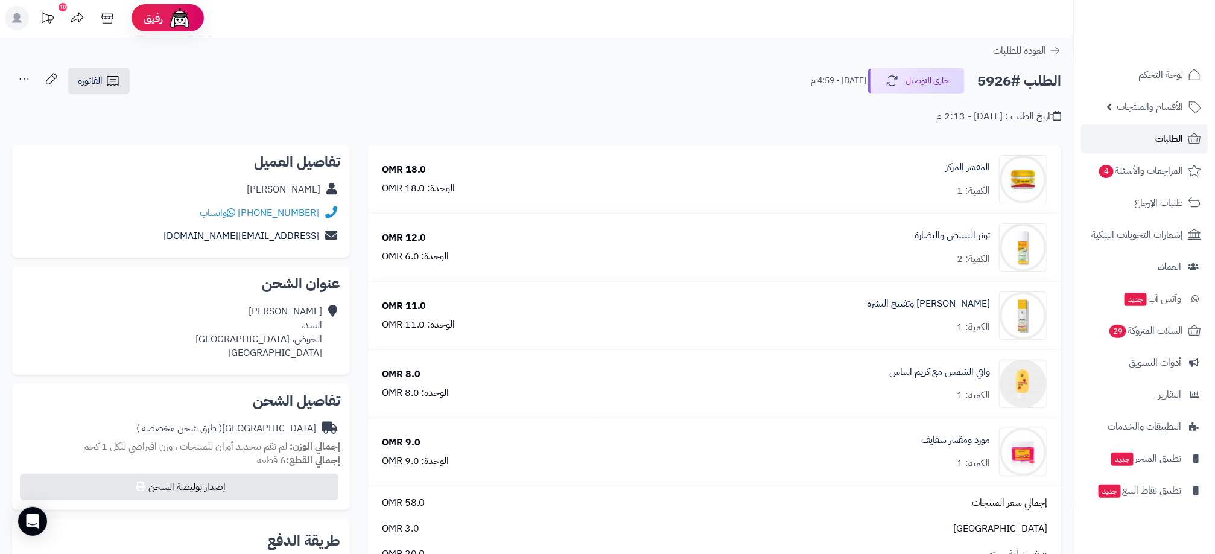
click at [1154, 138] on link "الطلبات" at bounding box center [1144, 138] width 127 height 29
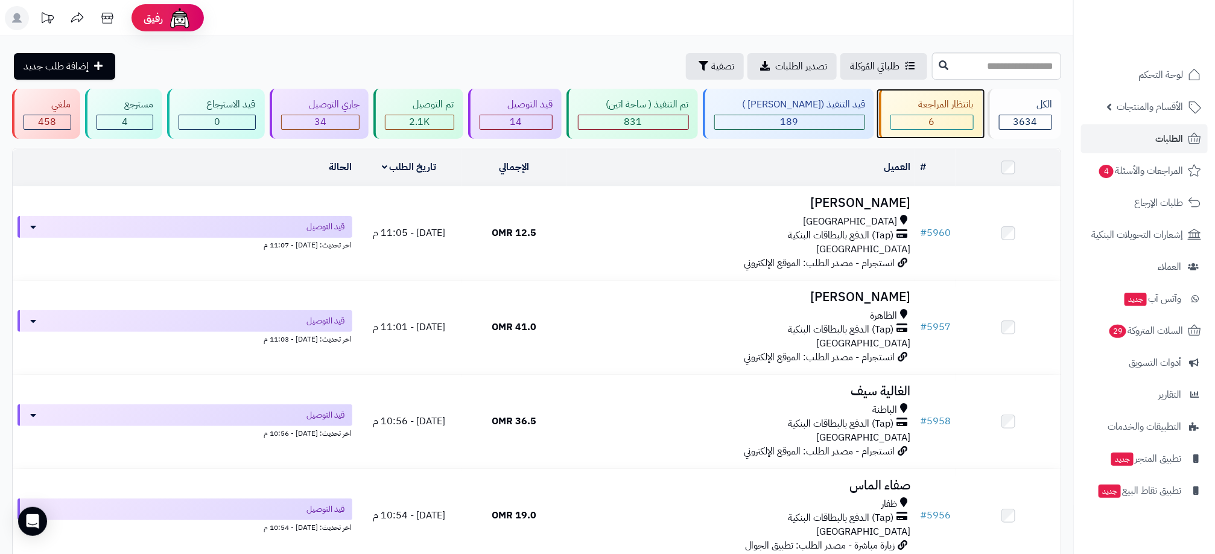
click at [949, 118] on div "6" at bounding box center [932, 122] width 82 height 14
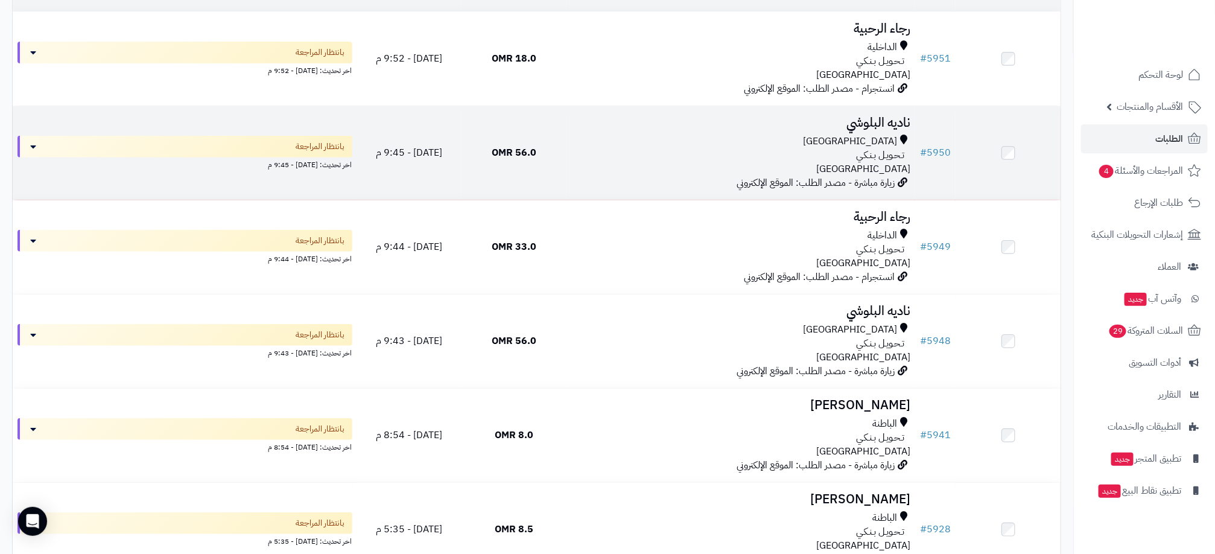
scroll to position [272, 0]
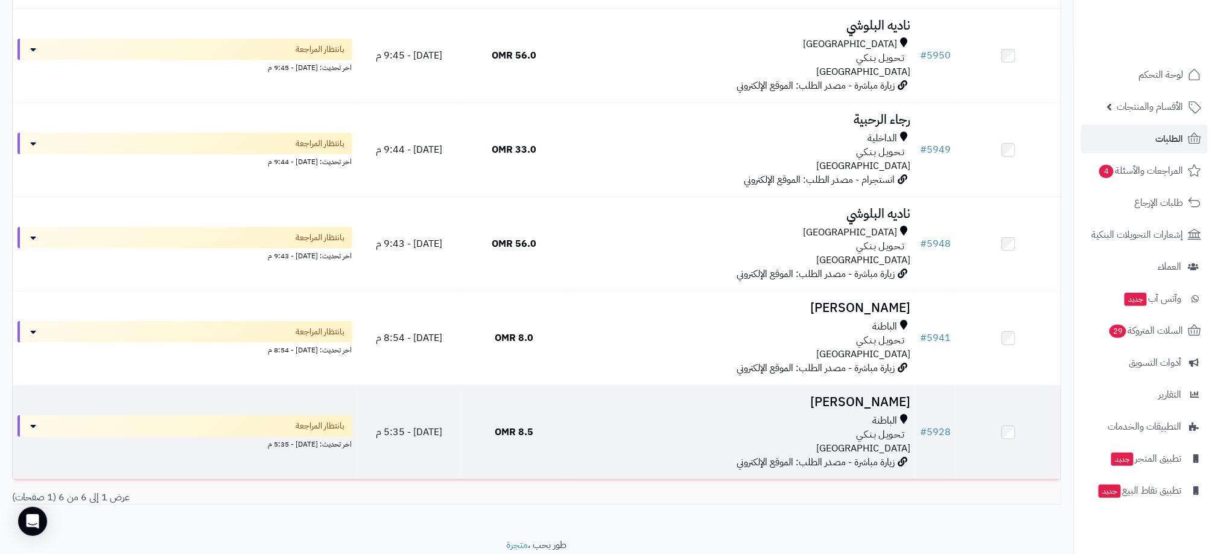
click at [612, 435] on div "تـحـويـل بـنـكـي" at bounding box center [740, 435] width 339 height 14
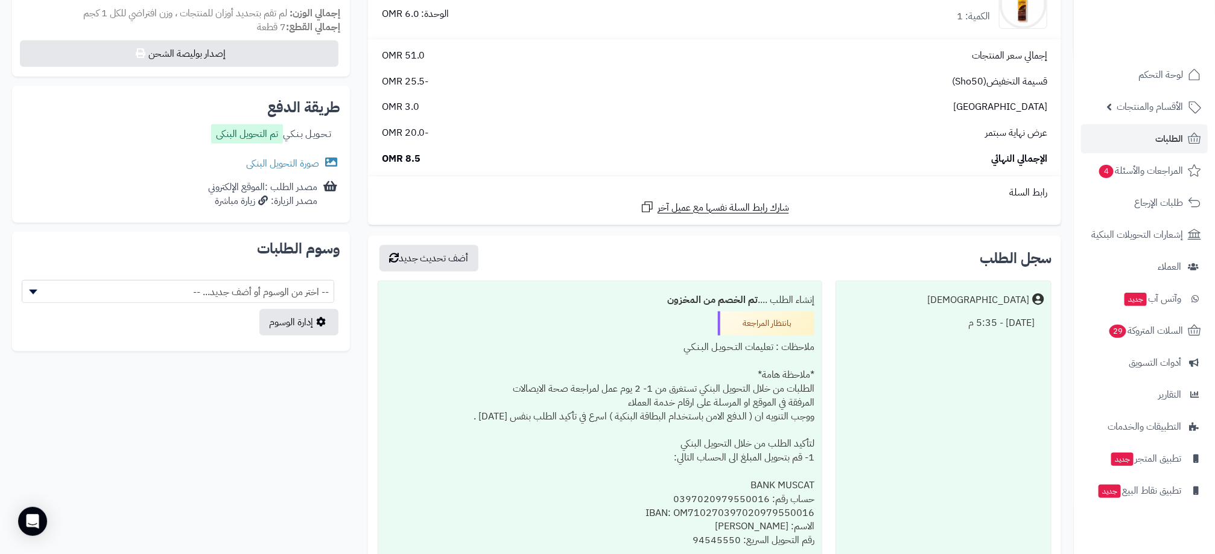
scroll to position [453, 0]
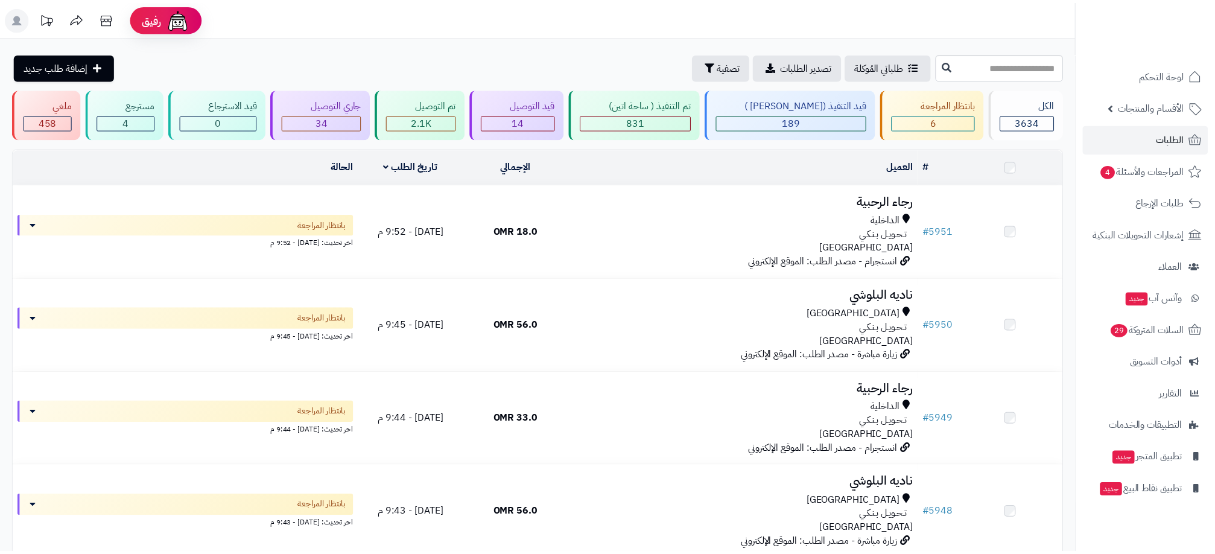
scroll to position [272, 0]
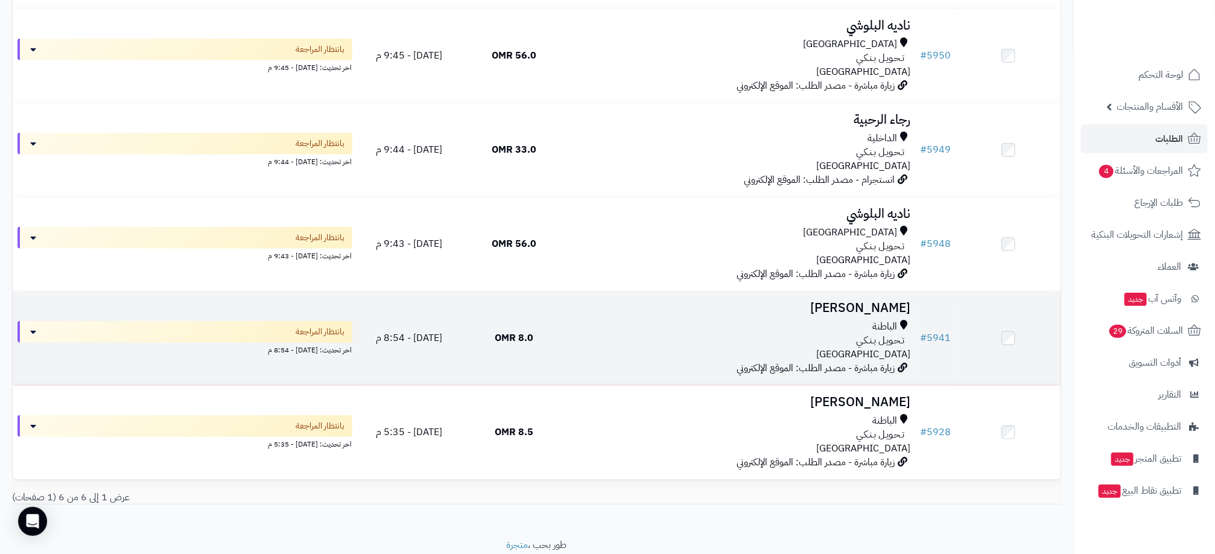
click at [649, 357] on div "الباطنة تـحـويـل بـنـكـي [GEOGRAPHIC_DATA]" at bounding box center [740, 341] width 339 height 42
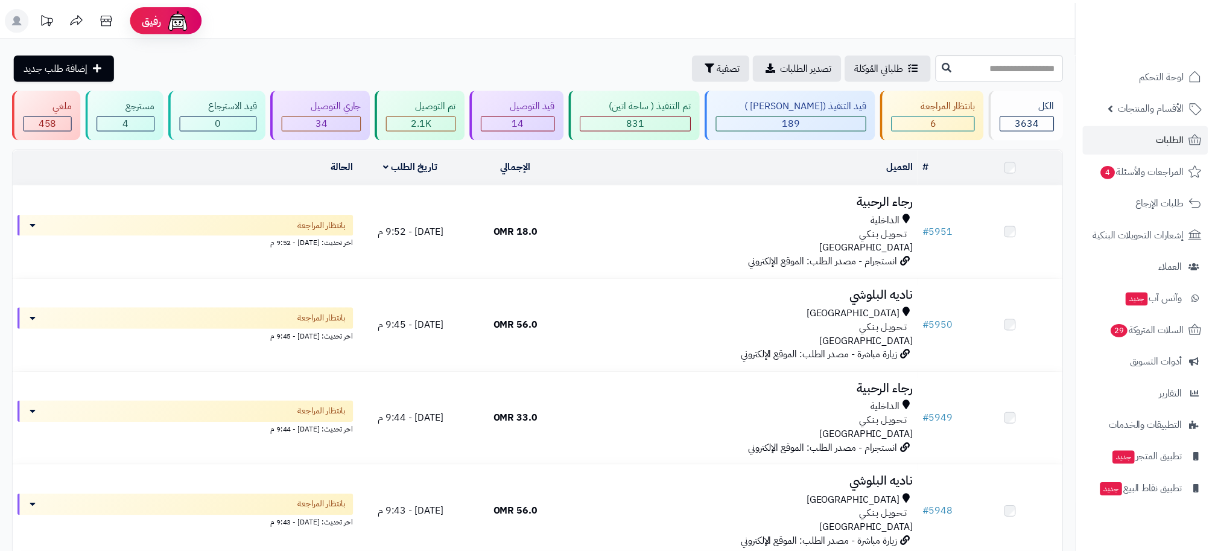
scroll to position [272, 0]
